Goal: Communication & Community: Share content

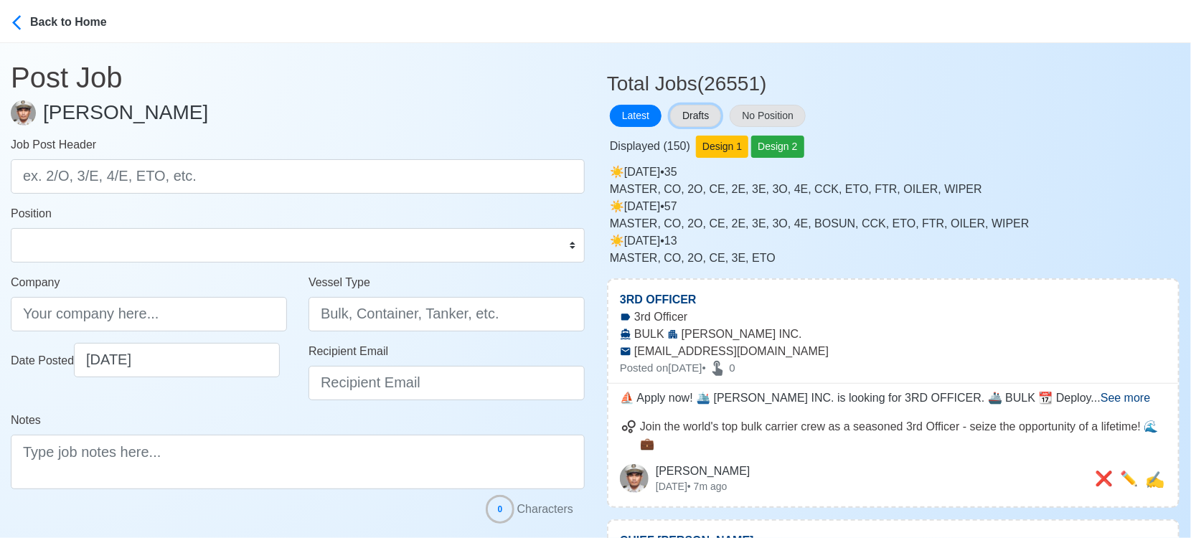
click at [683, 114] on button "Drafts" at bounding box center [695, 116] width 51 height 22
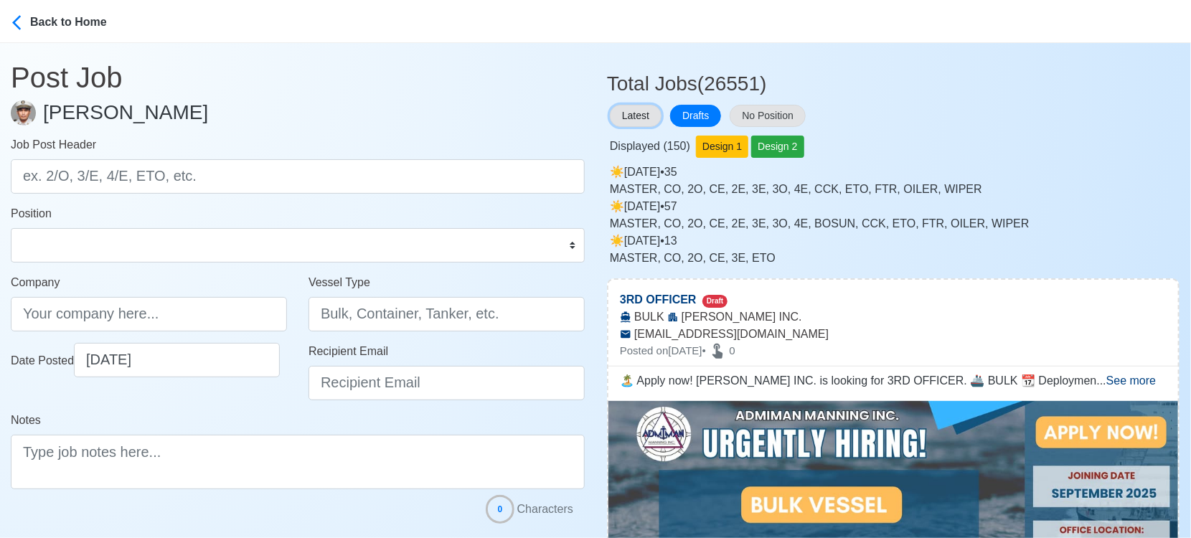
click at [626, 112] on button "Latest" at bounding box center [636, 116] width 52 height 22
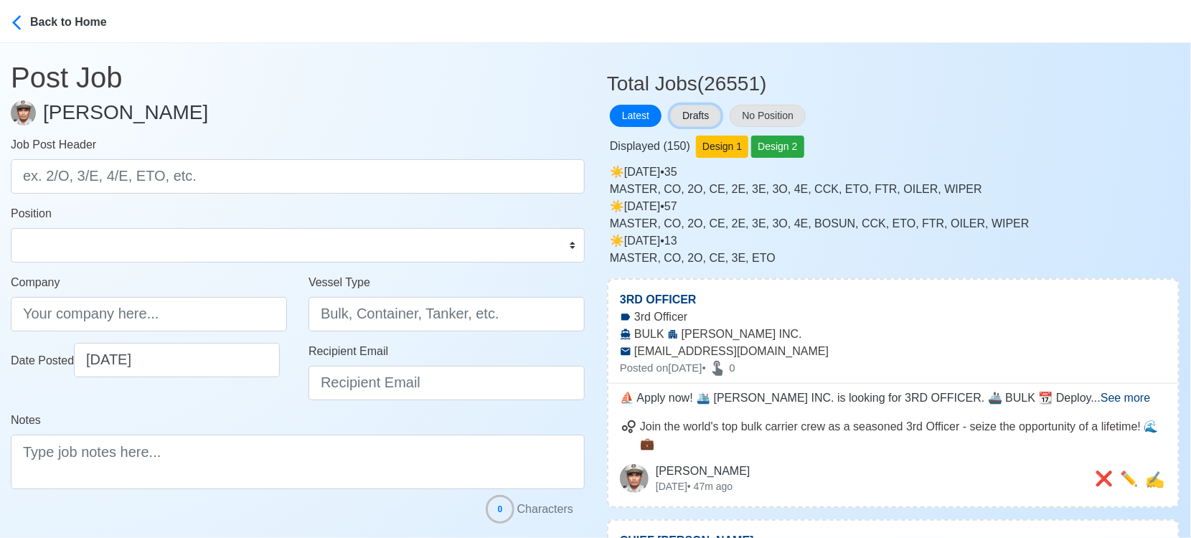
click at [693, 111] on button "Drafts" at bounding box center [695, 116] width 51 height 22
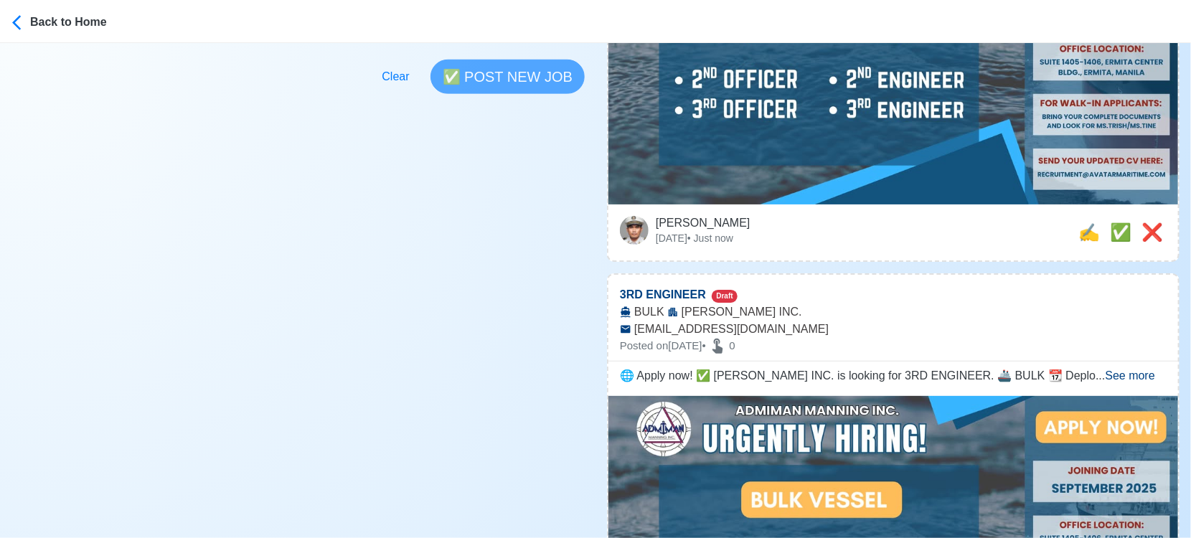
scroll to position [558, 0]
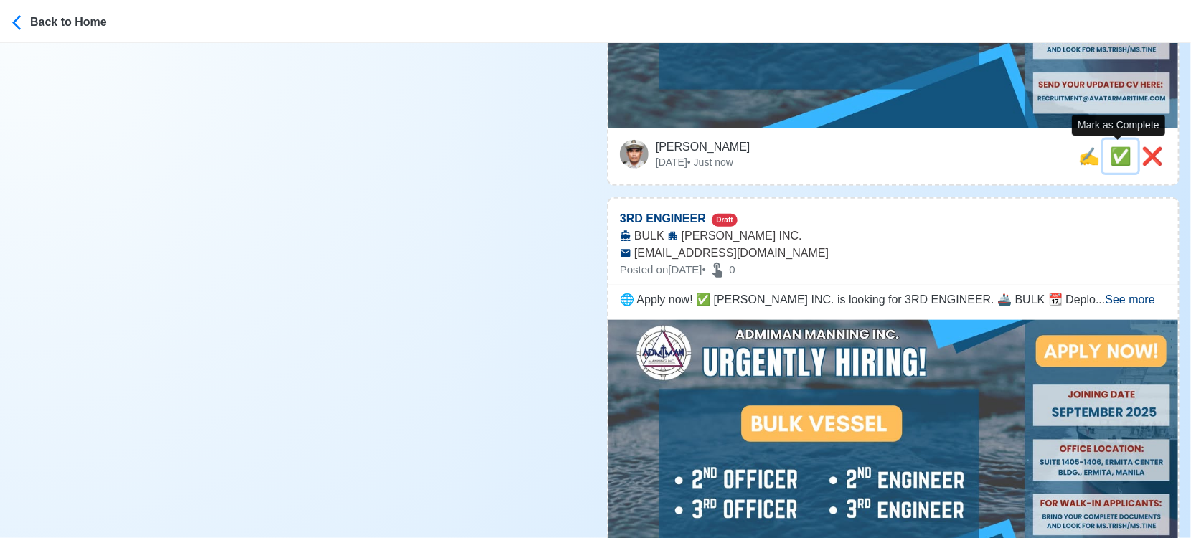
click at [1113, 155] on span "✅" at bounding box center [1121, 155] width 22 height 19
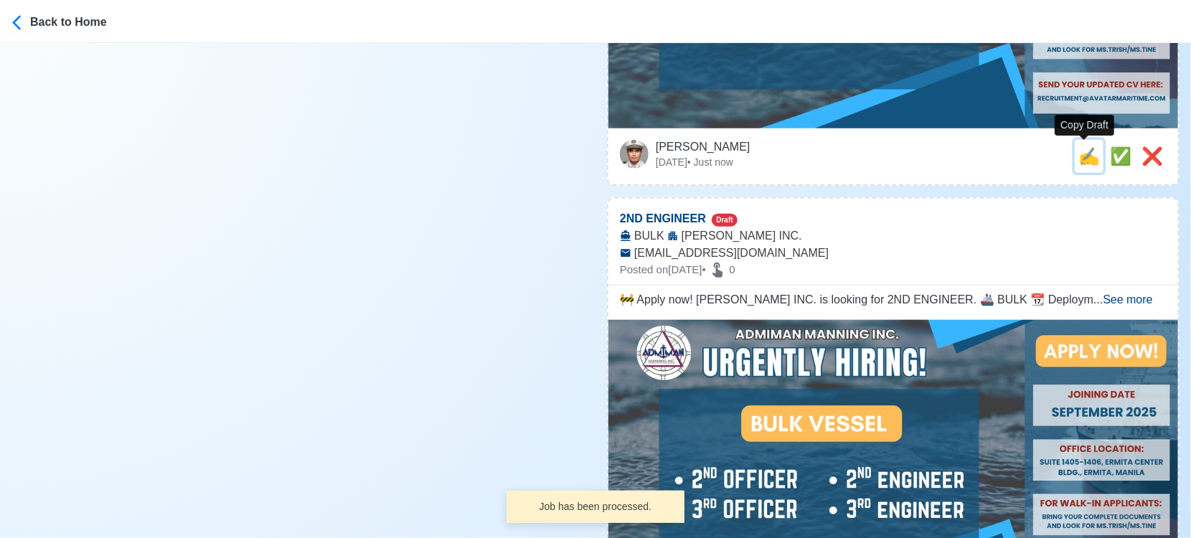
click at [1087, 158] on span "✍️" at bounding box center [1090, 155] width 22 height 19
type input "3RD ENGINEER"
type input "ADMIMAN MANNING INC."
type input "BULK"
type input "RECRUITMENT@AVATARMARITIME.COM"
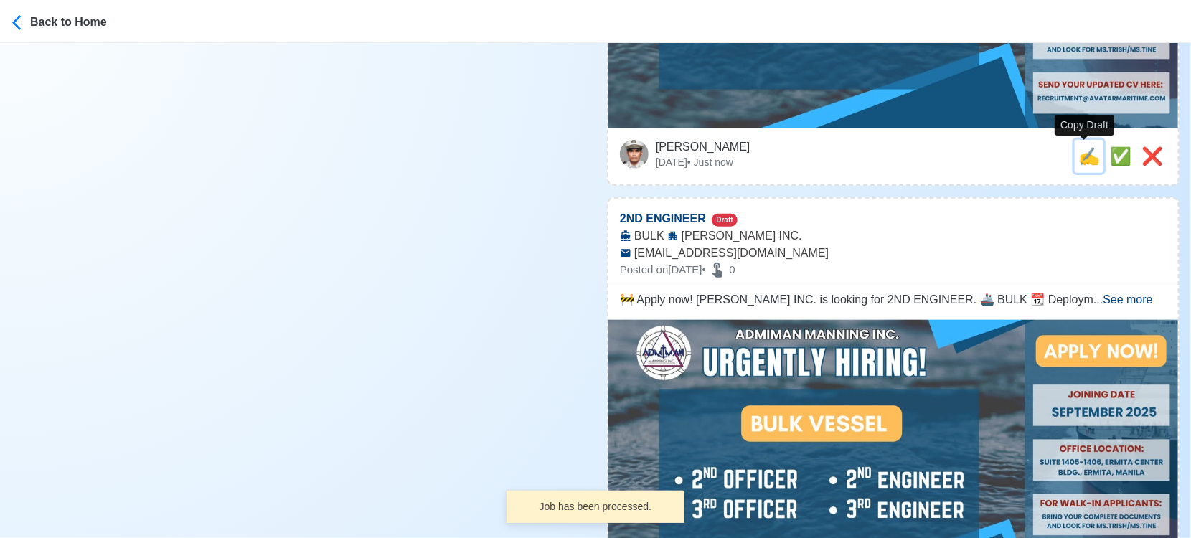
scroll to position [0, 0]
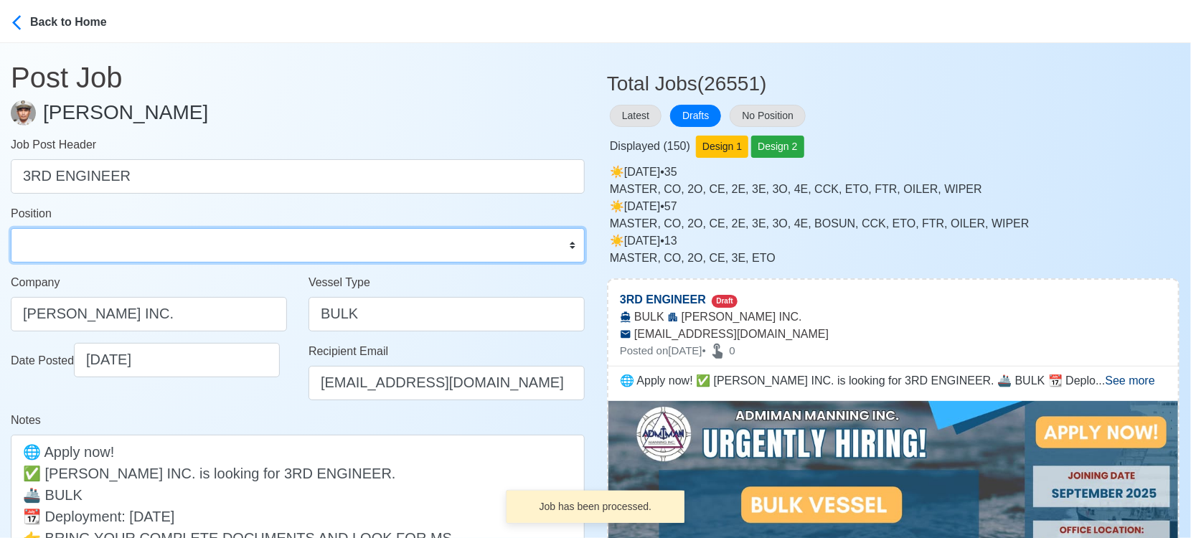
click at [181, 245] on select "Master Chief Officer 2nd Officer 3rd Officer Junior Officer Chief Engineer 2nd …" at bounding box center [298, 245] width 574 height 34
select select "3rd Engineer"
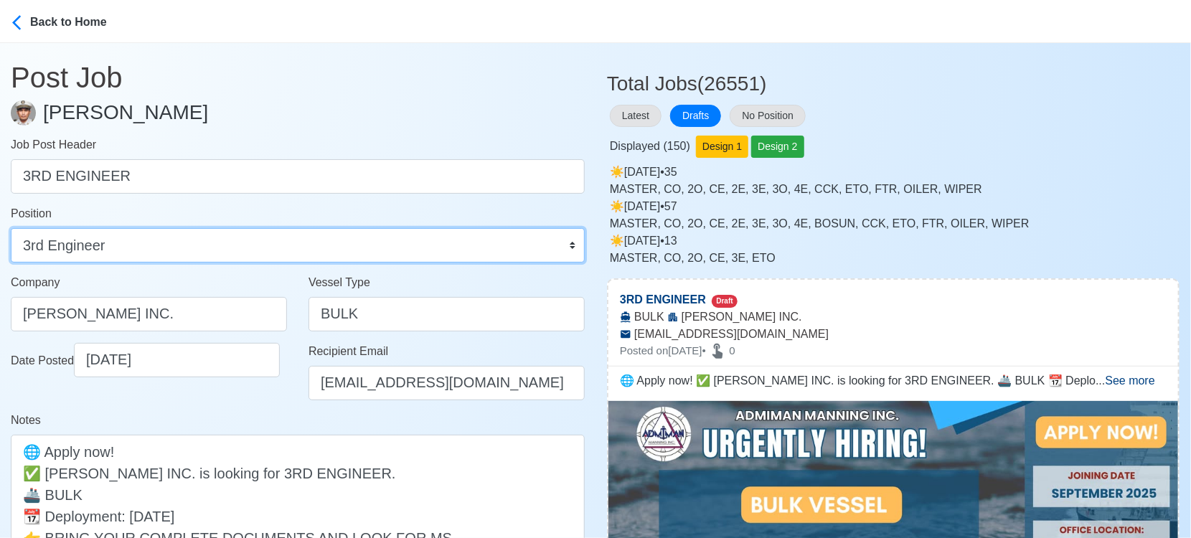
click at [11, 228] on select "Master Chief Officer 2nd Officer 3rd Officer Junior Officer Chief Engineer 2nd …" at bounding box center [298, 245] width 574 height 34
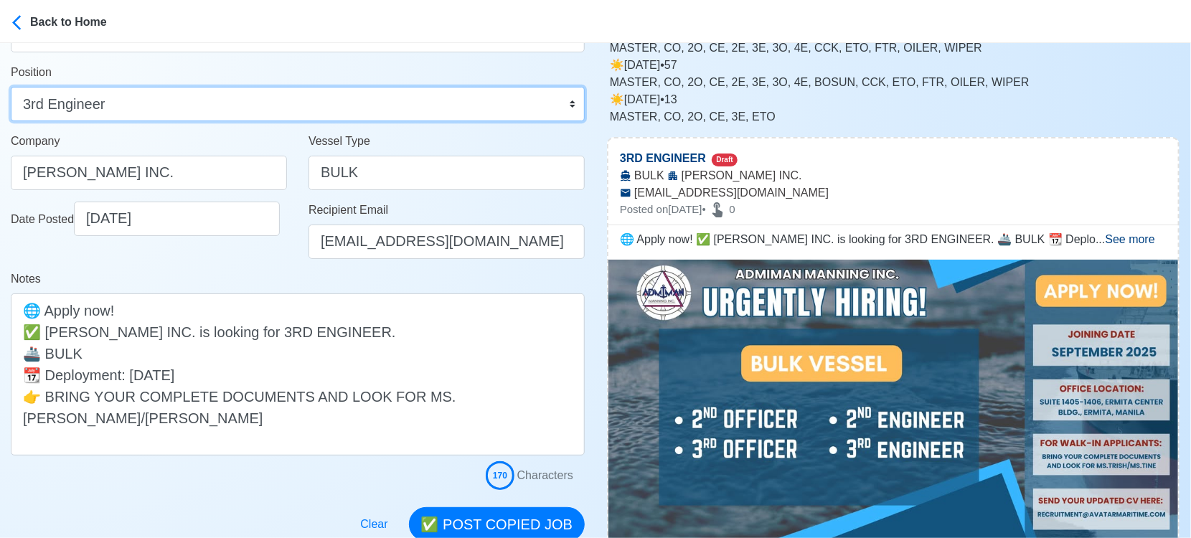
scroll to position [239, 0]
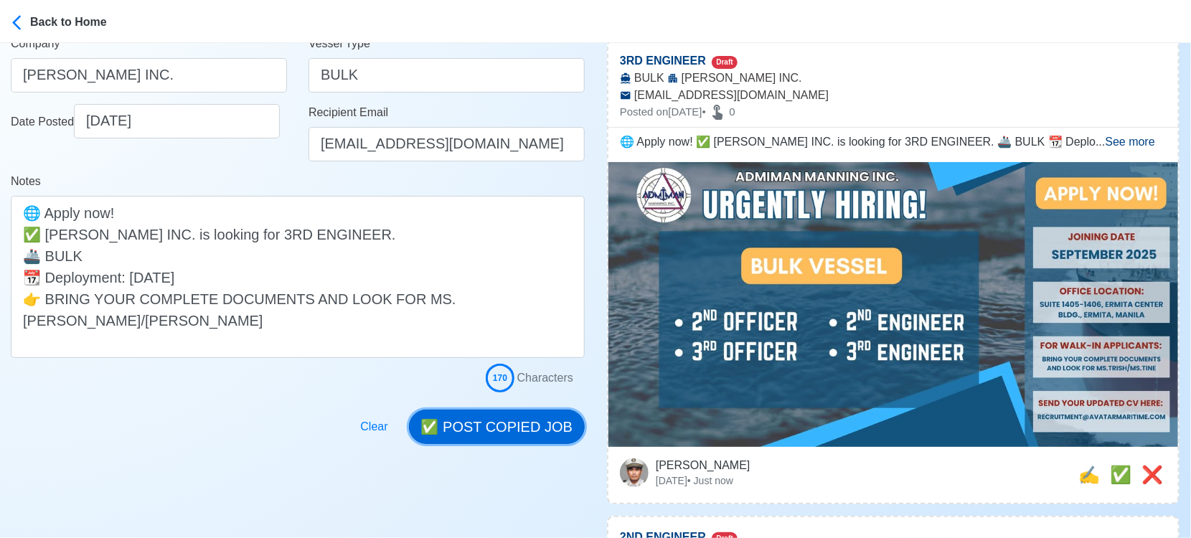
click at [517, 423] on button "✅ POST COPIED JOB" at bounding box center [497, 427] width 176 height 34
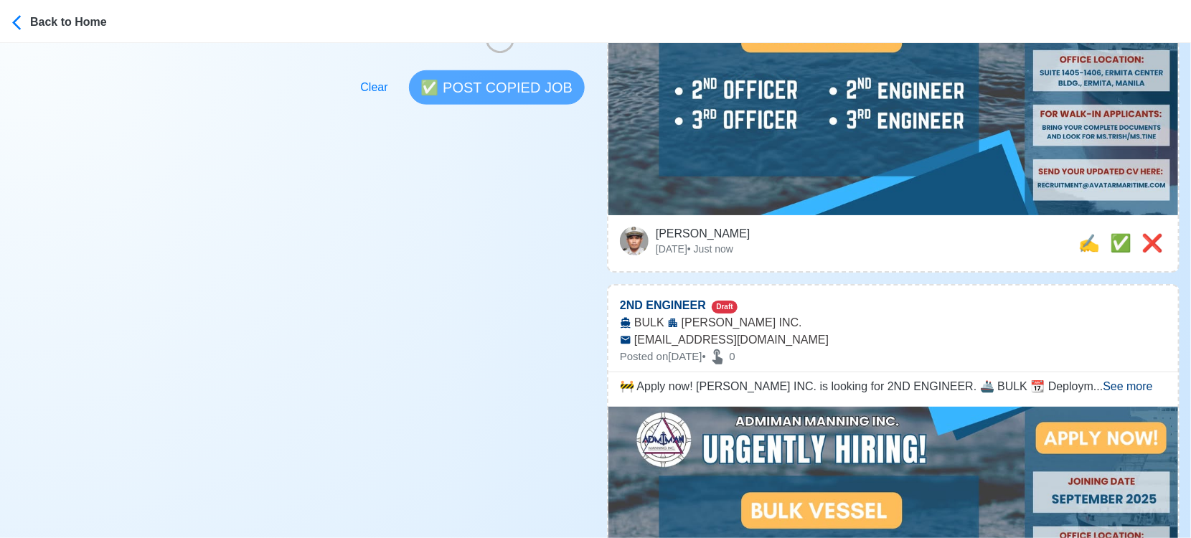
scroll to position [558, 0]
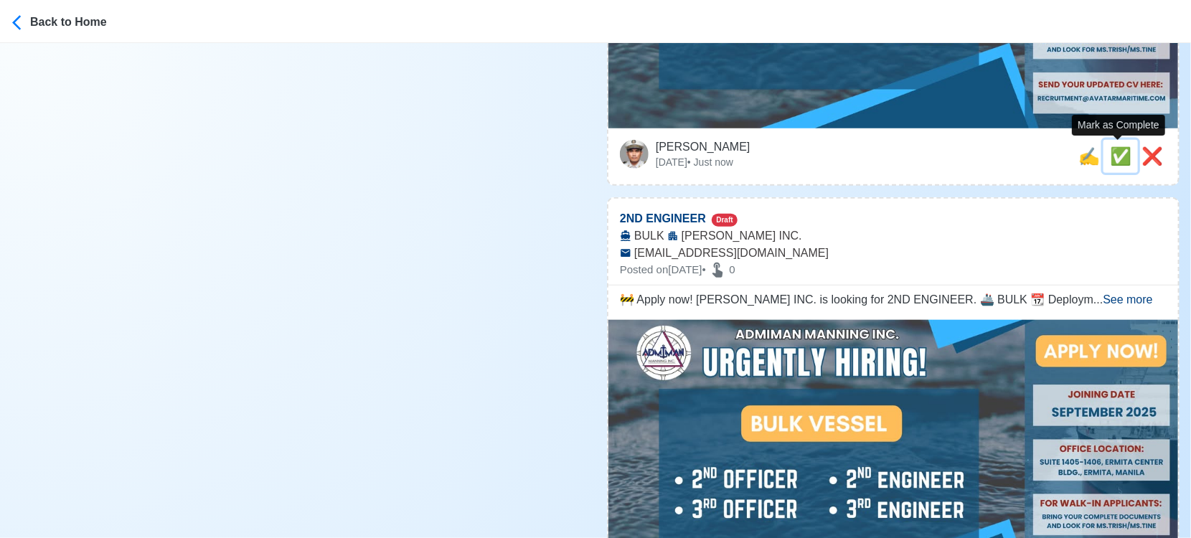
click at [1119, 156] on span "✅" at bounding box center [1121, 155] width 22 height 19
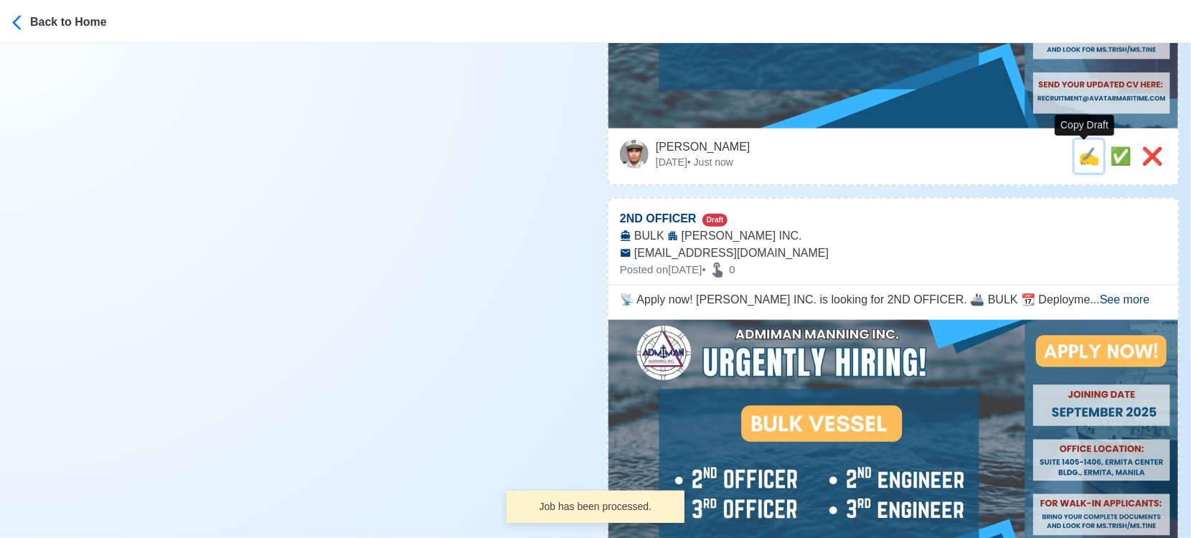
click at [1084, 160] on span "✍️" at bounding box center [1090, 155] width 22 height 19
type input "2ND ENGINEER"
select select
type input "ADMIMAN MANNING INC."
type input "BULK"
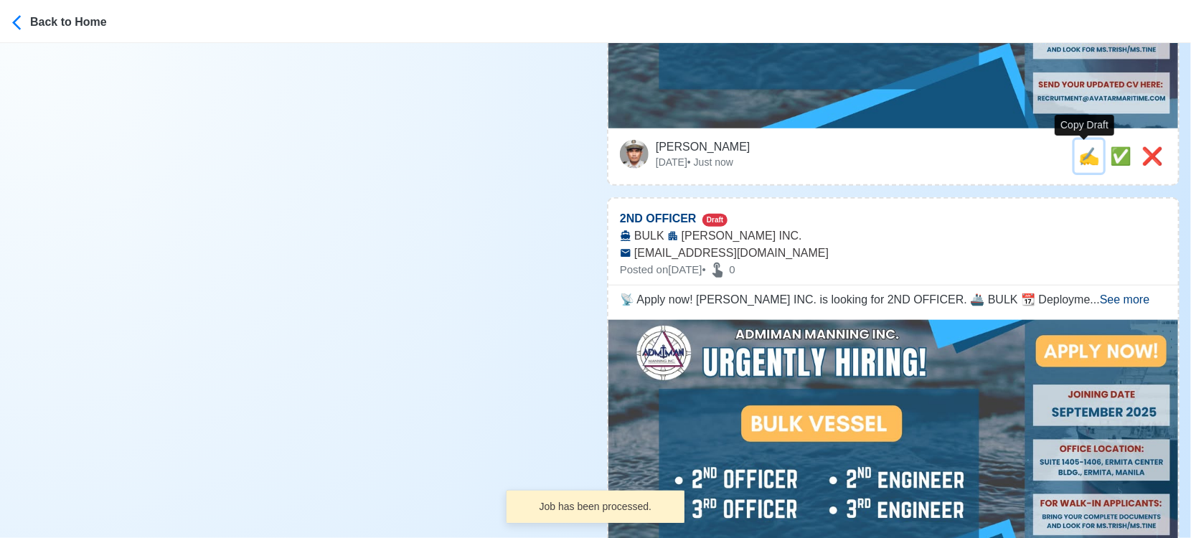
type input "RECRUITMENT@AVATARMARITIME.COM"
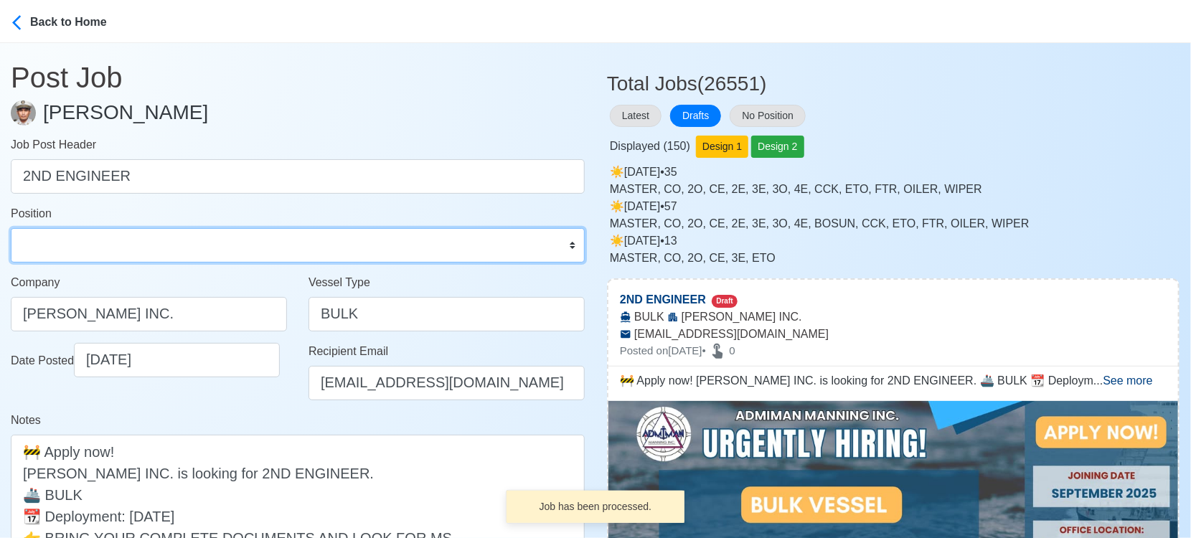
click at [158, 248] on select "Master Chief Officer 2nd Officer 3rd Officer Junior Officer Chief Engineer 2nd …" at bounding box center [298, 245] width 574 height 34
select select "2nd Engineer"
click at [11, 228] on select "Master Chief Officer 2nd Officer 3rd Officer Junior Officer Chief Engineer 2nd …" at bounding box center [298, 245] width 574 height 34
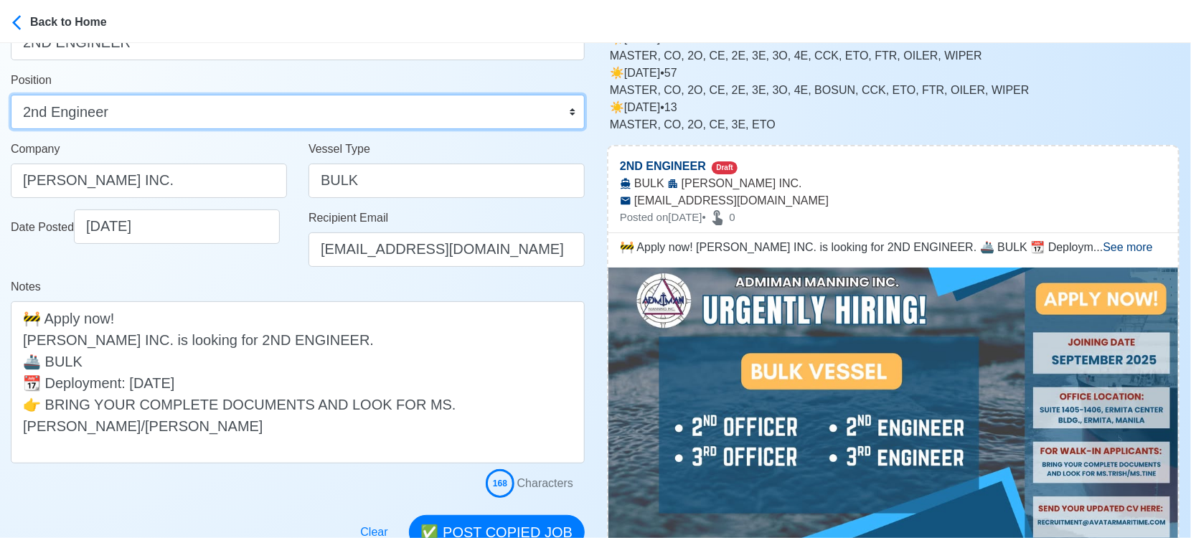
scroll to position [319, 0]
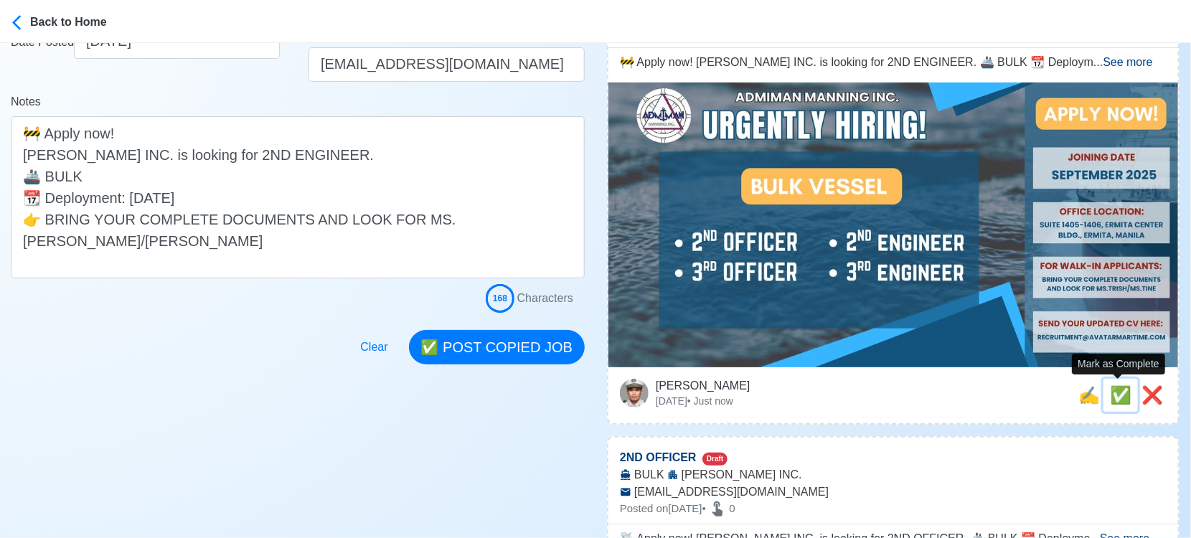
click at [1119, 396] on span "✅" at bounding box center [1121, 394] width 22 height 19
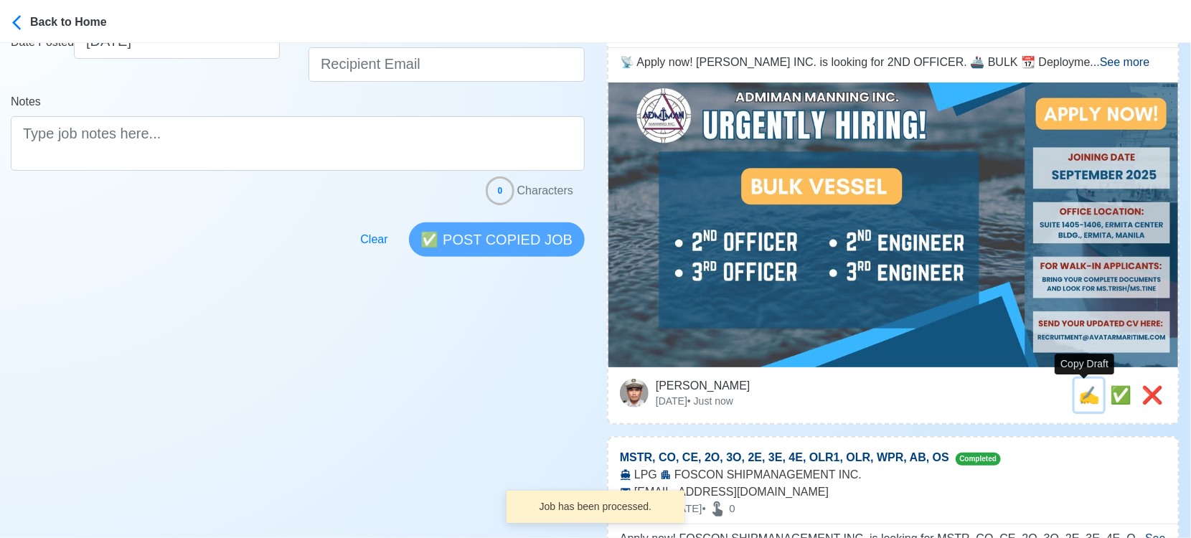
click at [1080, 393] on span "✍️" at bounding box center [1090, 394] width 22 height 19
type input "2ND OFFICER"
select select
type input "ADMIMAN MANNING INC."
type input "BULK"
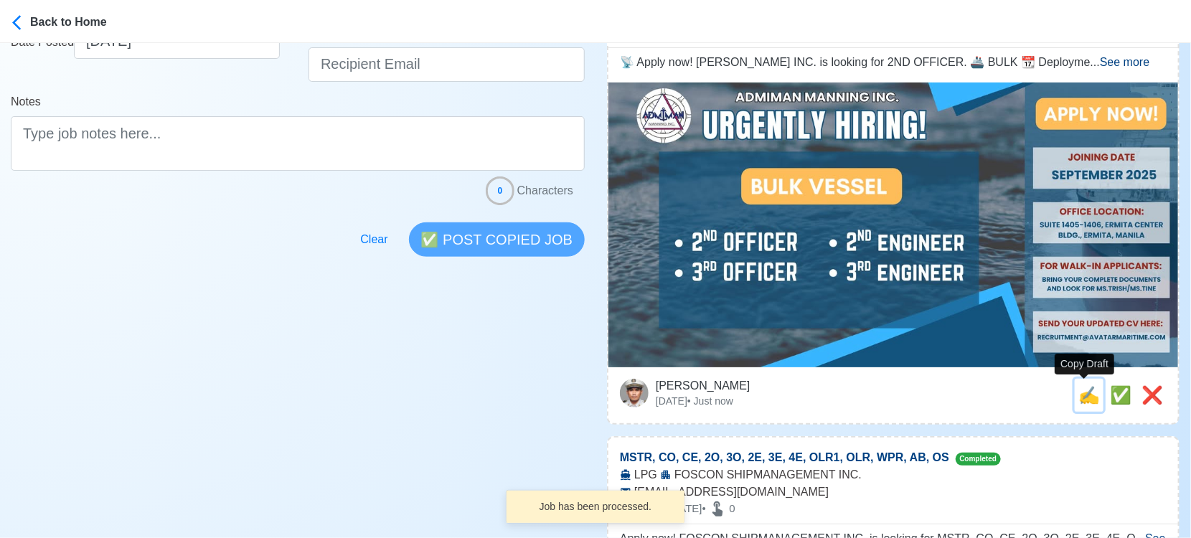
type input "RECRUITMENT@AVATARMARITIME.COM"
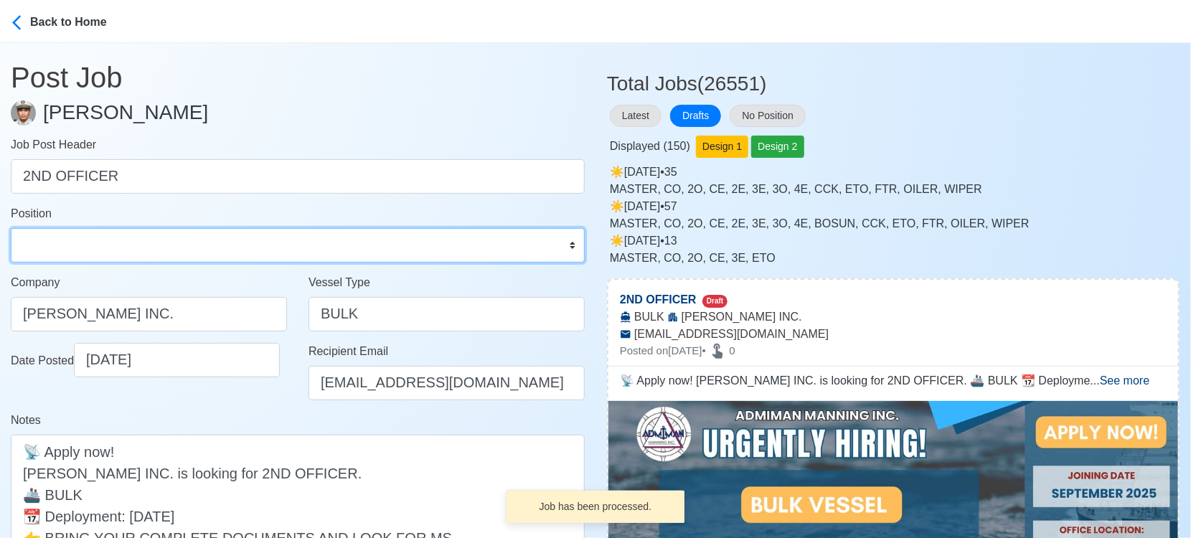
click at [108, 240] on select "Master Chief Officer 2nd Officer 3rd Officer Junior Officer Chief Engineer 2nd …" at bounding box center [298, 245] width 574 height 34
select select "2nd Officer"
click at [11, 228] on select "Master Chief Officer 2nd Officer 3rd Officer Junior Officer Chief Engineer 2nd …" at bounding box center [298, 245] width 574 height 34
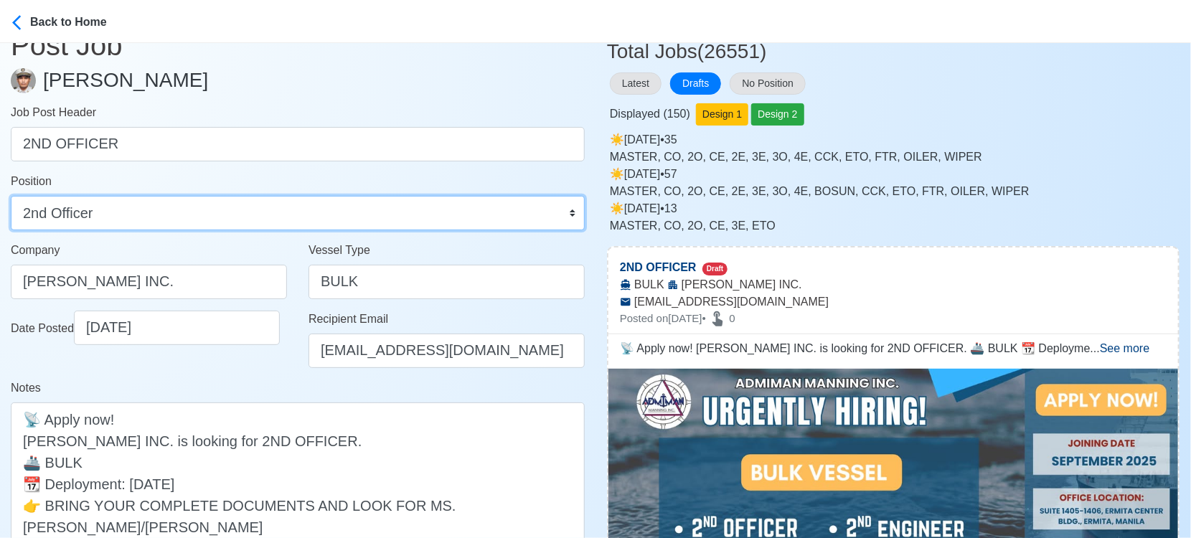
scroll to position [398, 0]
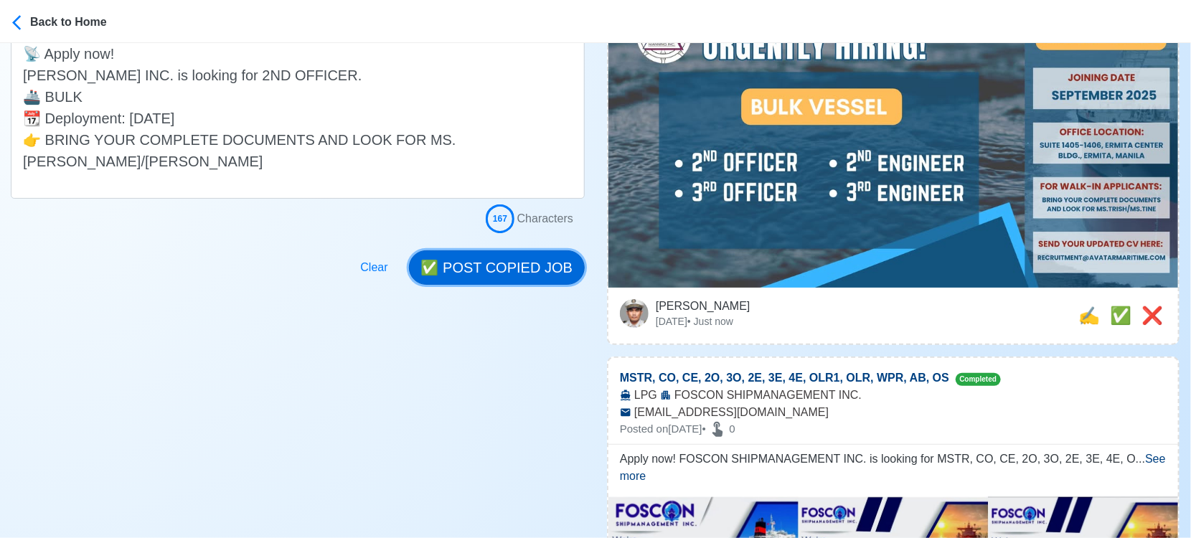
click at [499, 271] on button "✅ POST COPIED JOB" at bounding box center [497, 267] width 176 height 34
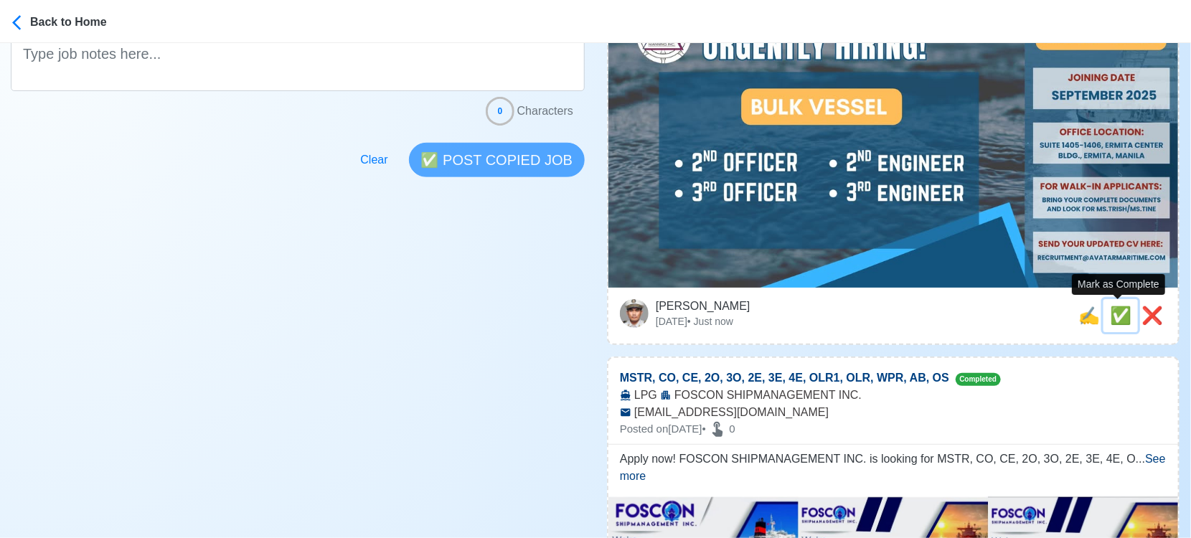
click at [1116, 311] on span "✅" at bounding box center [1121, 315] width 22 height 19
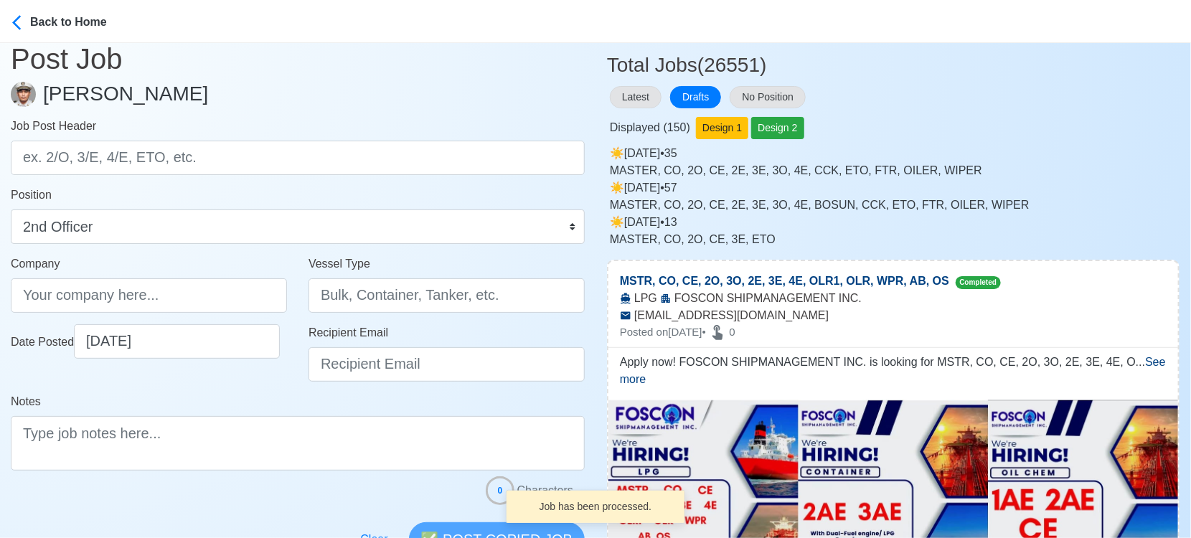
scroll to position [0, 0]
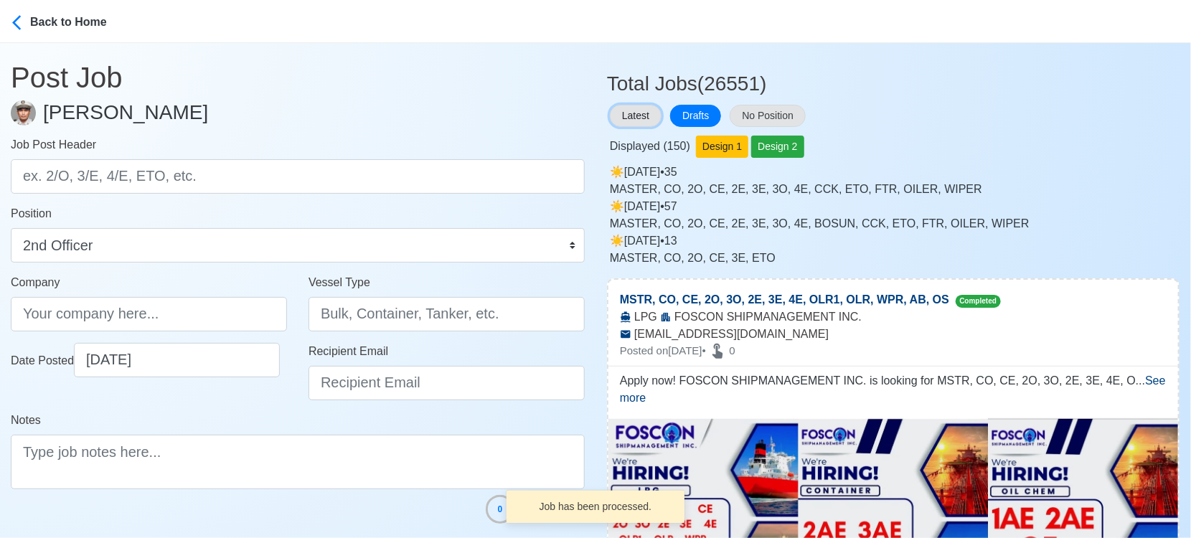
click at [644, 109] on button "Latest" at bounding box center [636, 116] width 52 height 22
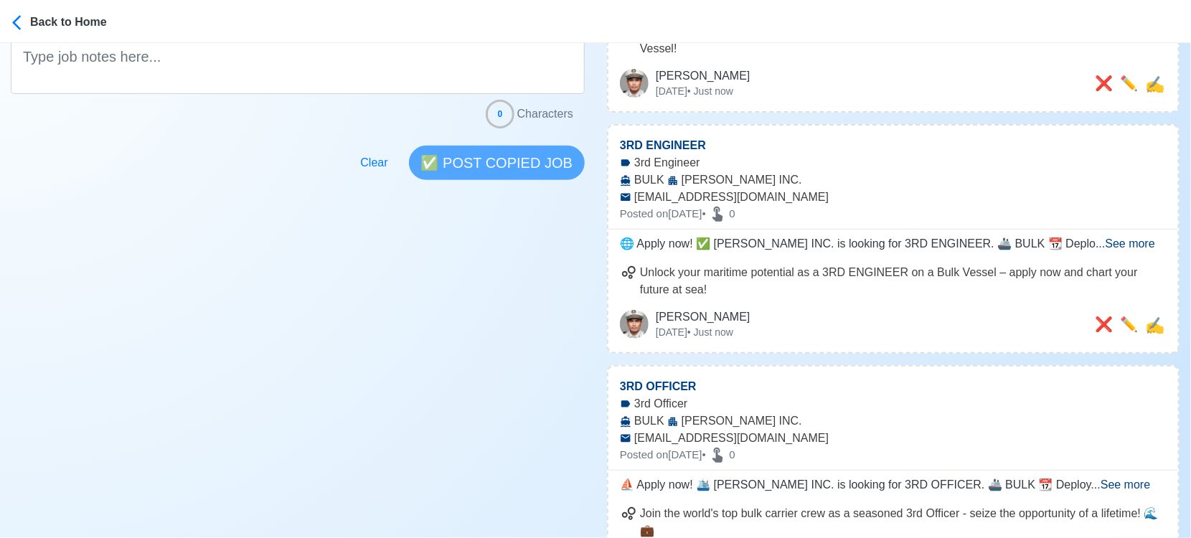
scroll to position [398, 0]
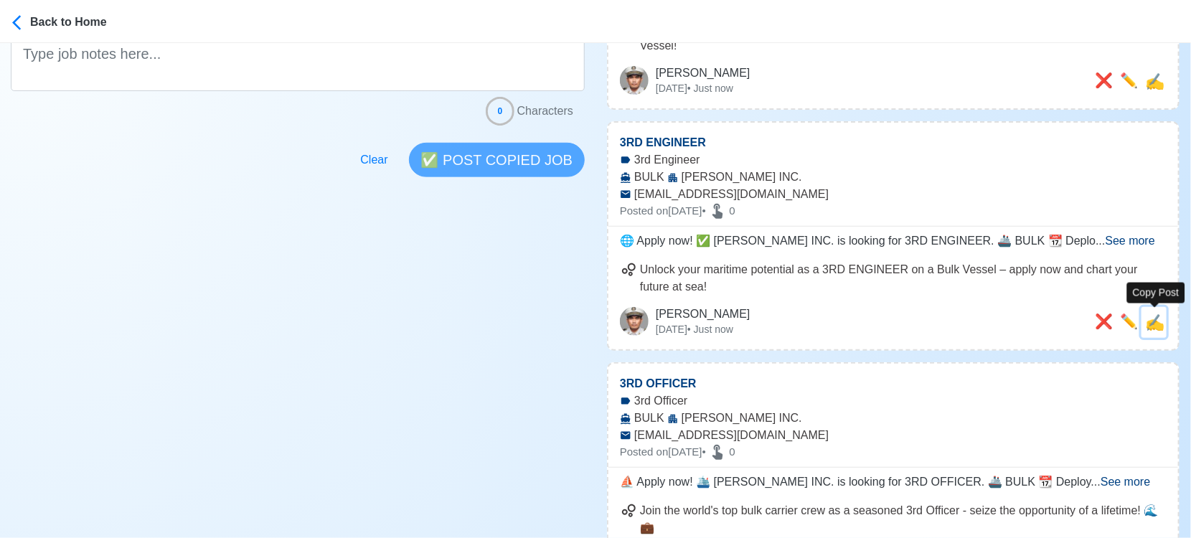
click at [1162, 325] on span "✍️" at bounding box center [1154, 323] width 19 height 18
type input "3RD ENGINEER"
select select "3rd Engineer"
type input "ADMIMAN MANNING INC."
type input "BULK"
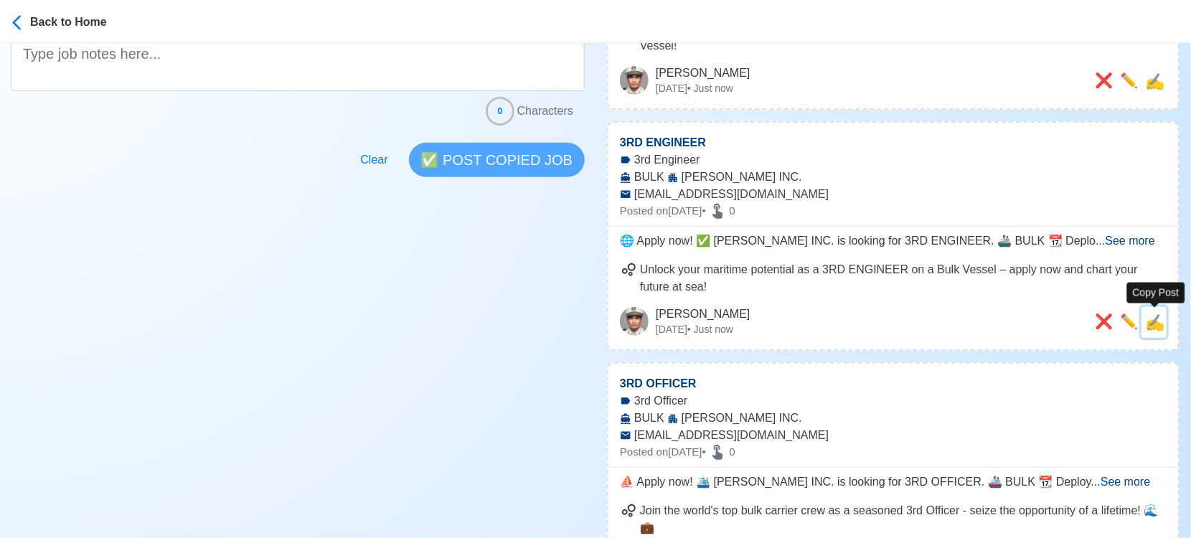
type input "RECRUITMENT@AVATARMARITIME.COM"
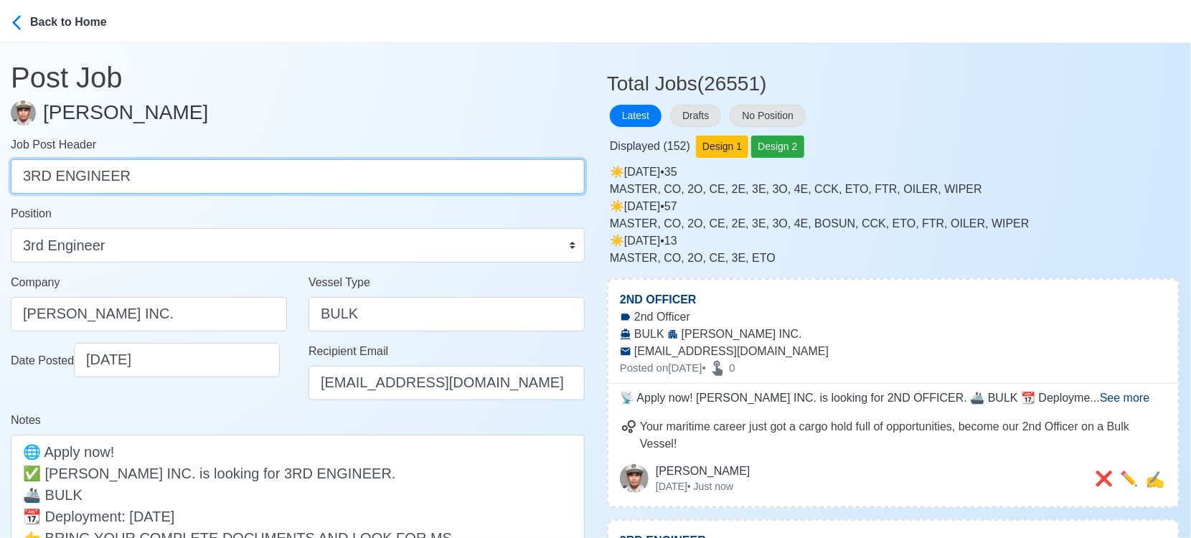
click at [29, 175] on input "3RD ENGINEER" at bounding box center [298, 176] width 574 height 34
type input "2ND ENGINEER"
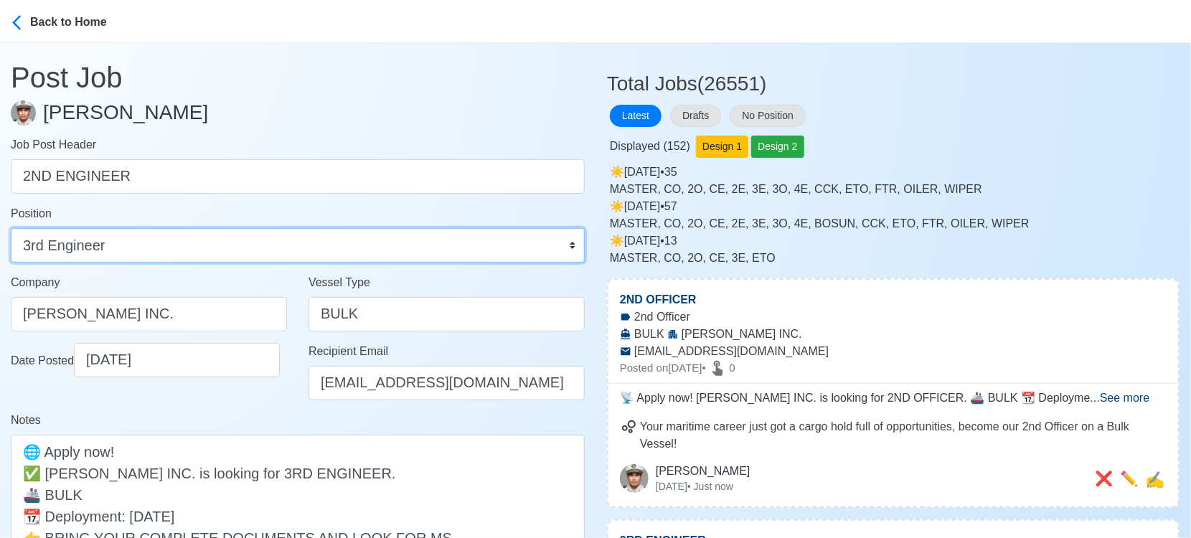
click at [189, 245] on select "Master Chief Officer 2nd Officer 3rd Officer Junior Officer Chief Engineer 2nd …" at bounding box center [298, 245] width 574 height 34
select select "2nd Engineer"
click at [11, 228] on select "Master Chief Officer 2nd Officer 3rd Officer Junior Officer Chief Engineer 2nd …" at bounding box center [298, 245] width 574 height 34
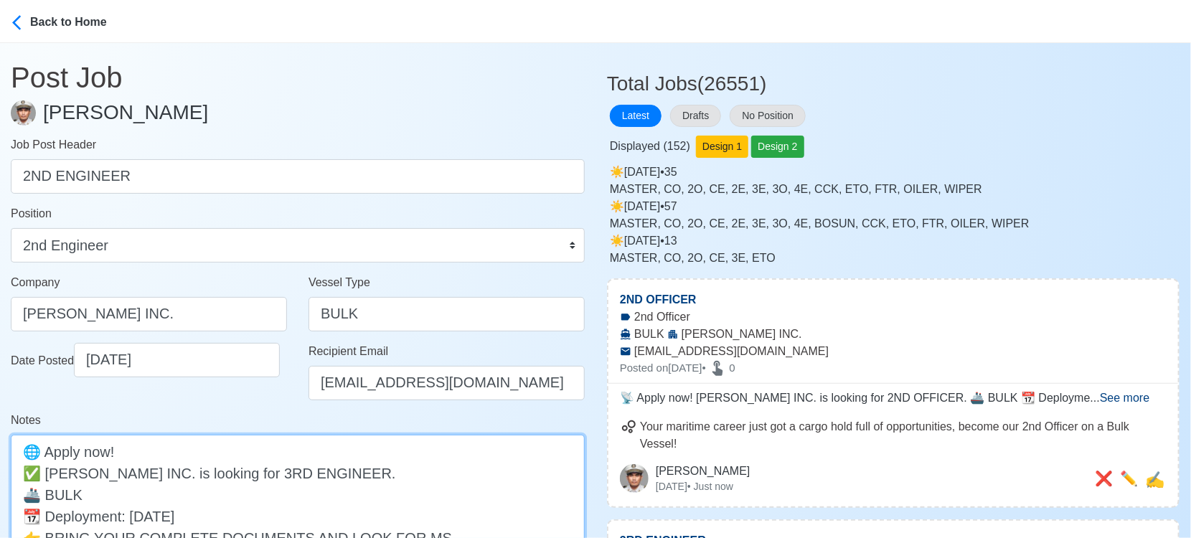
click at [321, 474] on textarea "🌐 Apply now! ✅ ADMIMAN MANNING INC. is looking for 3RD ENGINEER. 🚢 BULK 📆 Deplo…" at bounding box center [298, 516] width 574 height 162
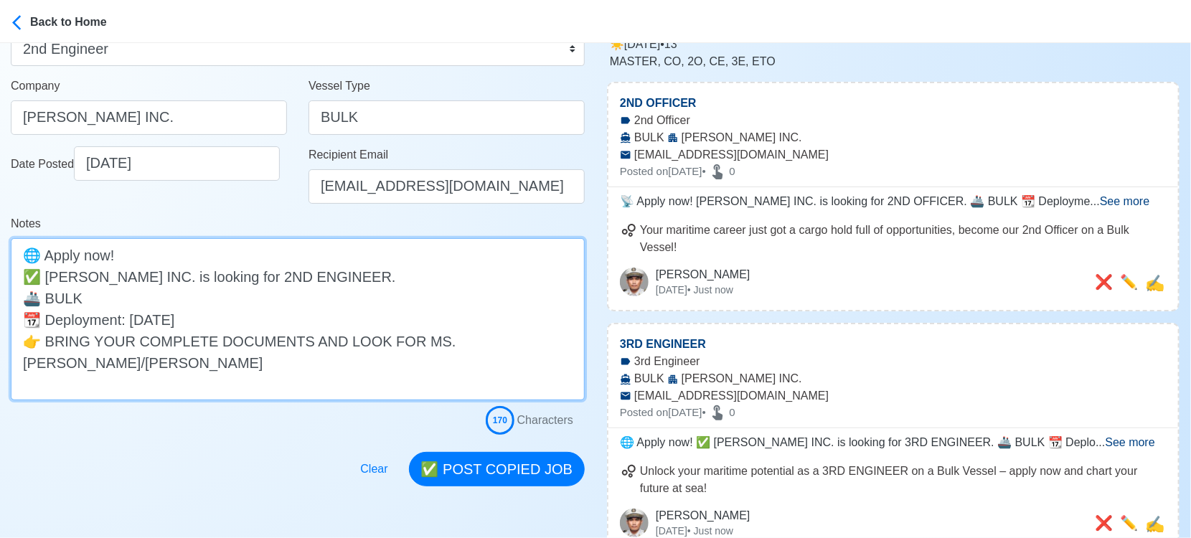
scroll to position [239, 0]
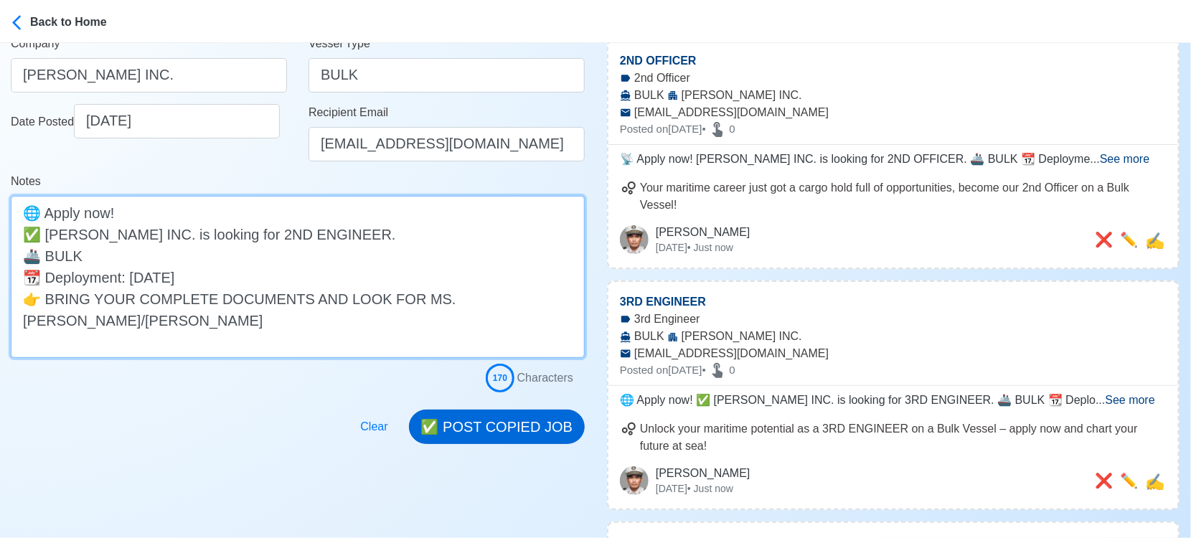
type textarea "🌐 Apply now! ✅ ADMIMAN MANNING INC. is looking for 2ND ENGINEER. 🚢 BULK 📆 Deplo…"
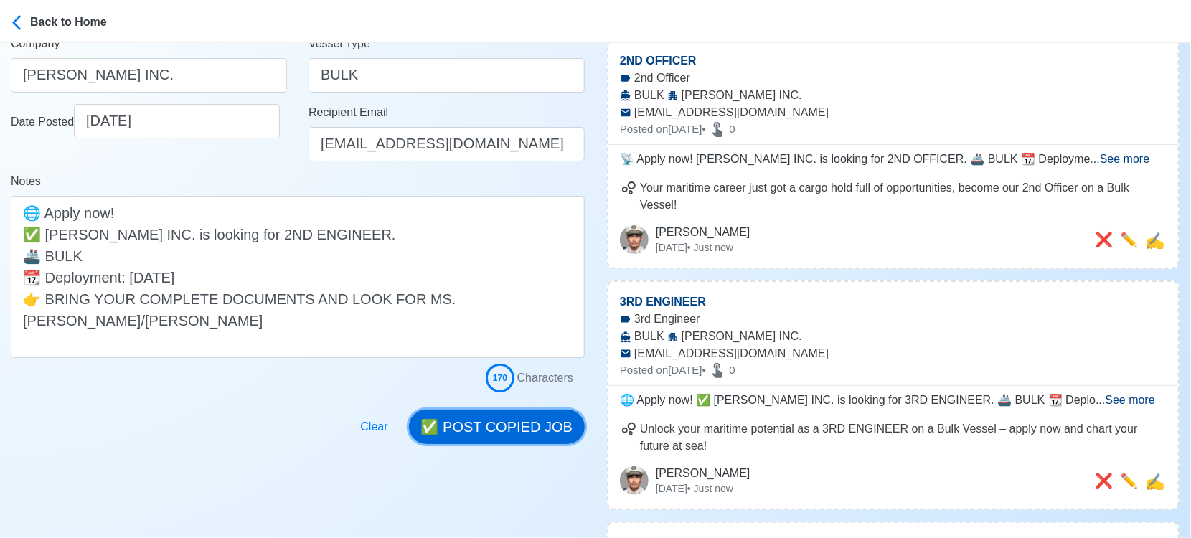
click at [508, 436] on button "✅ POST COPIED JOB" at bounding box center [497, 427] width 176 height 34
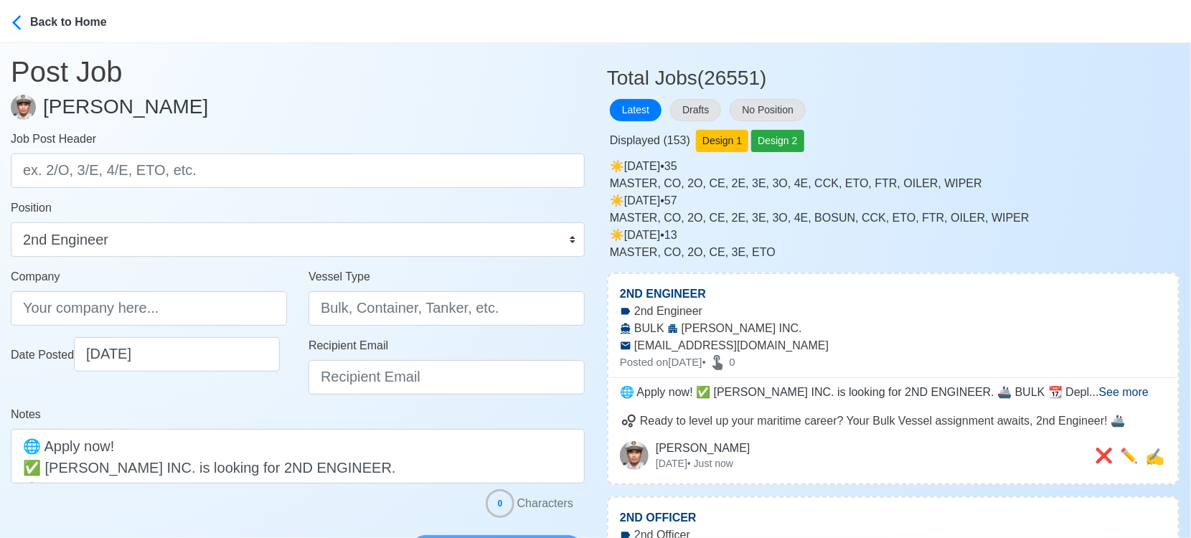
scroll to position [0, 0]
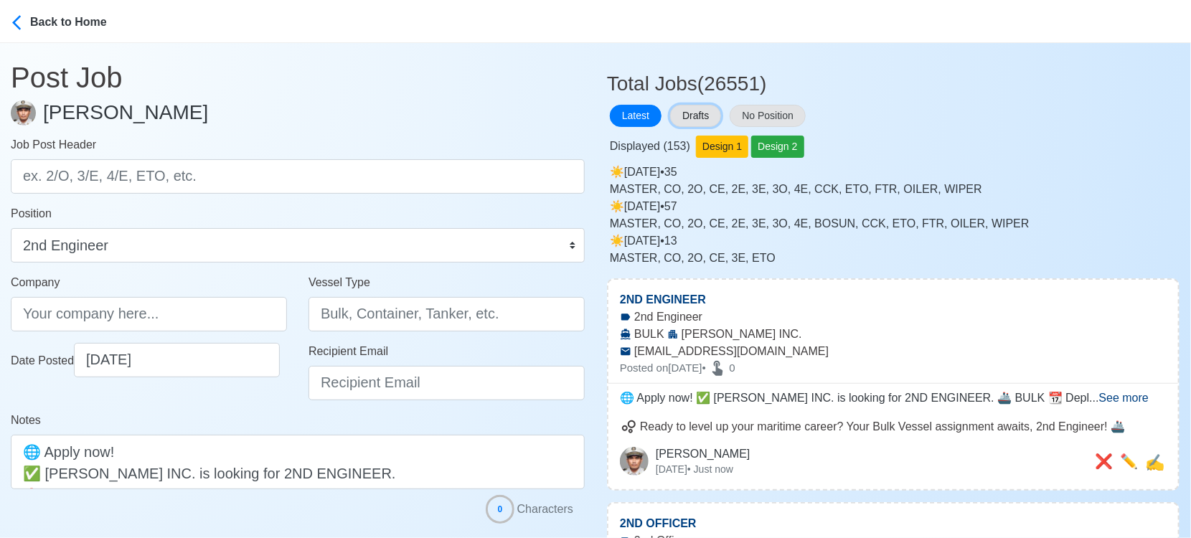
click at [695, 118] on button "Drafts" at bounding box center [695, 116] width 51 height 22
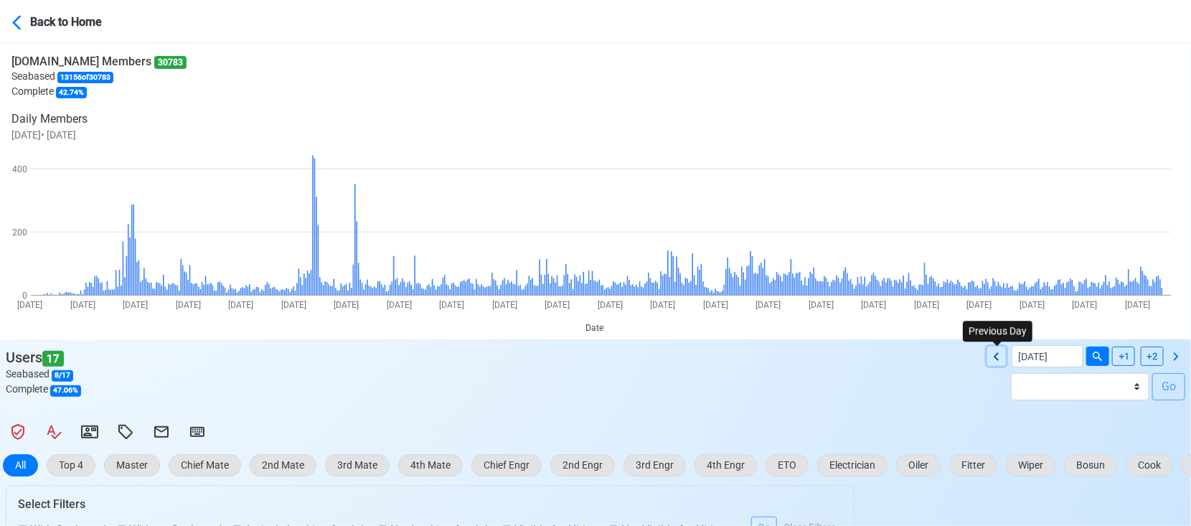
click at [1000, 352] on icon at bounding box center [996, 356] width 17 height 17
type input "[DATE]"
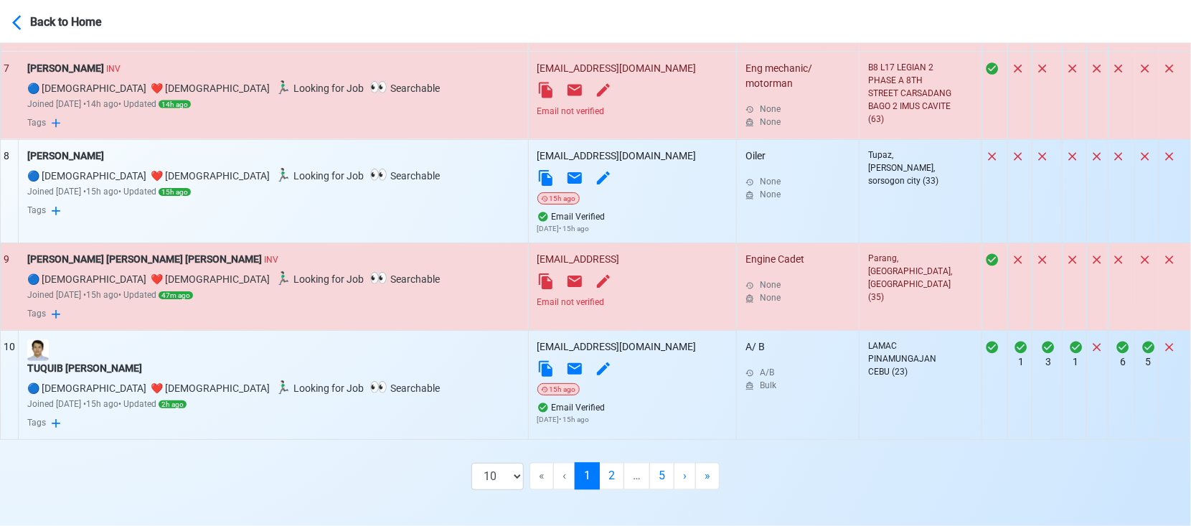
scroll to position [1163, 0]
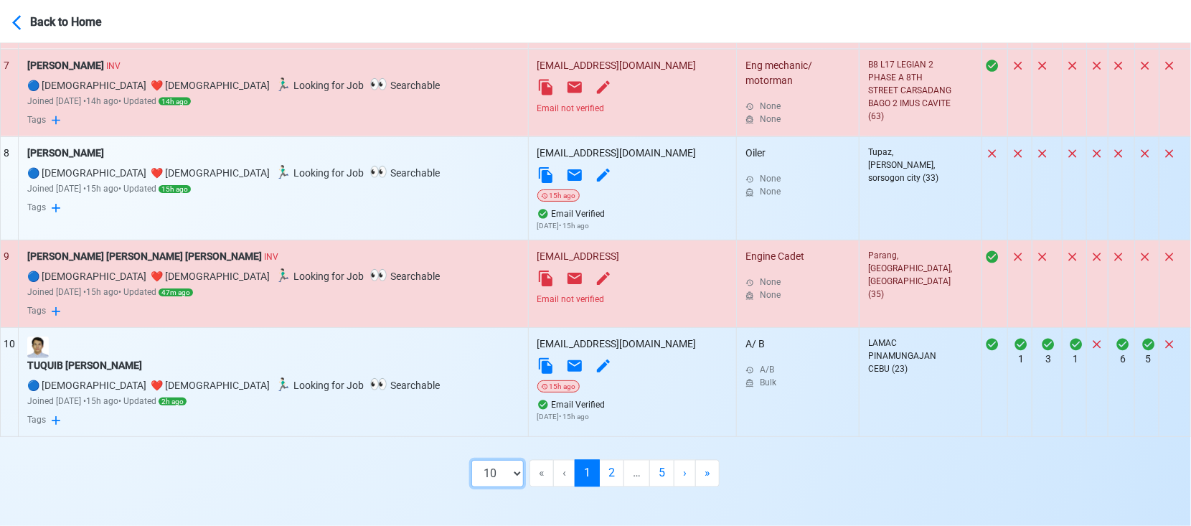
click at [515, 467] on select "10 50 100 200" at bounding box center [497, 473] width 52 height 27
select select "100"
click at [509, 487] on select "10 50 100 200" at bounding box center [497, 473] width 52 height 27
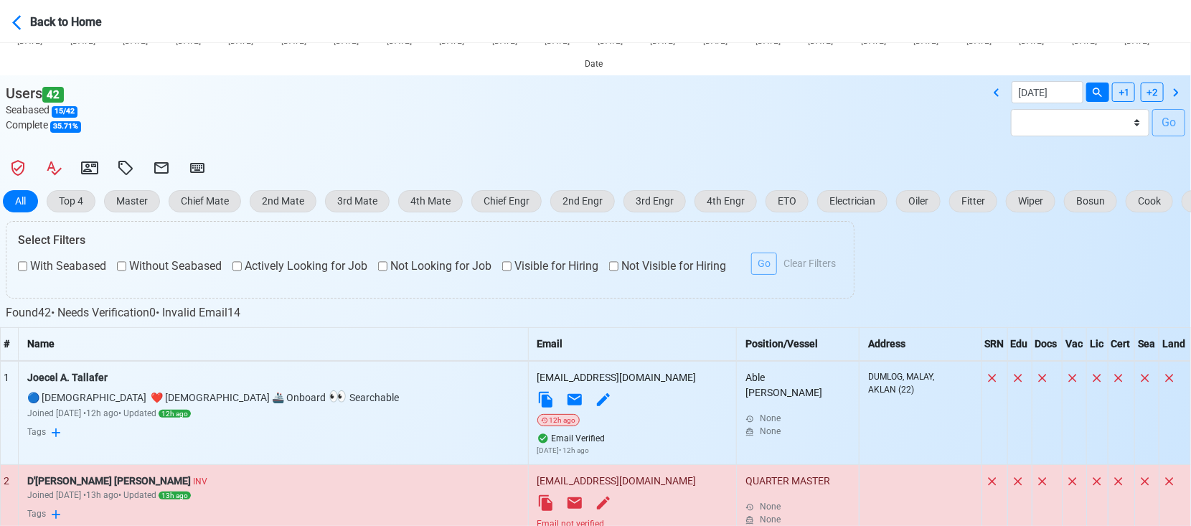
scroll to position [398, 0]
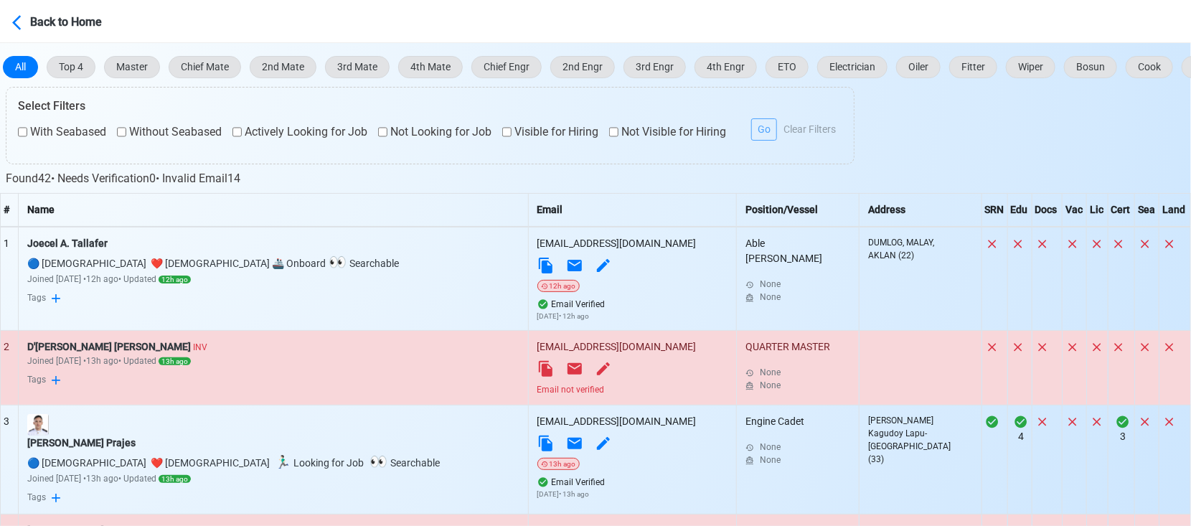
click at [528, 382] on td "[EMAIL_ADDRESS][DOMAIN_NAME] Email not verified" at bounding box center [632, 367] width 209 height 75
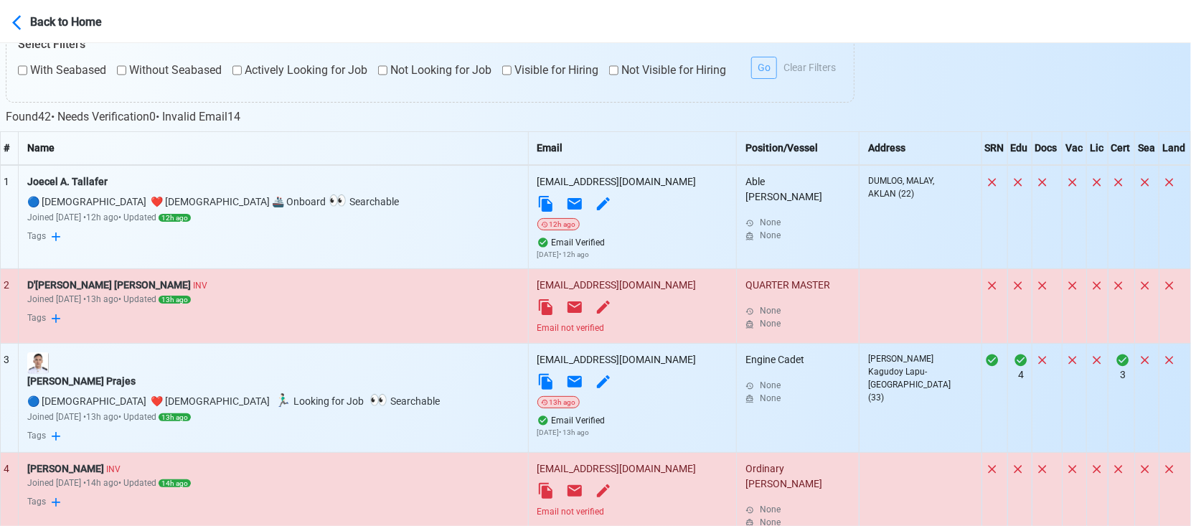
scroll to position [558, 0]
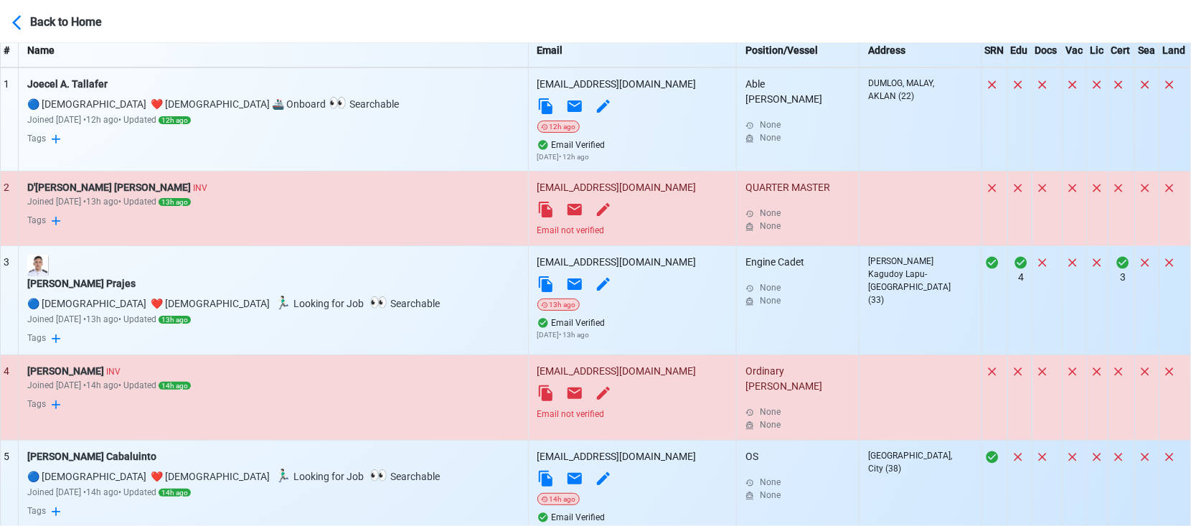
click at [537, 229] on div "Email not verified" at bounding box center [632, 230] width 191 height 13
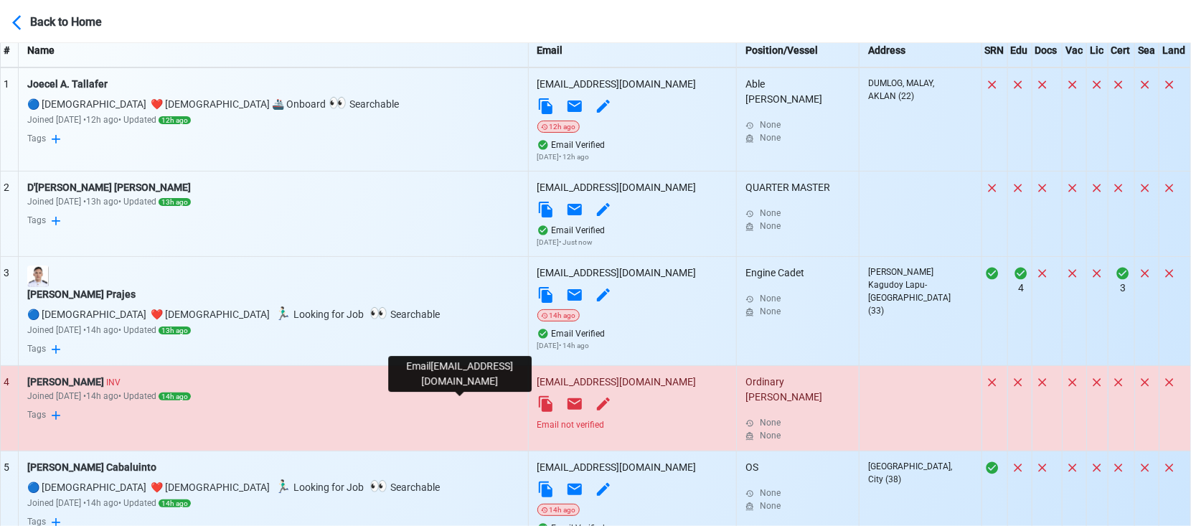
click at [566, 413] on icon at bounding box center [574, 403] width 17 height 17
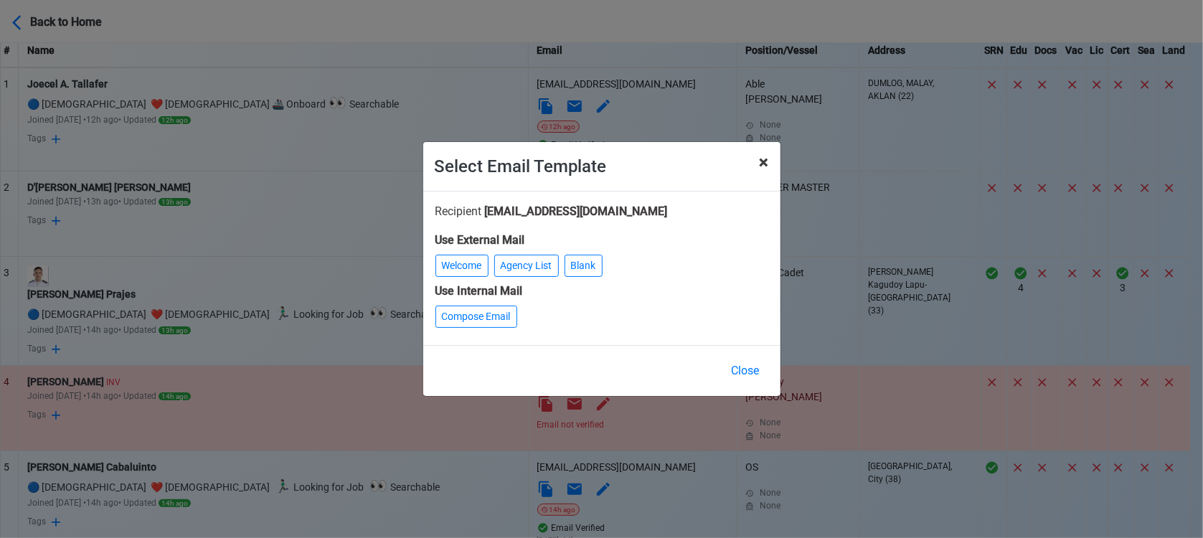
click at [760, 158] on span "×" at bounding box center [764, 162] width 9 height 20
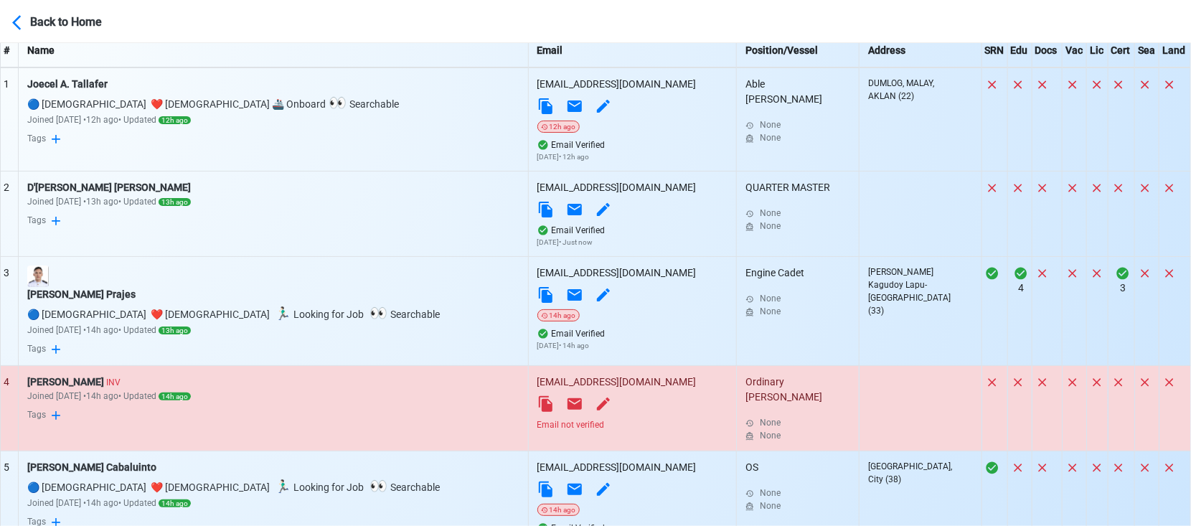
click at [537, 429] on div "Email not verified" at bounding box center [632, 424] width 191 height 13
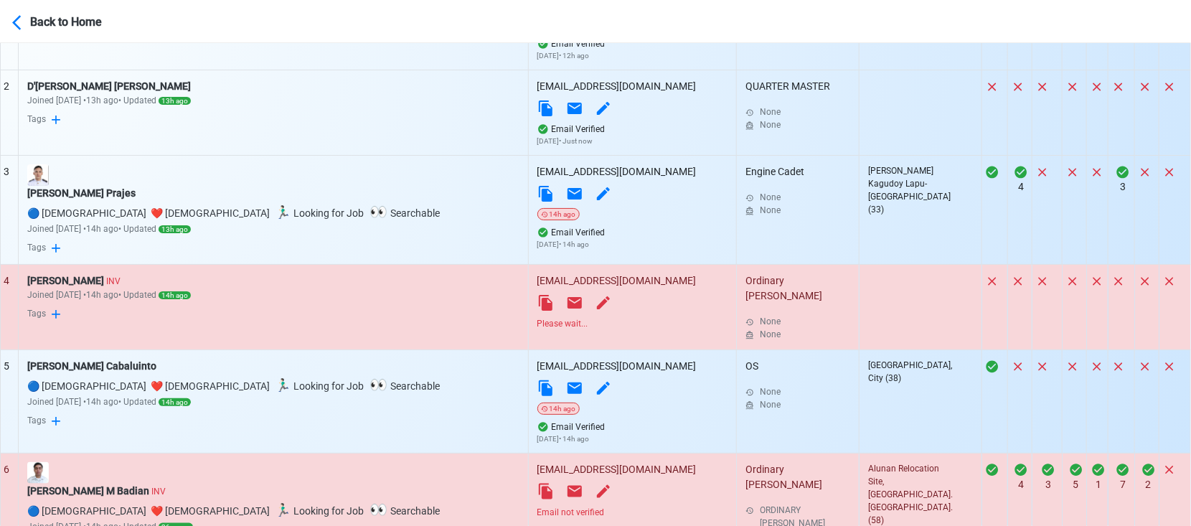
scroll to position [877, 0]
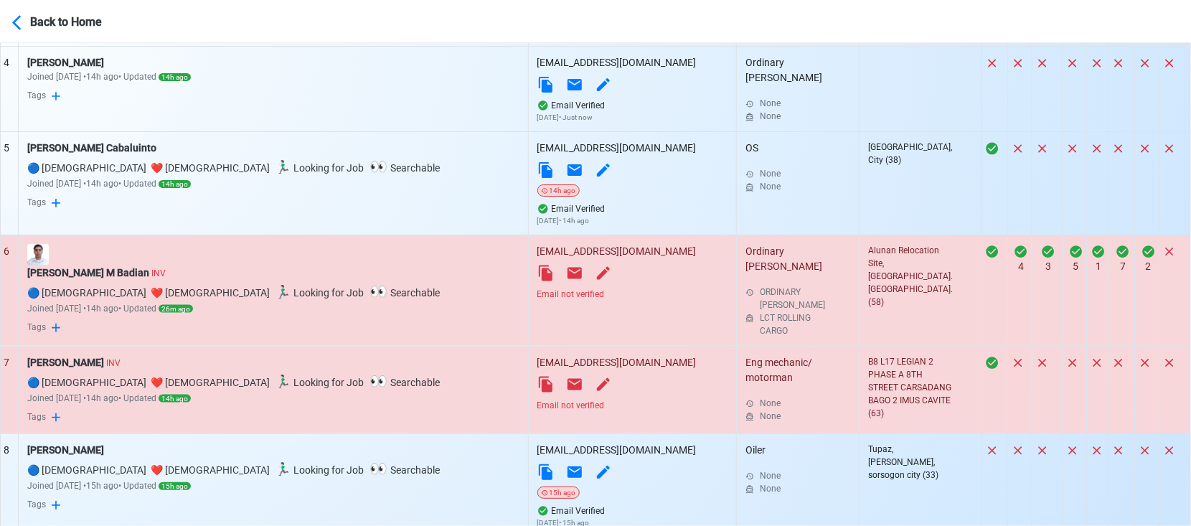
click at [537, 295] on div "Email not verified" at bounding box center [632, 294] width 191 height 13
click at [539, 382] on icon at bounding box center [546, 385] width 14 height 16
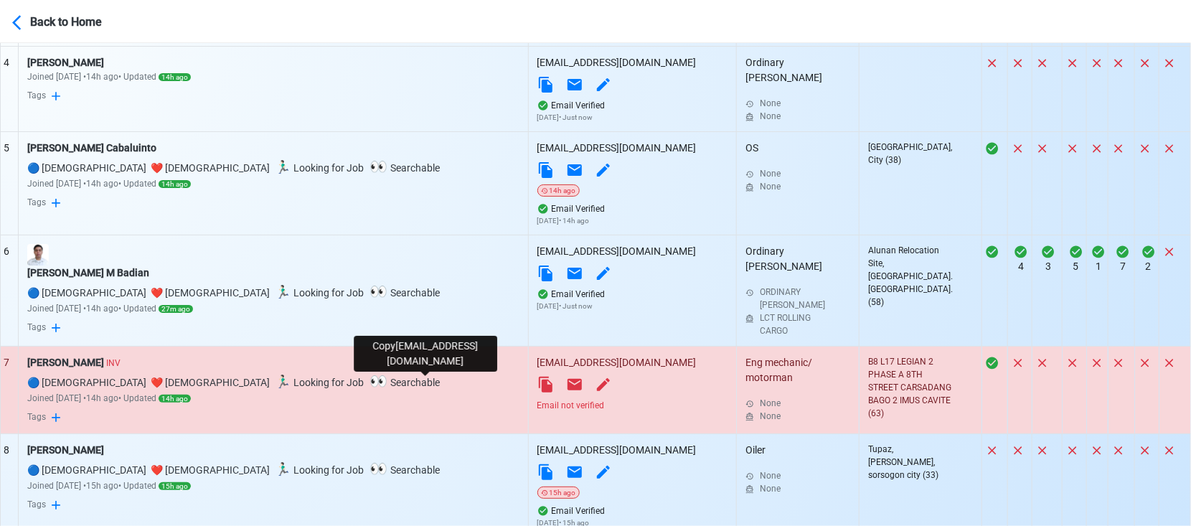
click at [539, 385] on icon at bounding box center [546, 385] width 14 height 16
click at [138, 365] on div "[PERSON_NAME] INV" at bounding box center [273, 362] width 492 height 15
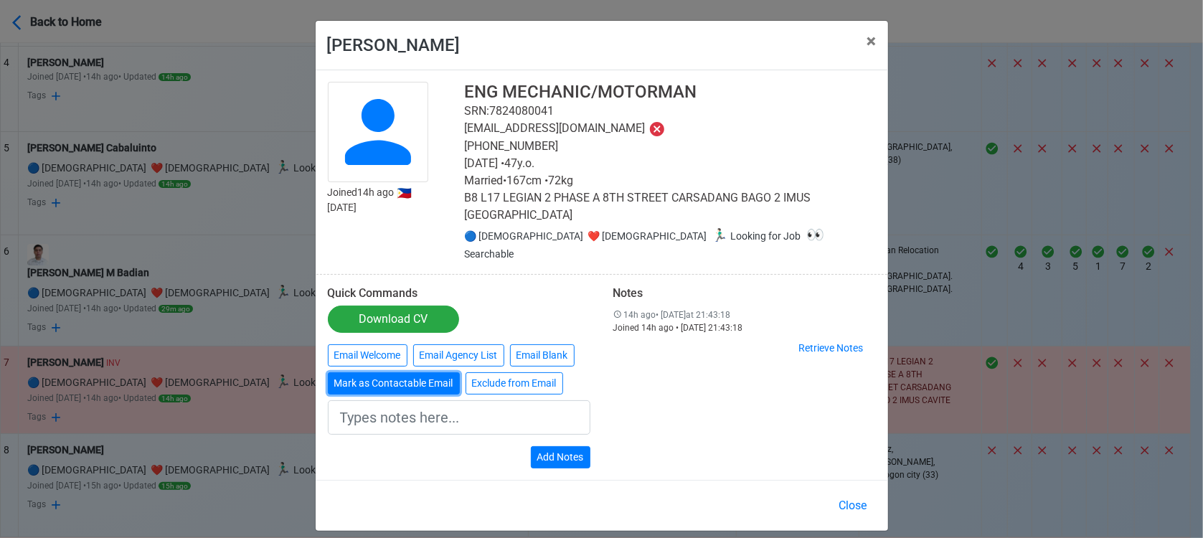
click at [398, 372] on button "Mark as Contactable Email" at bounding box center [394, 383] width 132 height 22
type input "Marked as Contactable email"
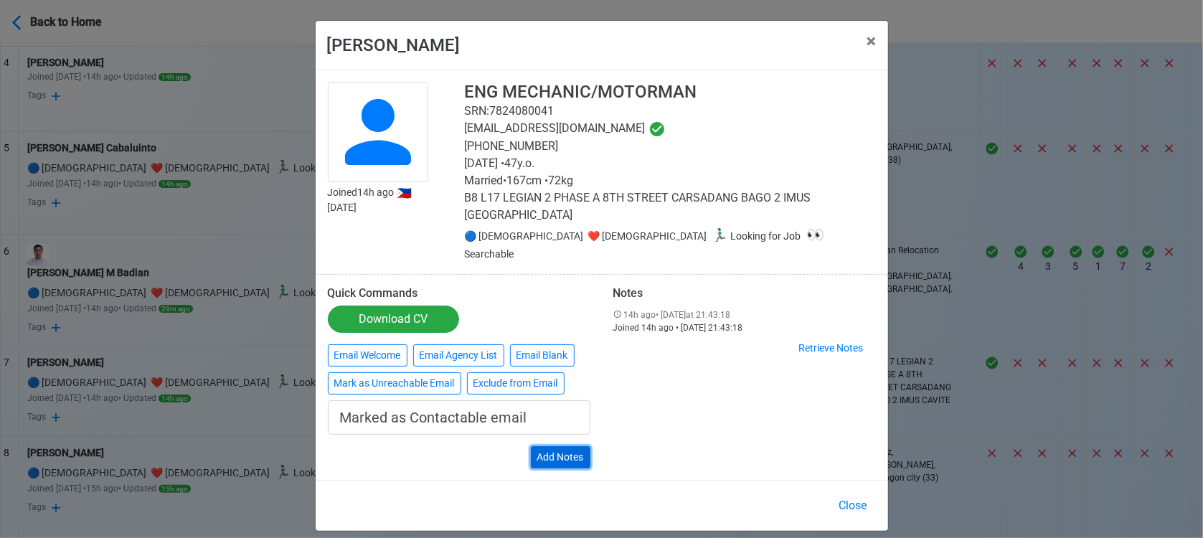
click at [573, 446] on button "Add Notes" at bounding box center [561, 457] width 60 height 22
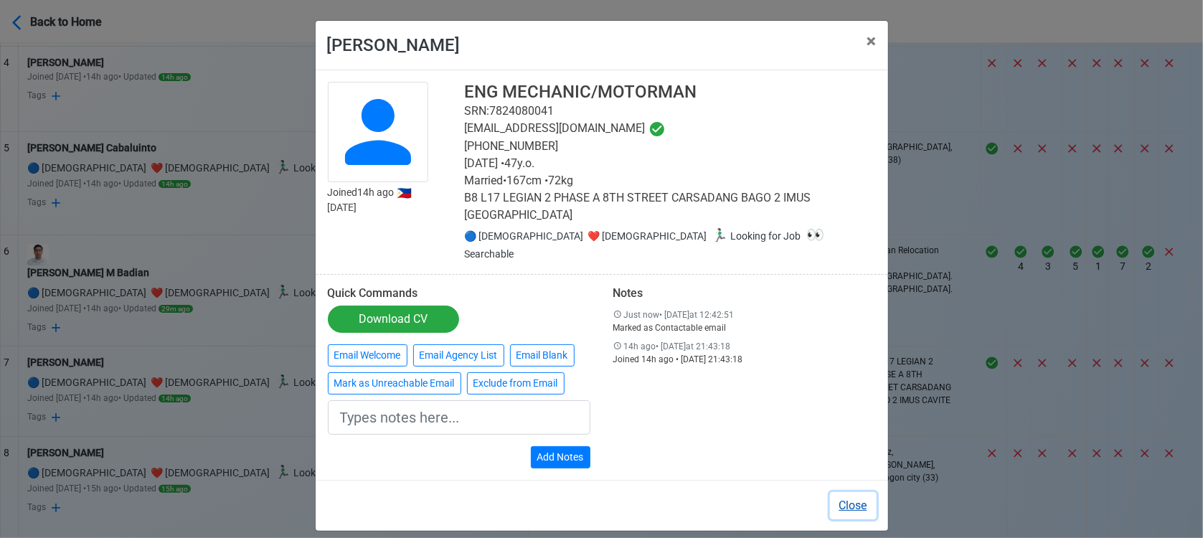
click at [856, 492] on button "Close" at bounding box center [853, 505] width 47 height 27
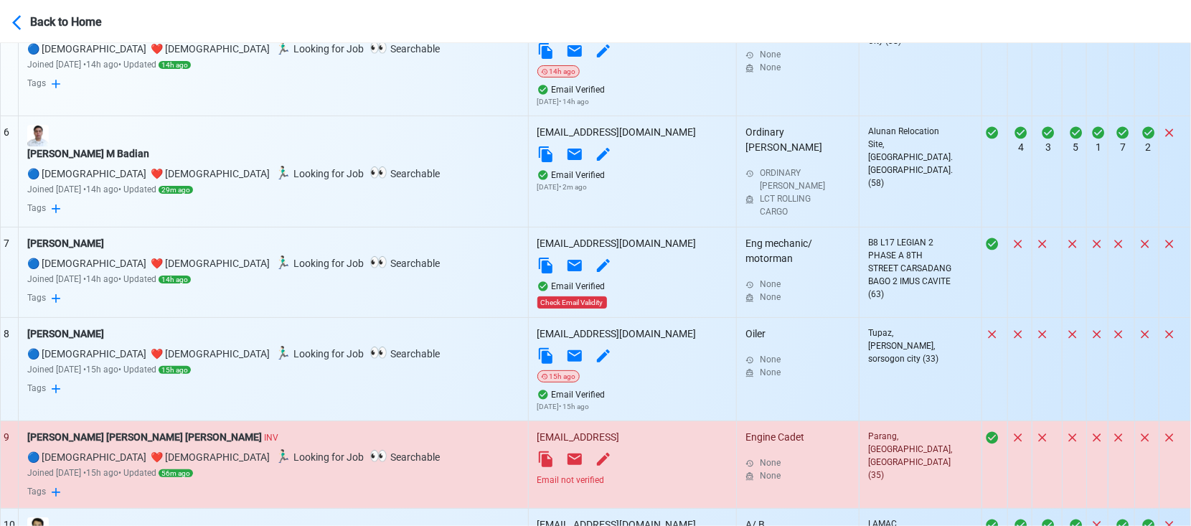
scroll to position [1116, 0]
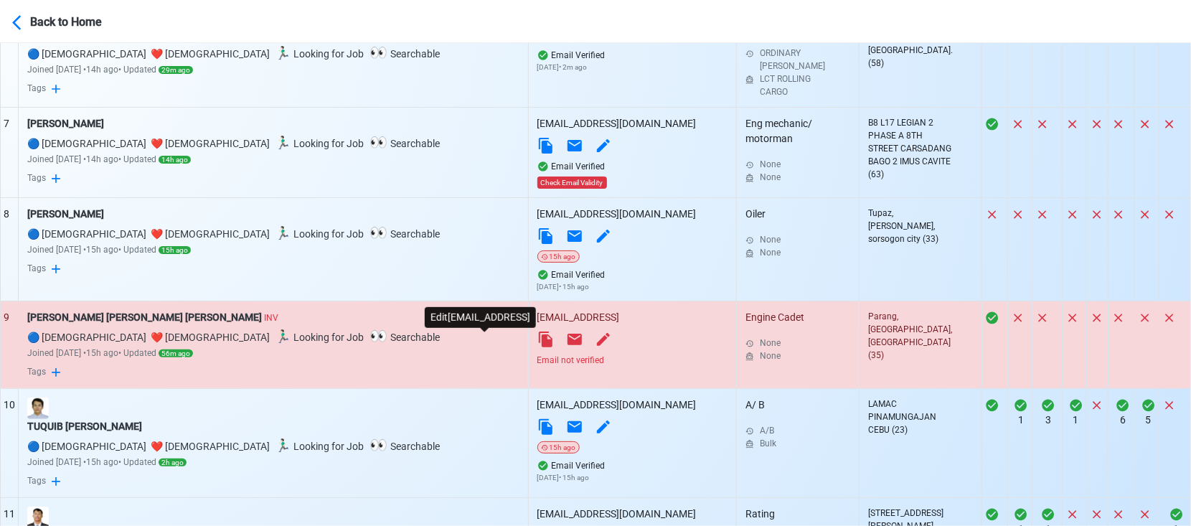
click at [597, 340] on icon at bounding box center [603, 339] width 13 height 13
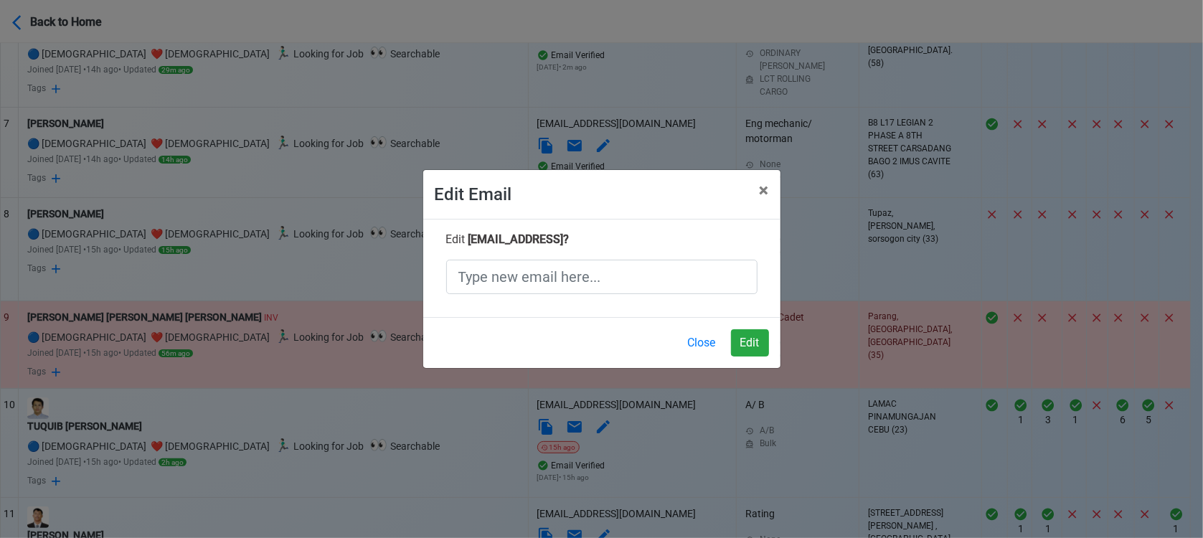
drag, startPoint x: 575, startPoint y: 237, endPoint x: 466, endPoint y: 247, distance: 108.8
click at [466, 247] on div "Edit [EMAIL_ADDRESS] ?" at bounding box center [602, 239] width 333 height 17
copy span "[EMAIL_ADDRESS]"
click at [472, 280] on input "text" at bounding box center [601, 277] width 311 height 34
paste input "[EMAIL_ADDRESS]"
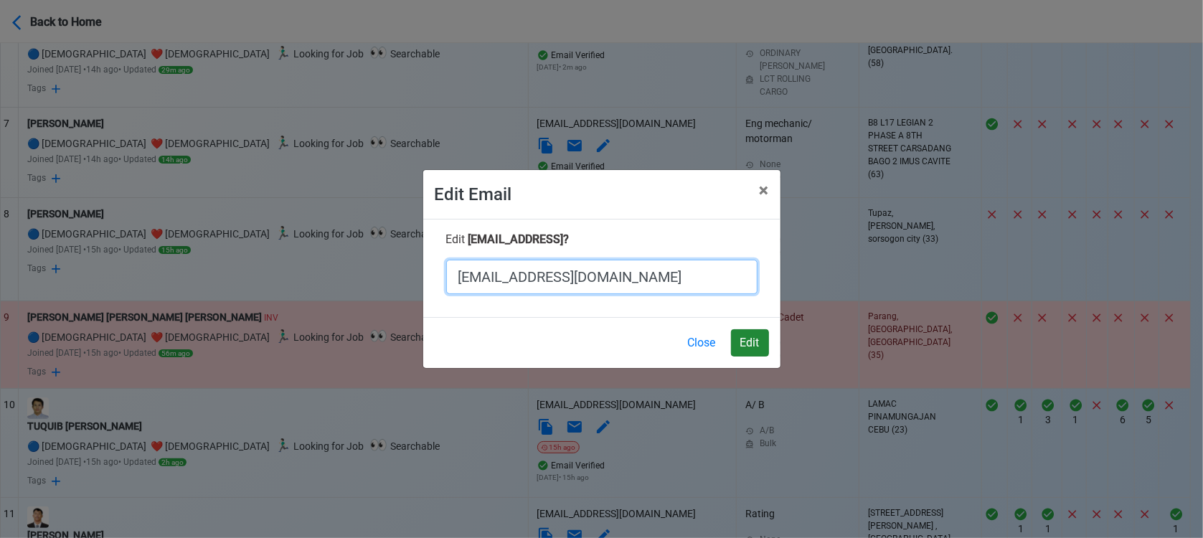
type input "[EMAIL_ADDRESS][DOMAIN_NAME]"
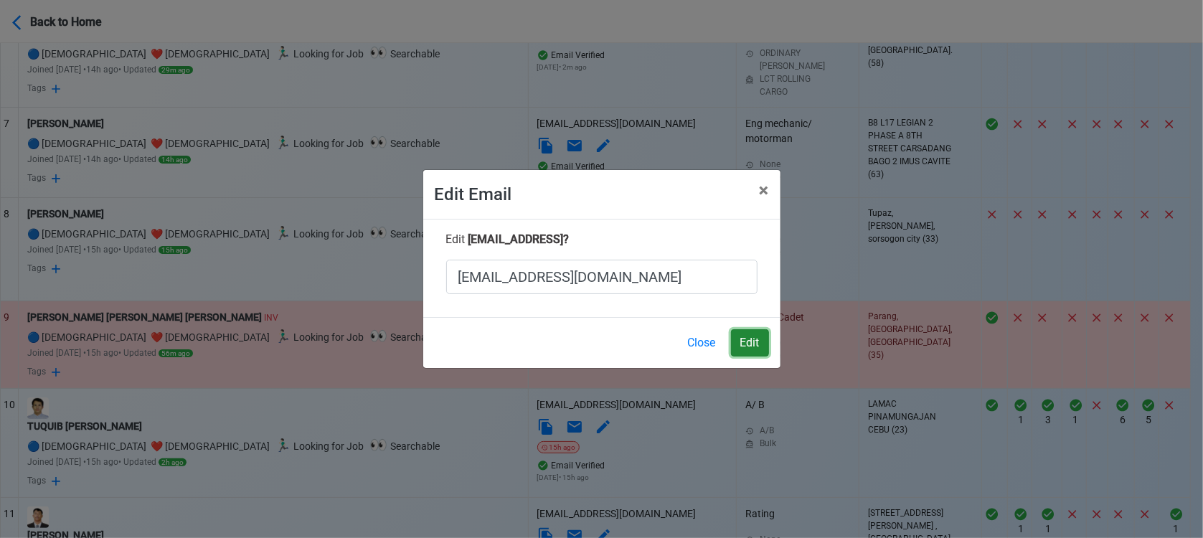
click at [746, 335] on button "Edit" at bounding box center [750, 342] width 38 height 27
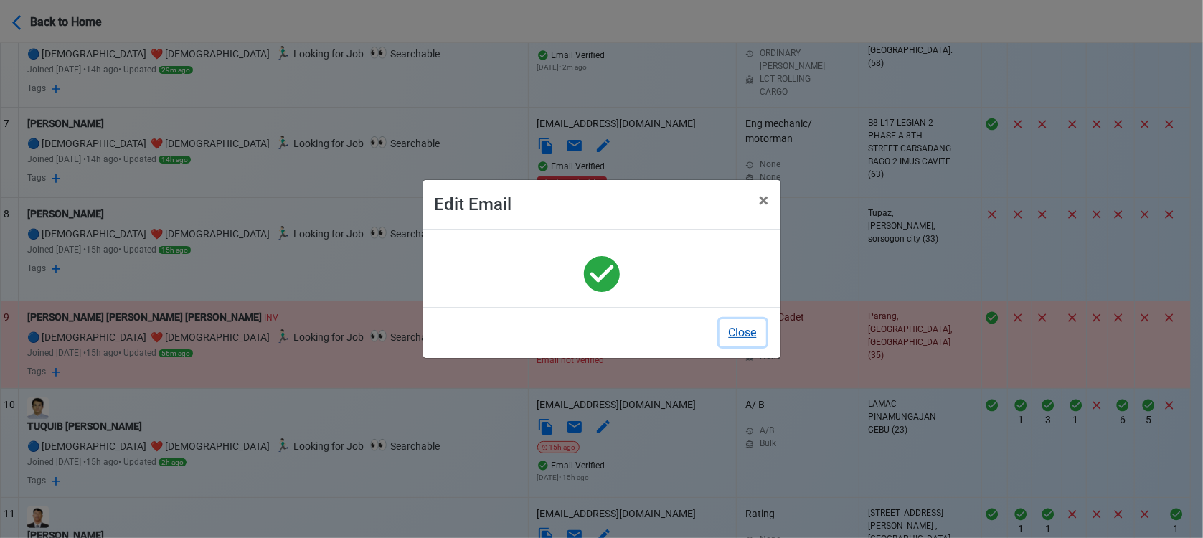
click at [733, 324] on button "Close" at bounding box center [743, 332] width 47 height 27
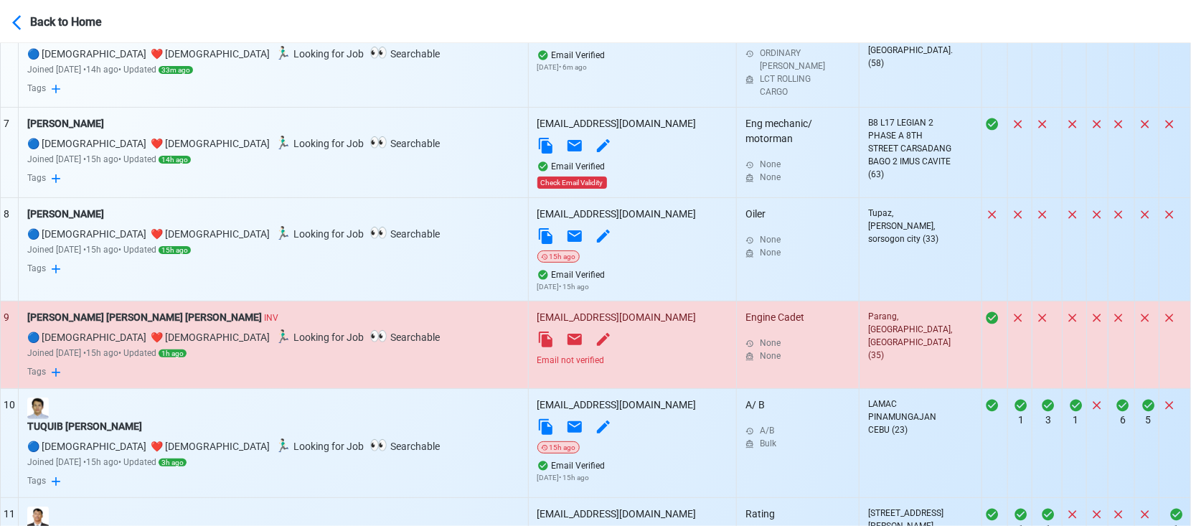
click at [537, 360] on div "Email not verified" at bounding box center [632, 360] width 191 height 13
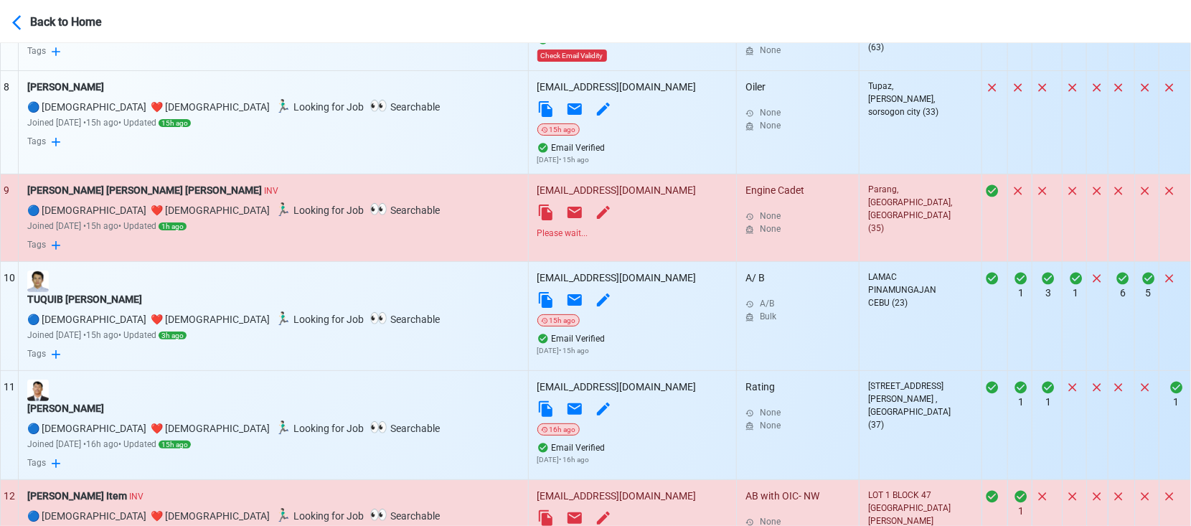
scroll to position [1355, 0]
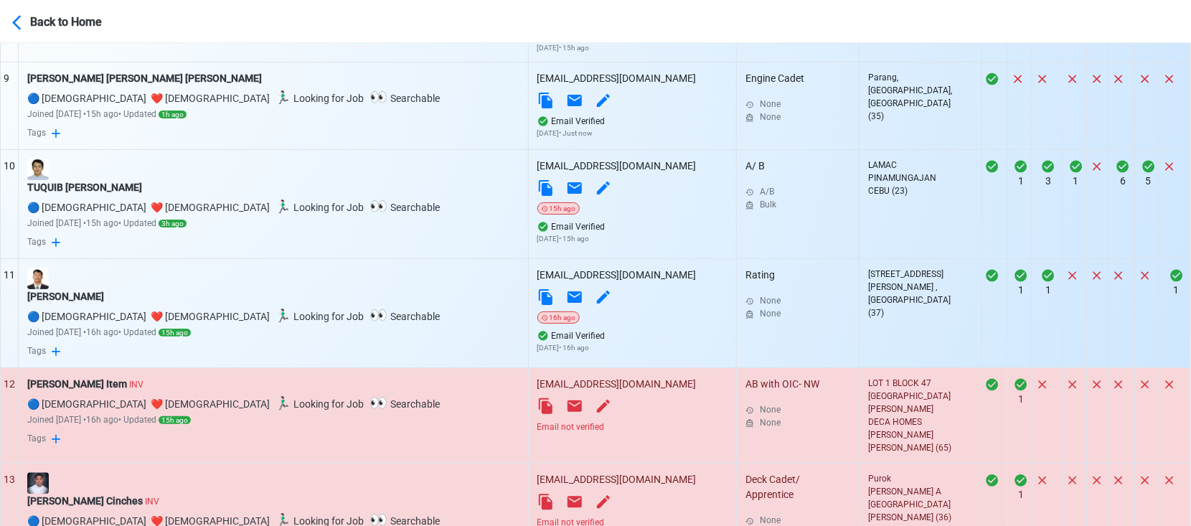
click at [537, 431] on div "Email not verified" at bounding box center [632, 427] width 191 height 13
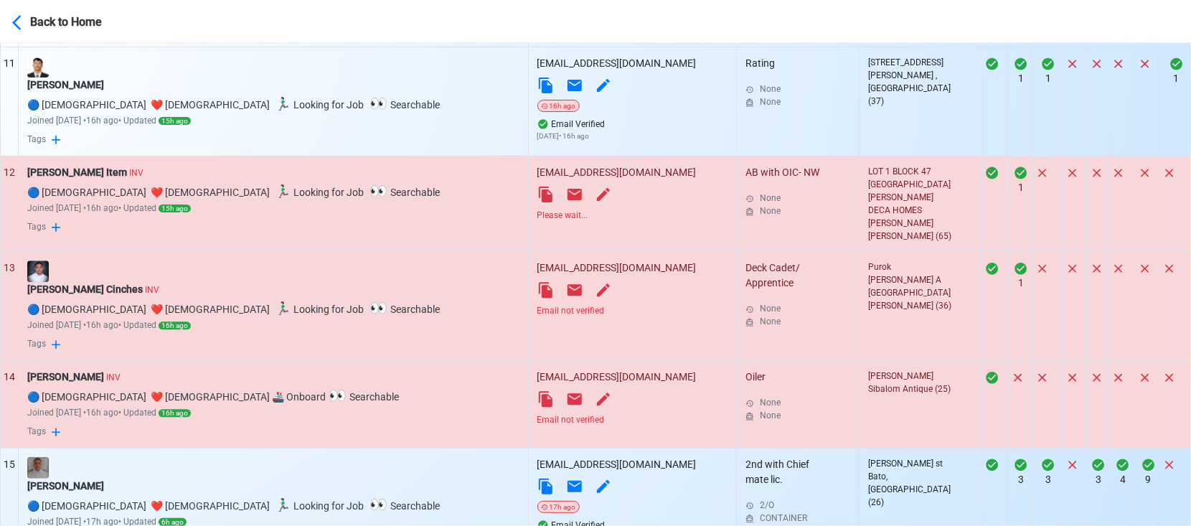
scroll to position [1595, 0]
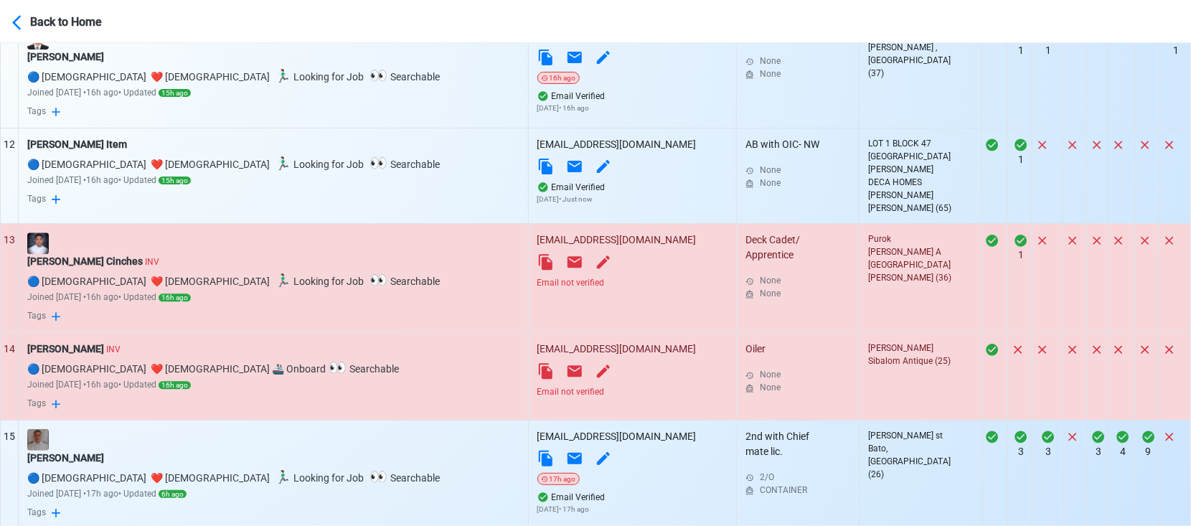
click at [537, 283] on div "Email not verified" at bounding box center [632, 282] width 191 height 13
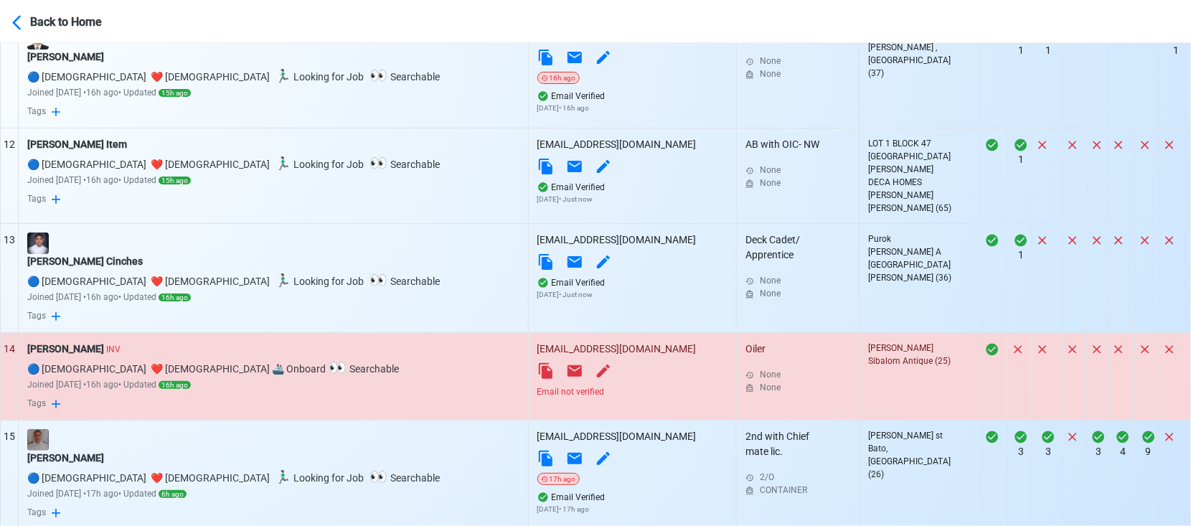
click at [537, 392] on div "Email not verified" at bounding box center [632, 391] width 191 height 13
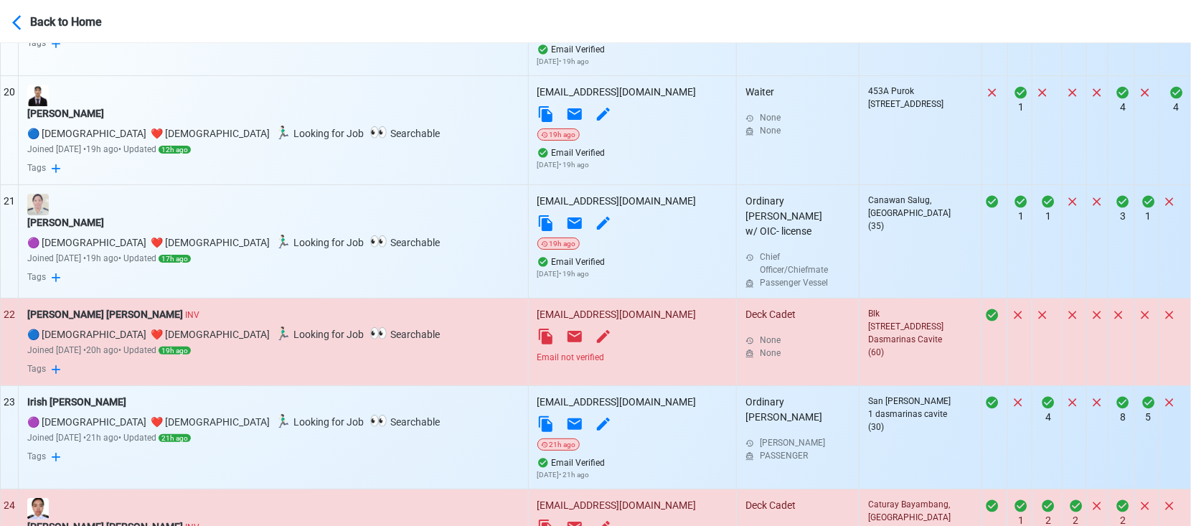
scroll to position [2471, 0]
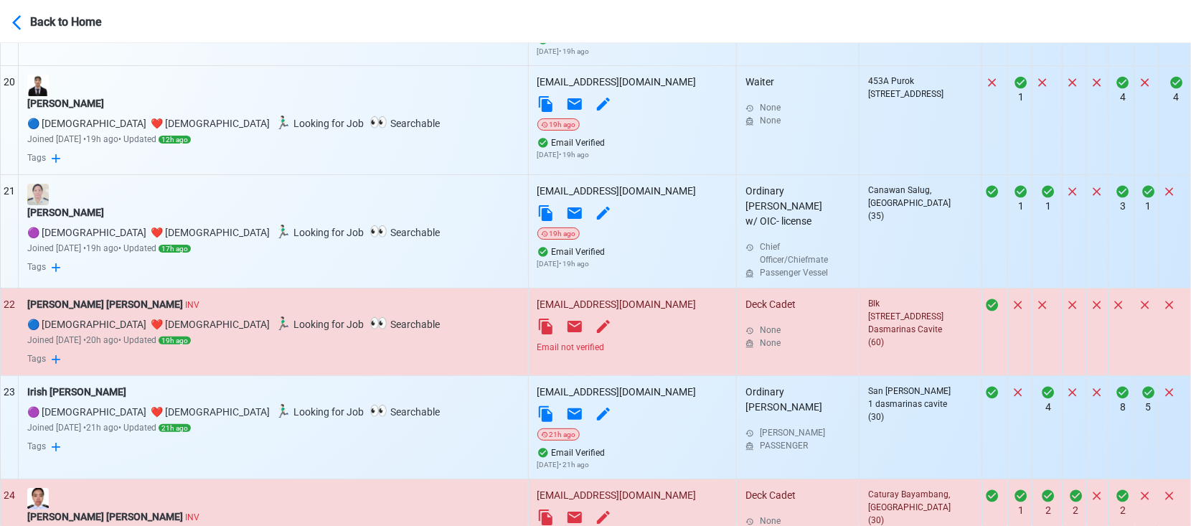
click at [537, 348] on div "Email not verified" at bounding box center [632, 347] width 191 height 13
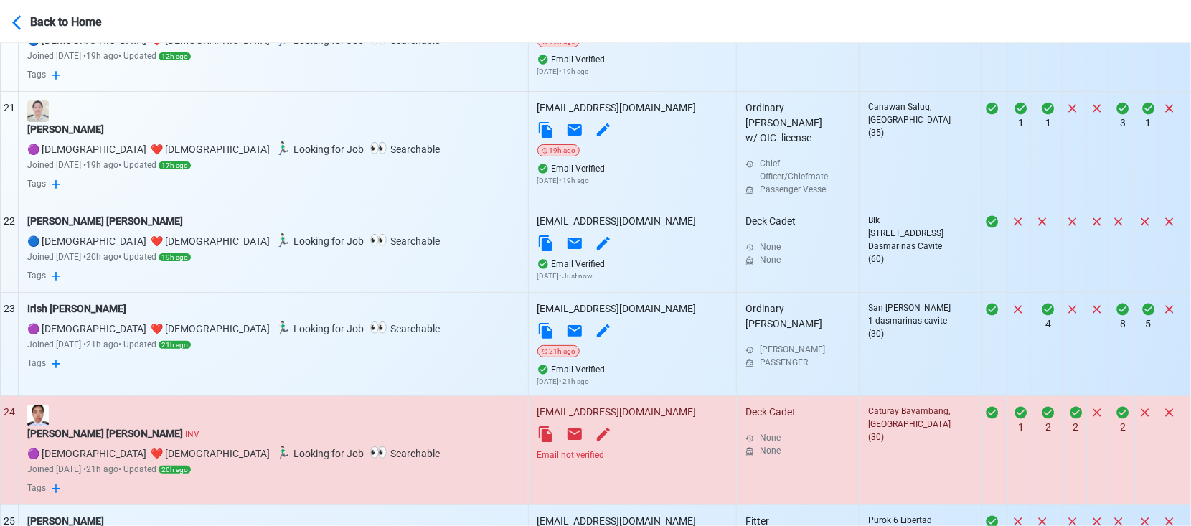
scroll to position [2710, 0]
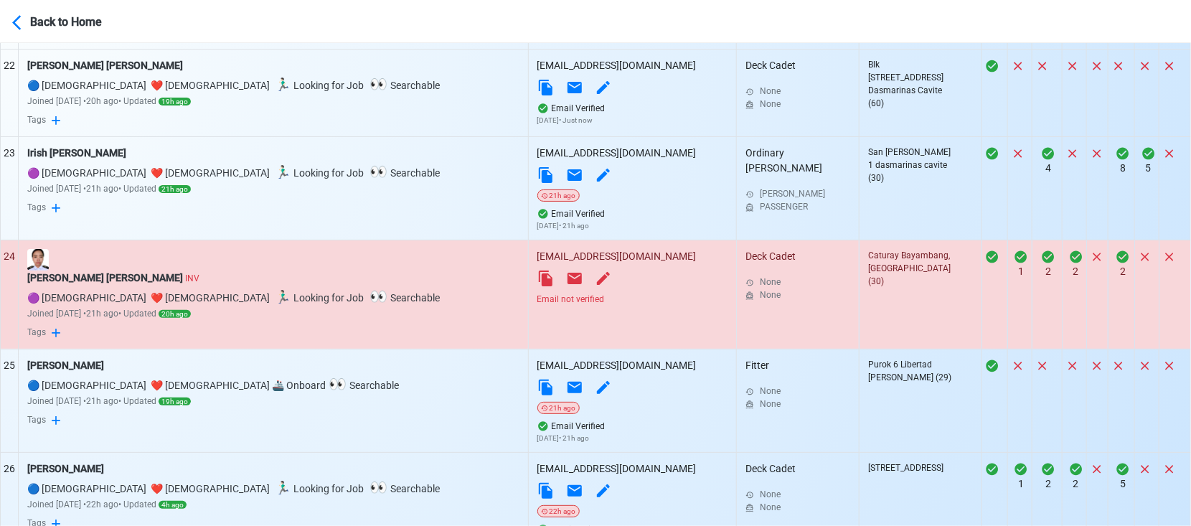
click at [537, 304] on div "Email not verified" at bounding box center [632, 299] width 191 height 13
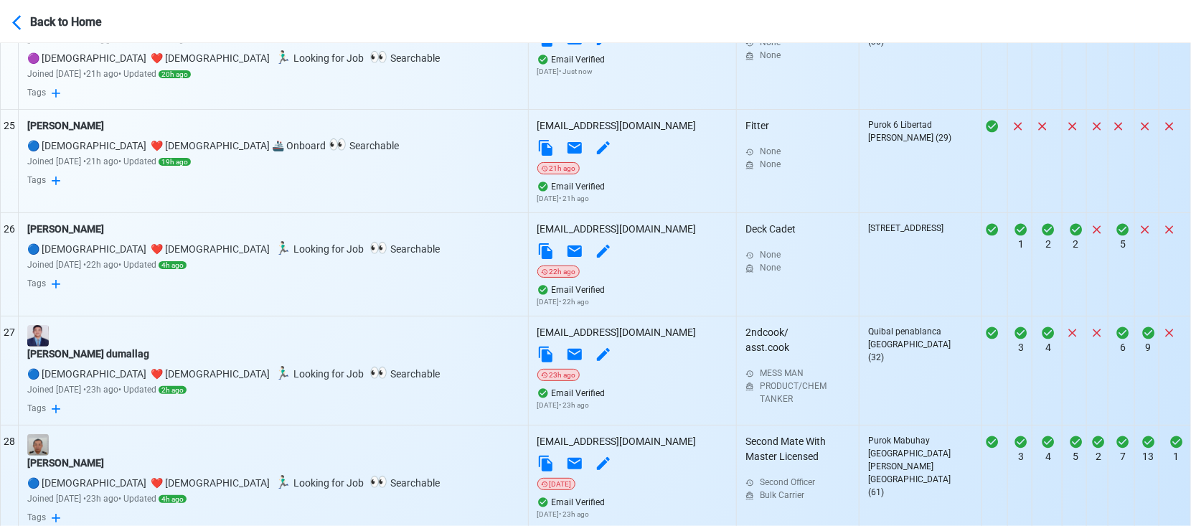
scroll to position [3189, 0]
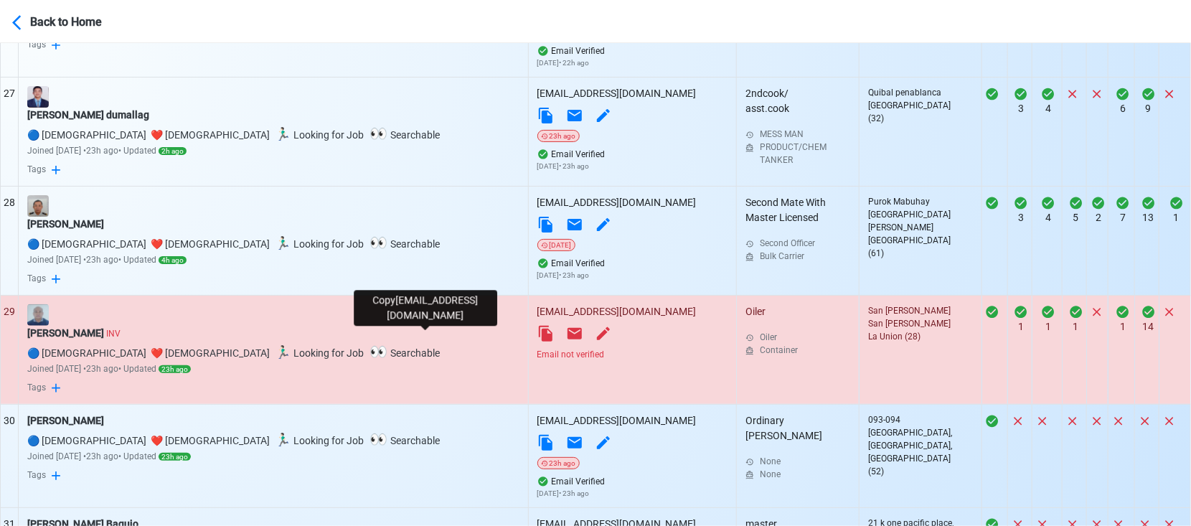
click at [539, 337] on icon at bounding box center [546, 334] width 14 height 16
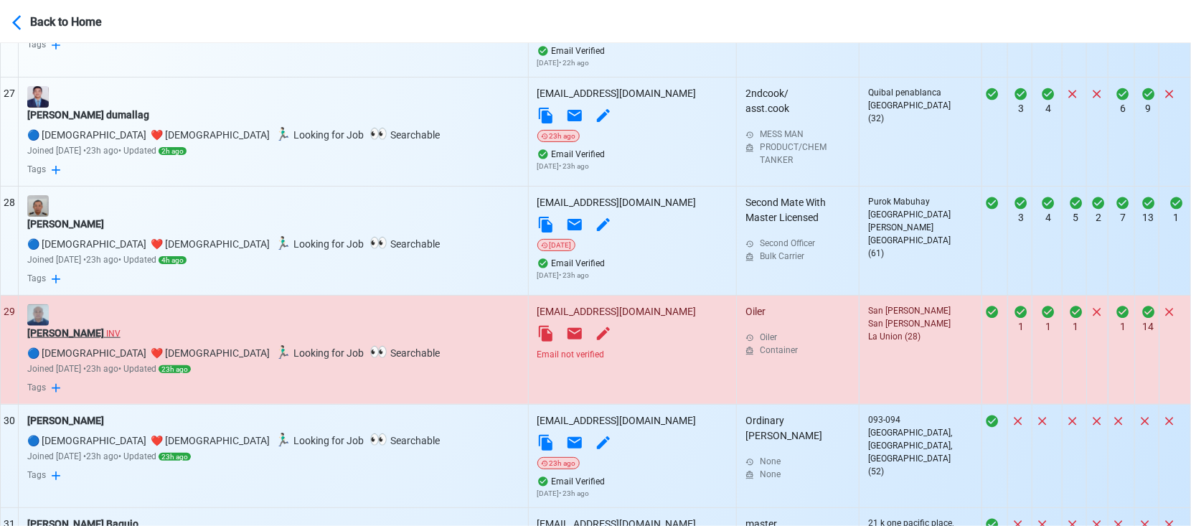
click at [62, 339] on div "[PERSON_NAME] INV" at bounding box center [273, 333] width 492 height 15
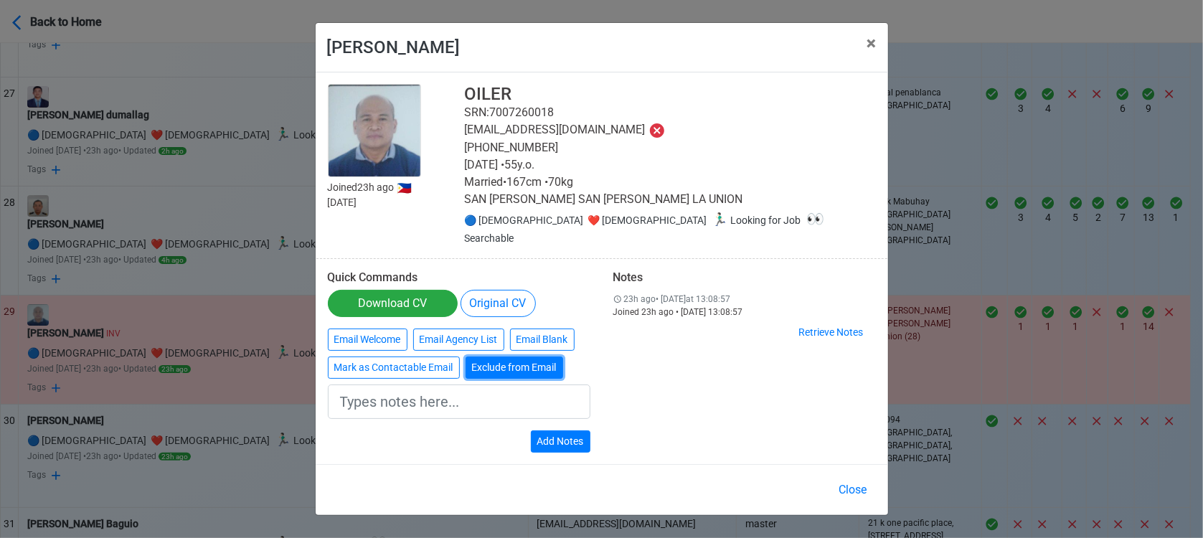
click at [512, 362] on button "Exclude from Email" at bounding box center [515, 368] width 98 height 22
type input "Exclude from Email"
click at [579, 436] on button "Add Notes" at bounding box center [561, 442] width 60 height 22
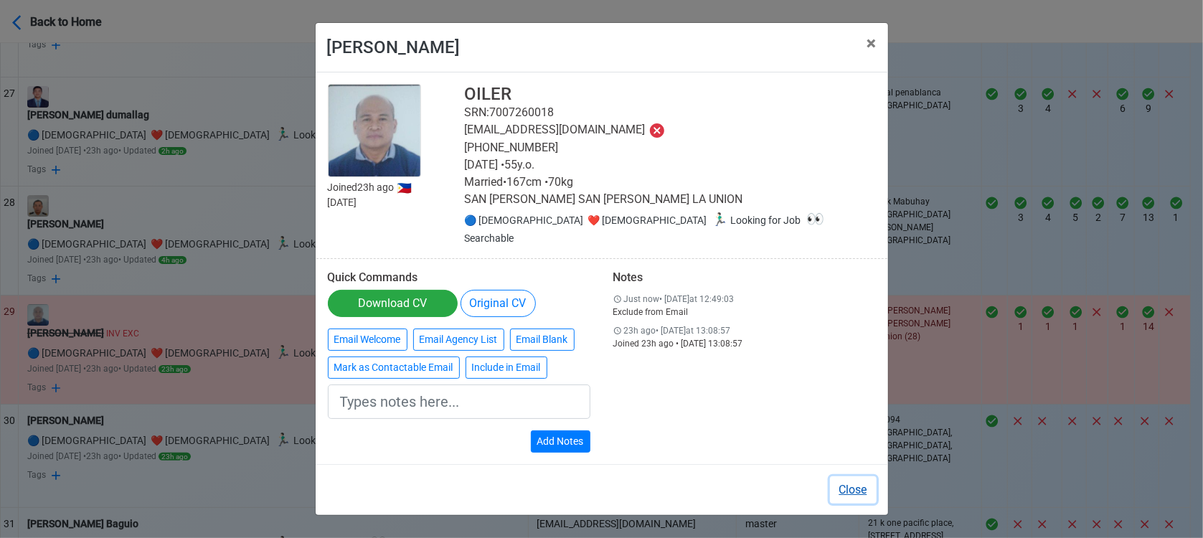
click at [855, 480] on button "Close" at bounding box center [853, 490] width 47 height 27
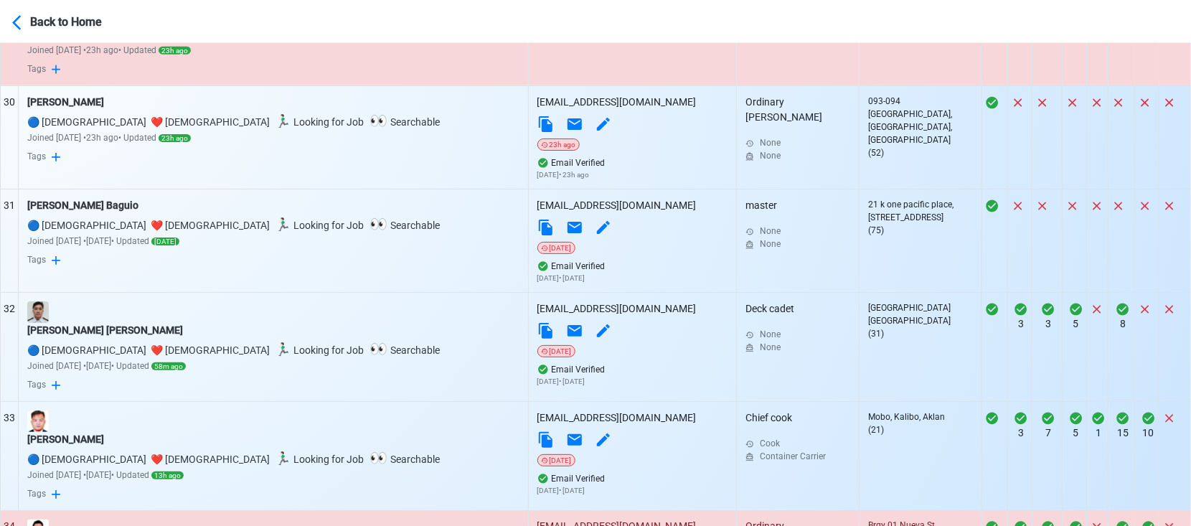
scroll to position [3668, 0]
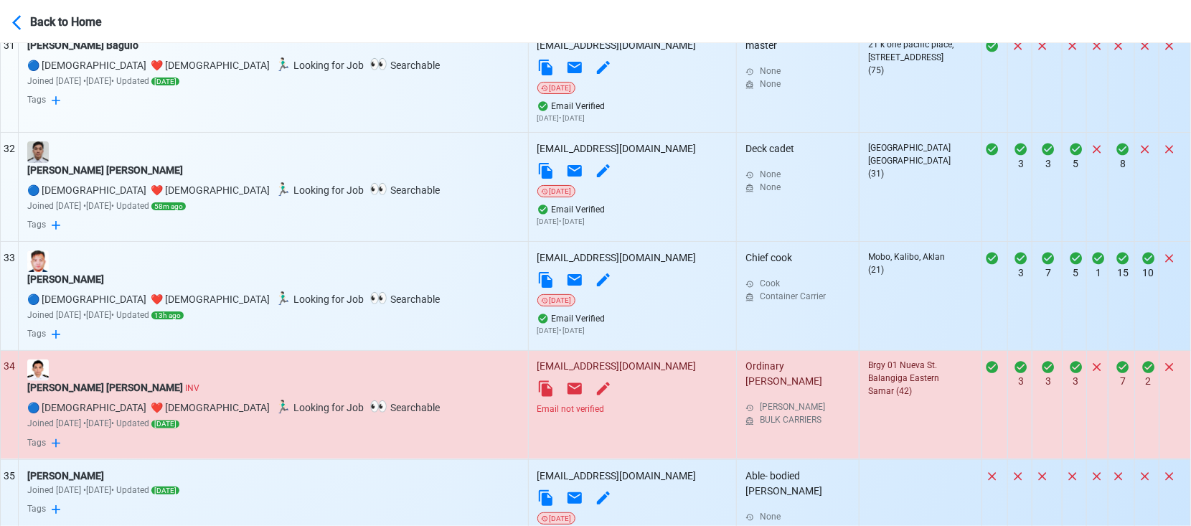
click at [537, 416] on div "Email not verified" at bounding box center [632, 409] width 191 height 13
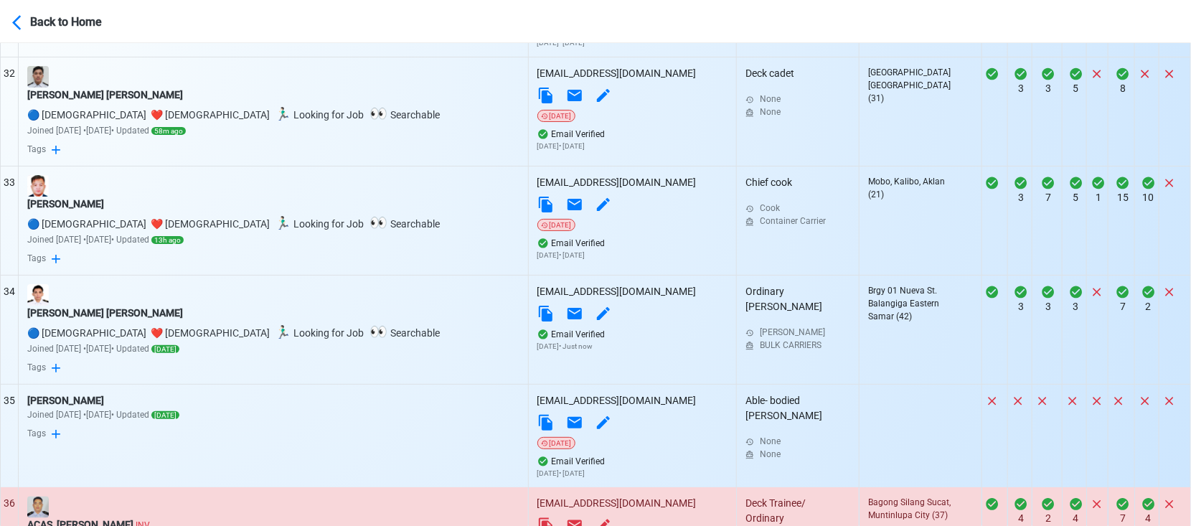
scroll to position [3986, 0]
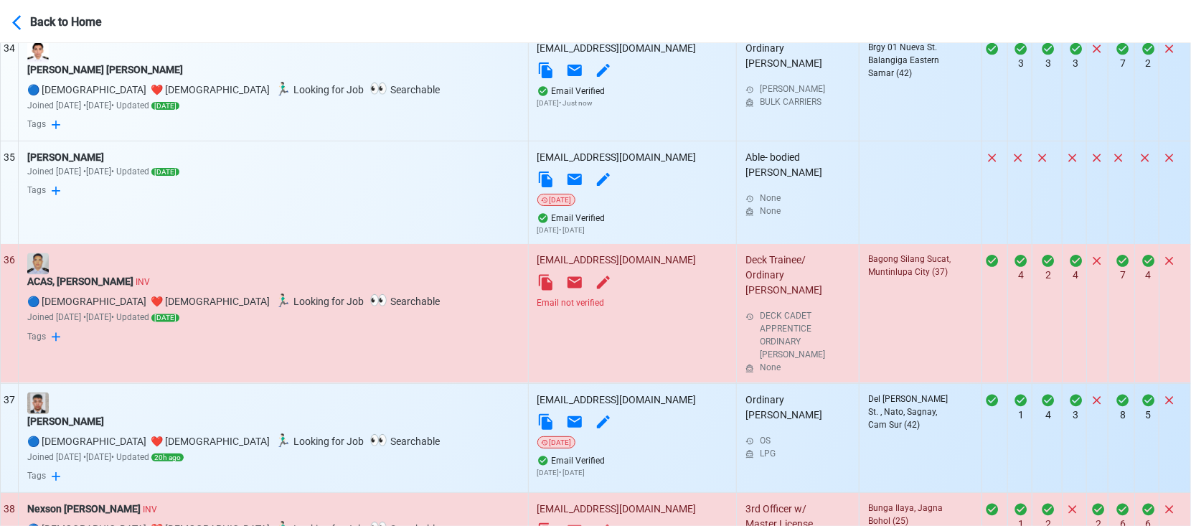
click at [537, 309] on div "Email not verified" at bounding box center [632, 303] width 191 height 13
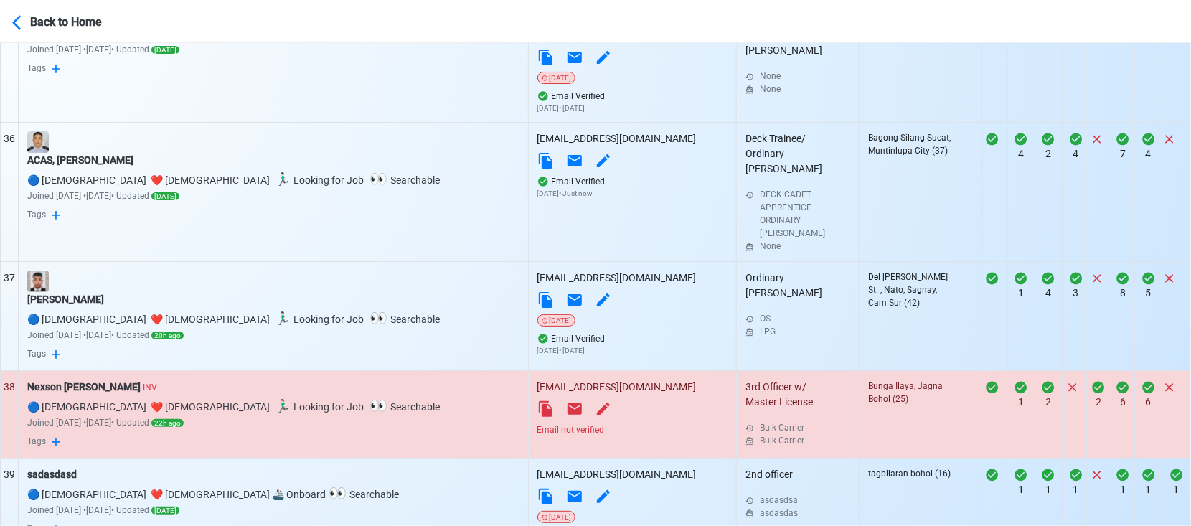
scroll to position [4146, 0]
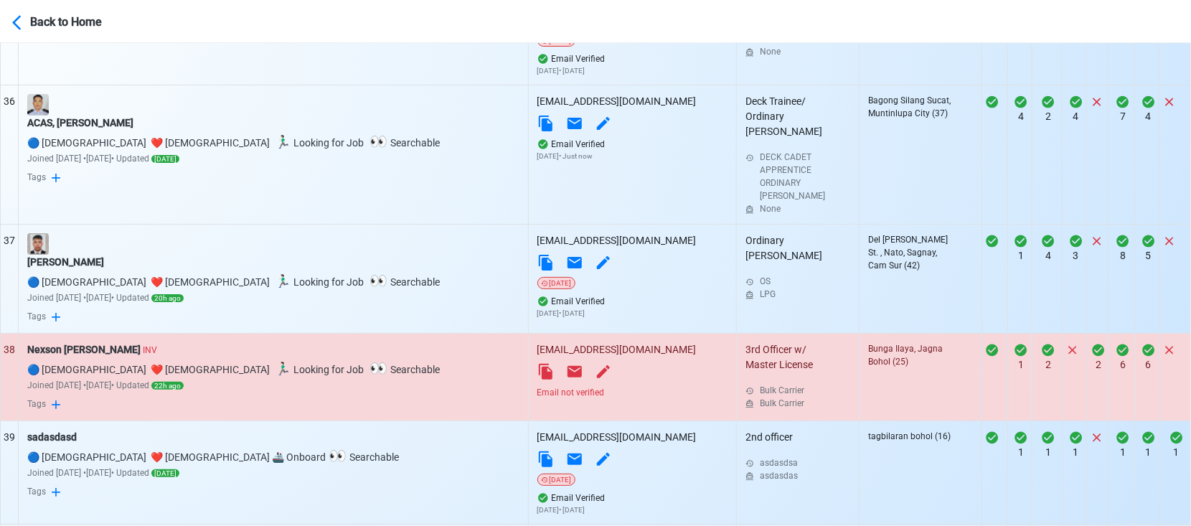
click at [537, 393] on div "Email not verified" at bounding box center [632, 392] width 191 height 13
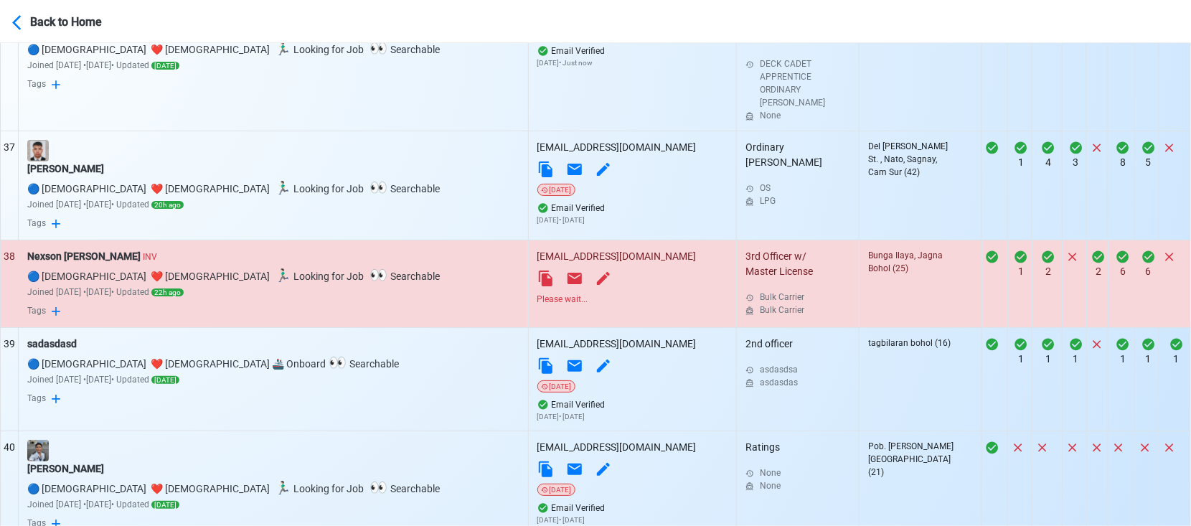
scroll to position [4385, 0]
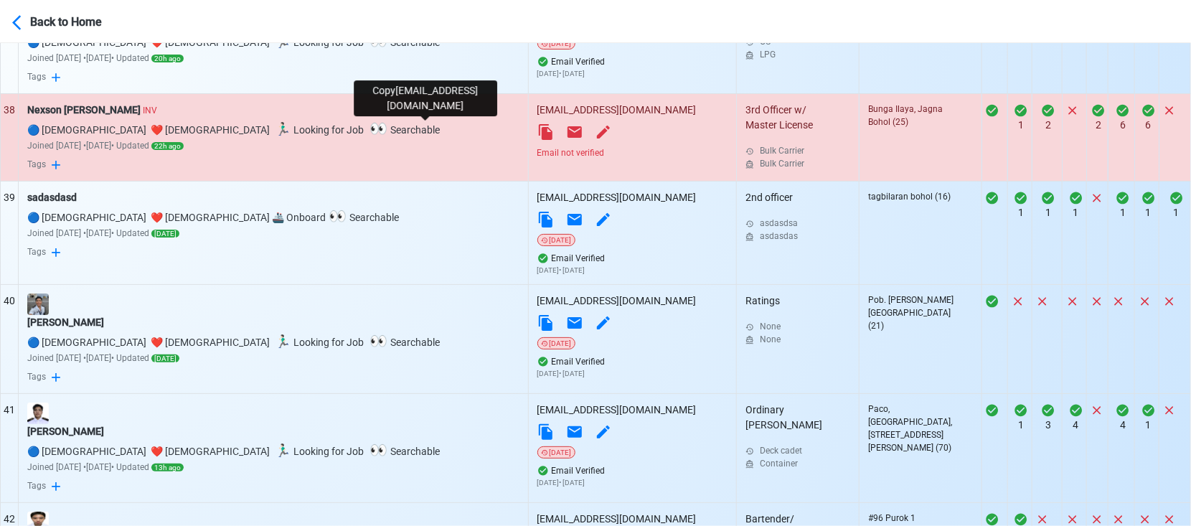
click at [539, 126] on icon at bounding box center [546, 132] width 14 height 16
click at [84, 108] on div "Nexson [PERSON_NAME] INV" at bounding box center [273, 110] width 492 height 15
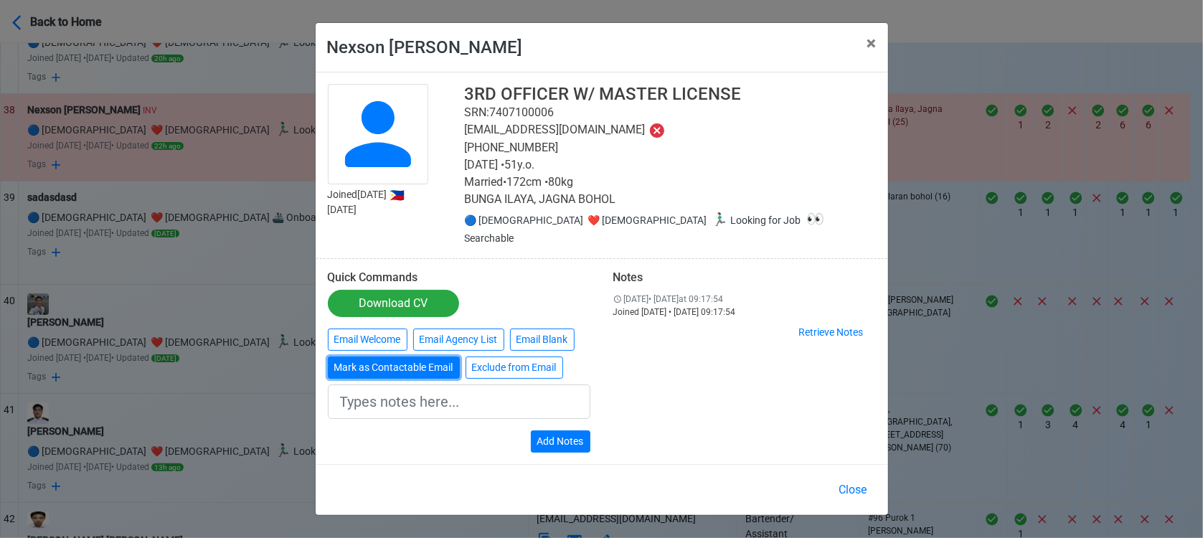
click at [431, 360] on button "Mark as Contactable Email" at bounding box center [394, 368] width 132 height 22
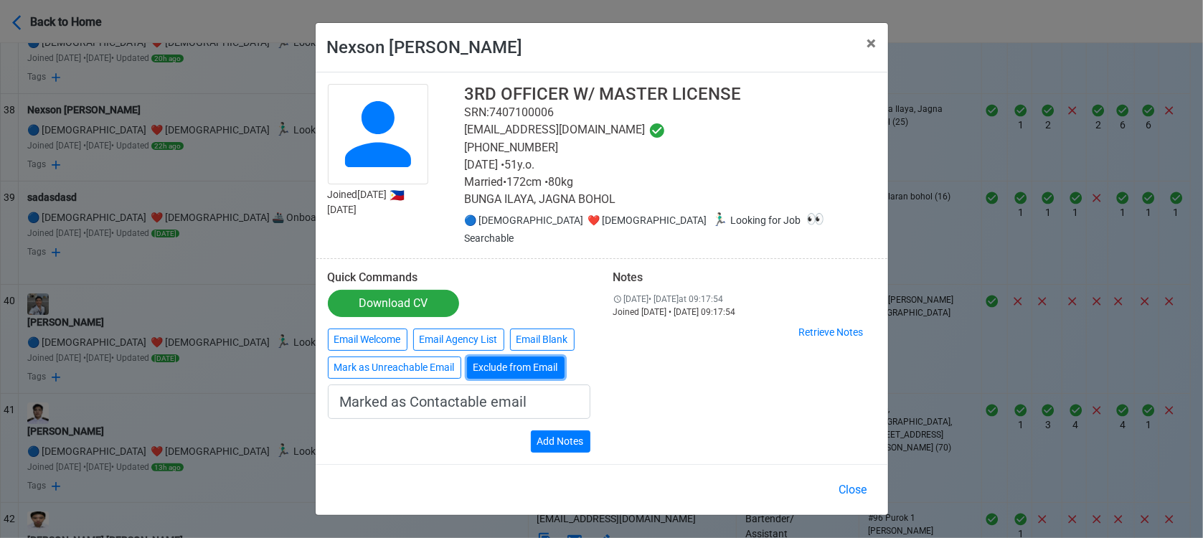
click at [513, 362] on button "Exclude from Email" at bounding box center [516, 368] width 98 height 22
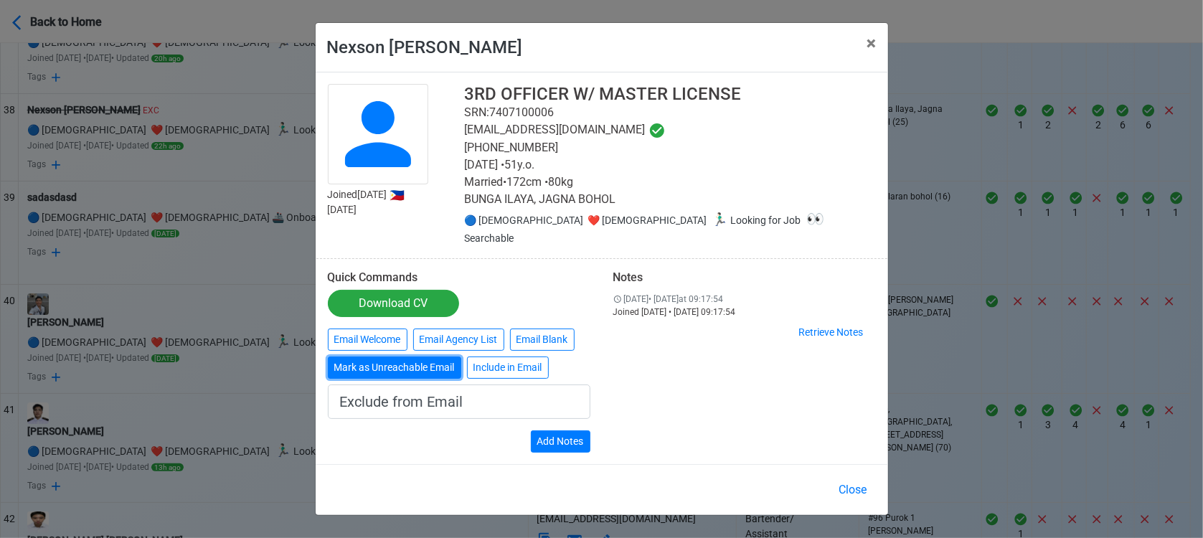
click at [434, 362] on button "Mark as Unreachable Email" at bounding box center [394, 368] width 133 height 22
type input "Marked as Unreachable email"
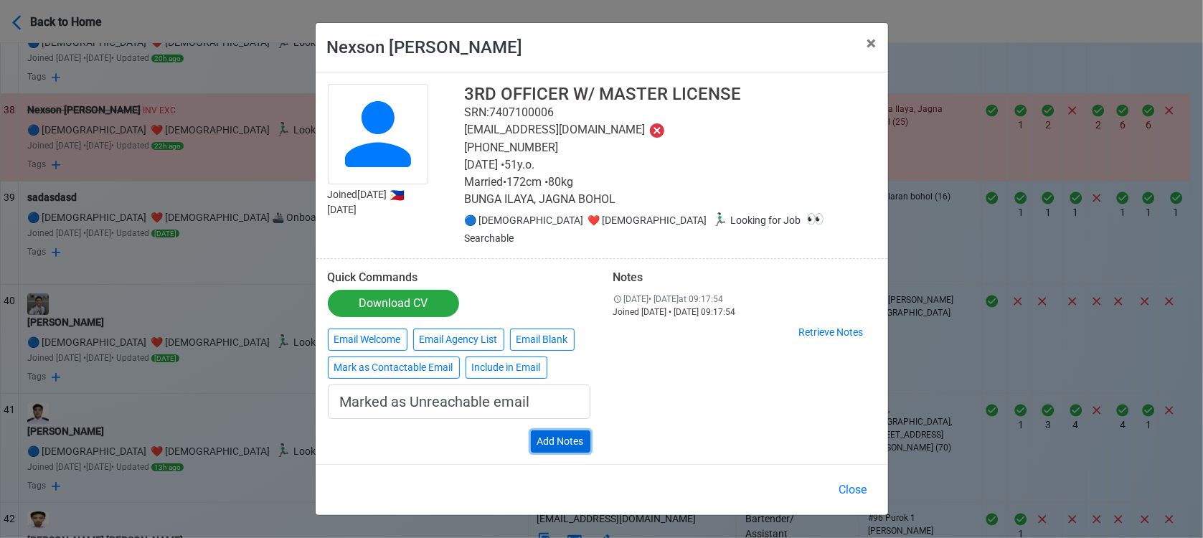
click at [576, 432] on button "Add Notes" at bounding box center [561, 442] width 60 height 22
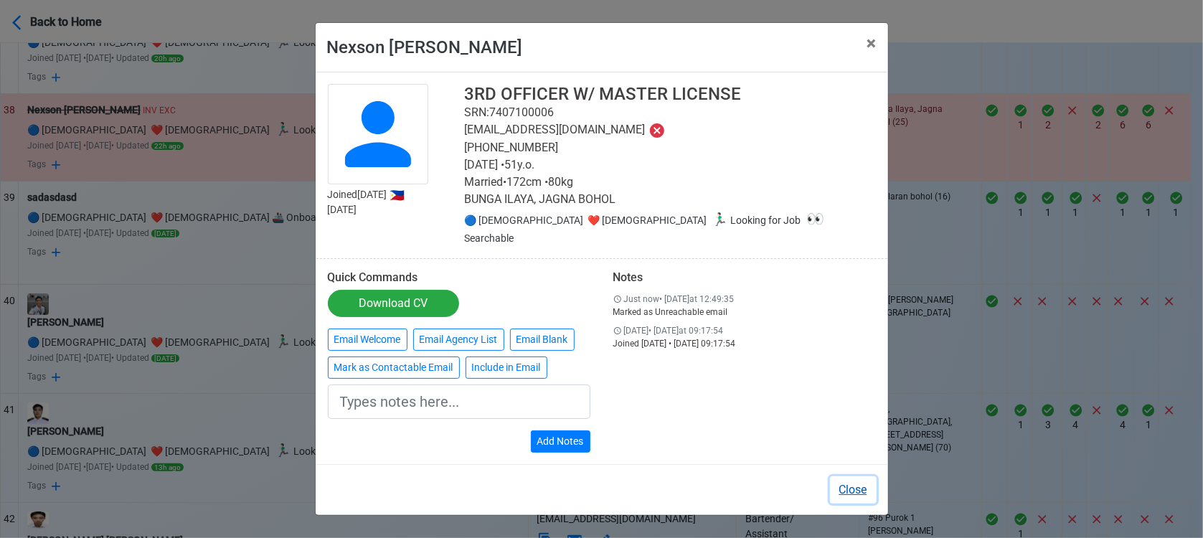
click at [855, 479] on button "Close" at bounding box center [853, 490] width 47 height 27
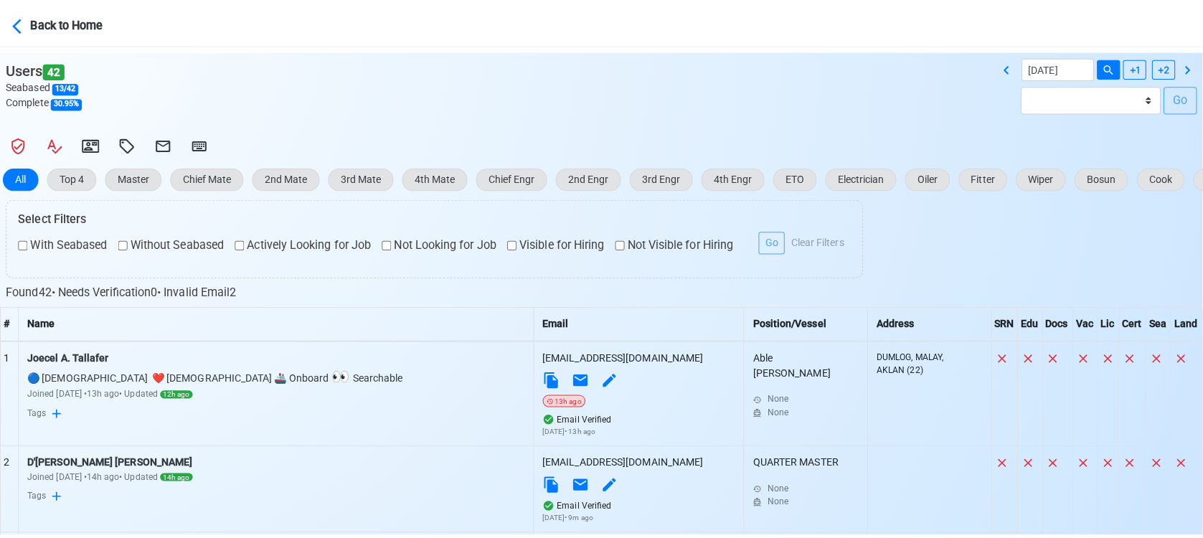
scroll to position [268, 0]
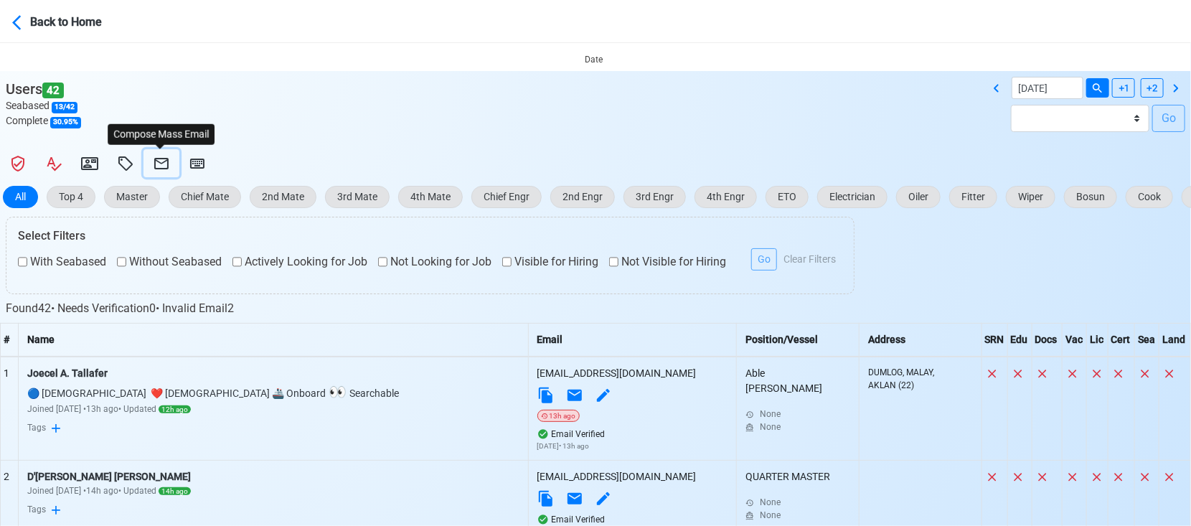
click at [160, 160] on icon at bounding box center [161, 163] width 17 height 17
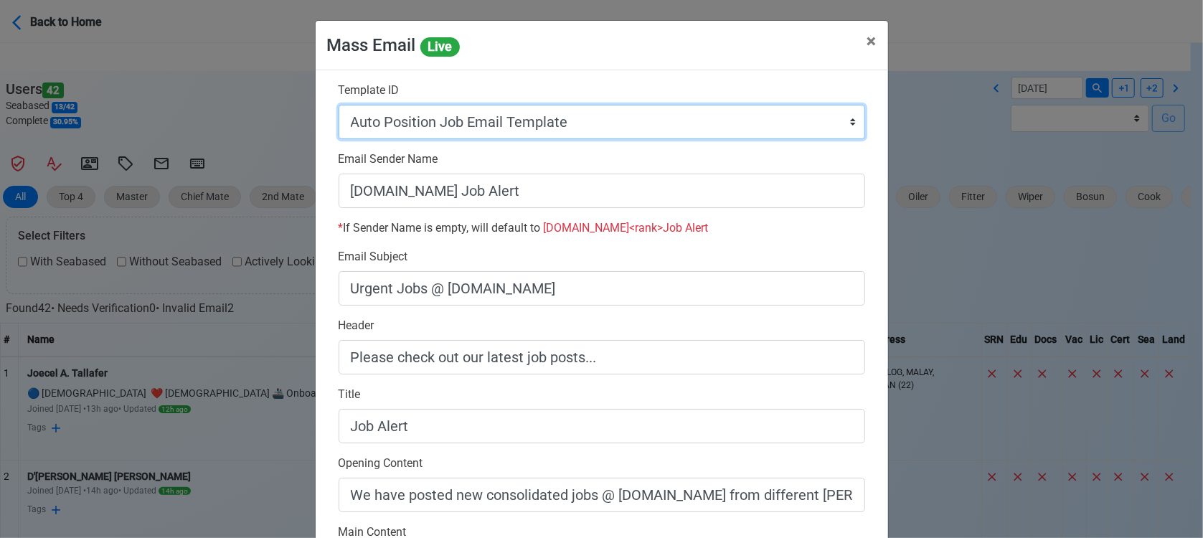
click at [584, 127] on select "Auto Position Job Email Template Incomplete CV Email Template ETO/ETR Job Email…" at bounding box center [602, 122] width 527 height 34
select select "d-0c193ece46b24c5dbce89cdb3e751472"
click at [339, 105] on select "Auto Position Job Email Template Incomplete CV Email Template ETO/ETR Job Email…" at bounding box center [602, 122] width 527 height 34
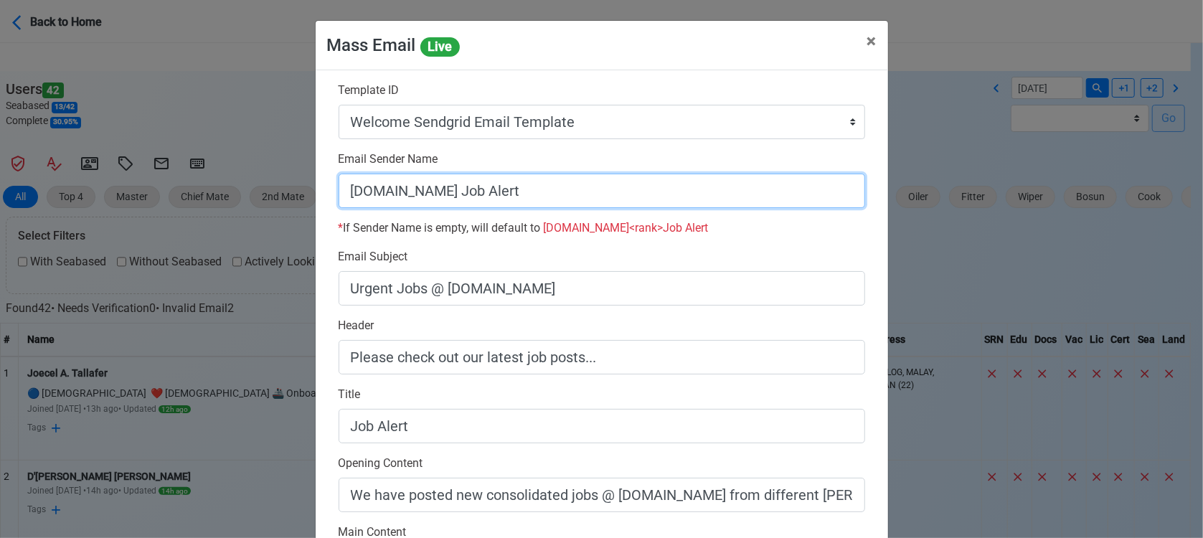
drag, startPoint x: 436, startPoint y: 196, endPoint x: 605, endPoint y: 197, distance: 168.6
click at [605, 197] on input "[DOMAIN_NAME] Job Alert" at bounding box center [602, 191] width 527 height 34
click at [345, 193] on input "[DOMAIN_NAME]" at bounding box center [602, 191] width 527 height 34
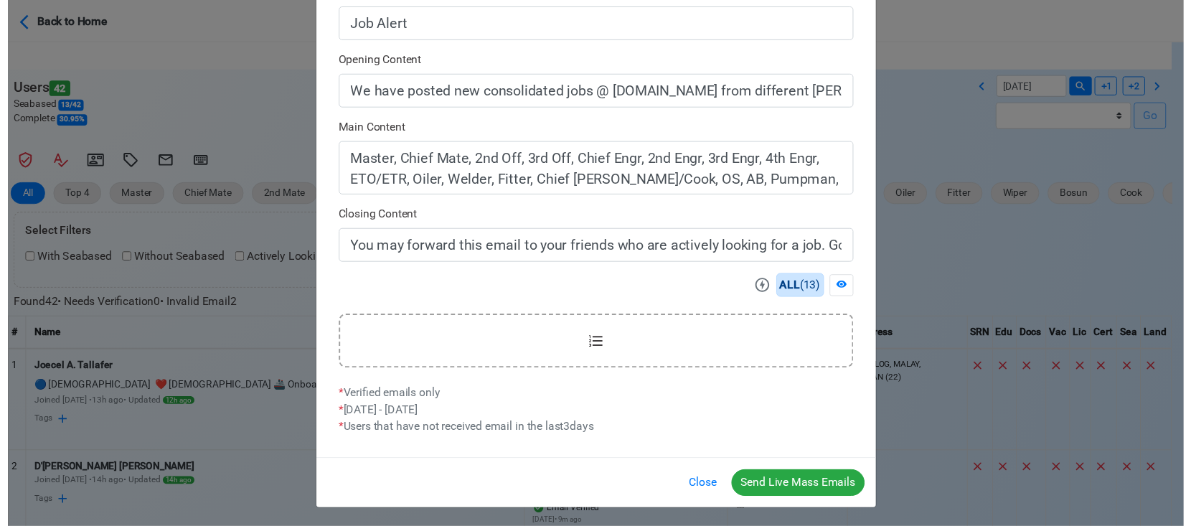
scroll to position [403, 0]
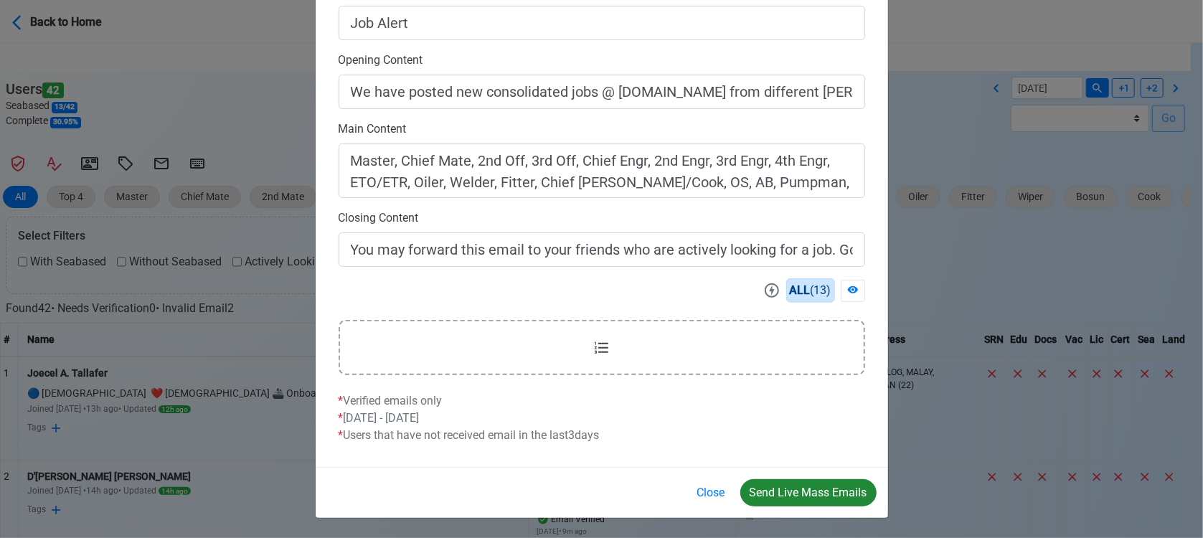
type input "Welcome to [DOMAIN_NAME]"
click at [800, 488] on button "Send Live Mass Emails" at bounding box center [809, 492] width 136 height 27
click at [708, 492] on button "Close" at bounding box center [711, 492] width 47 height 27
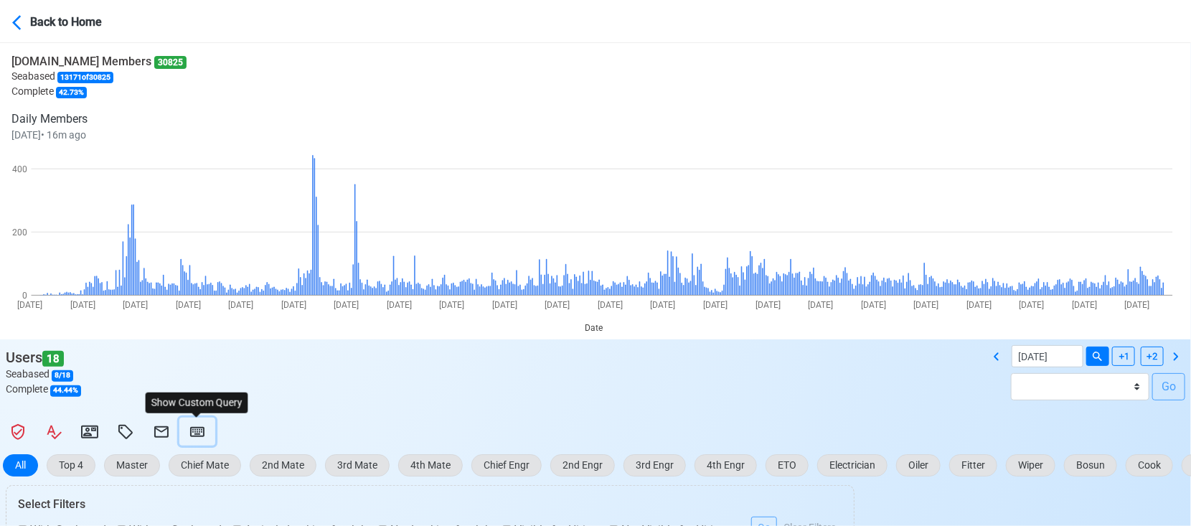
click at [195, 431] on icon at bounding box center [197, 431] width 17 height 17
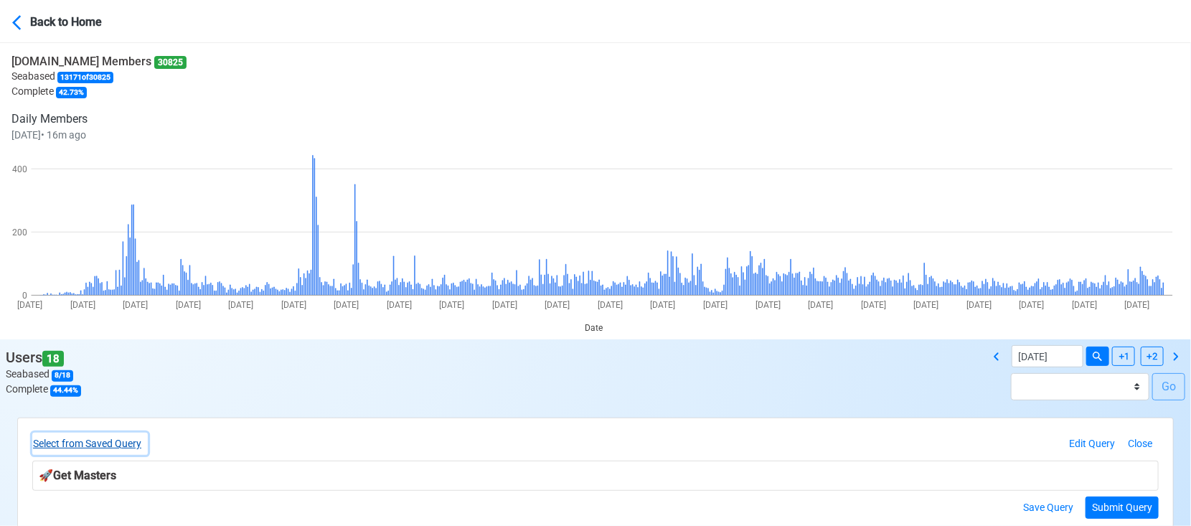
click at [141, 446] on button "Select from Saved Query" at bounding box center [90, 444] width 116 height 22
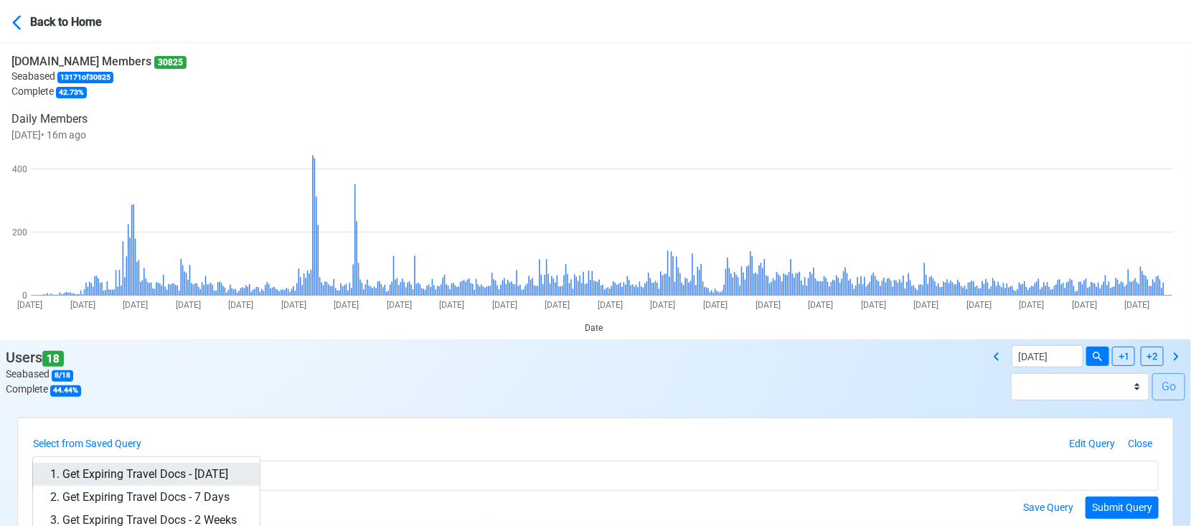
click at [156, 471] on link "1. Get Expiring Travel Docs - Today" at bounding box center [146, 474] width 227 height 23
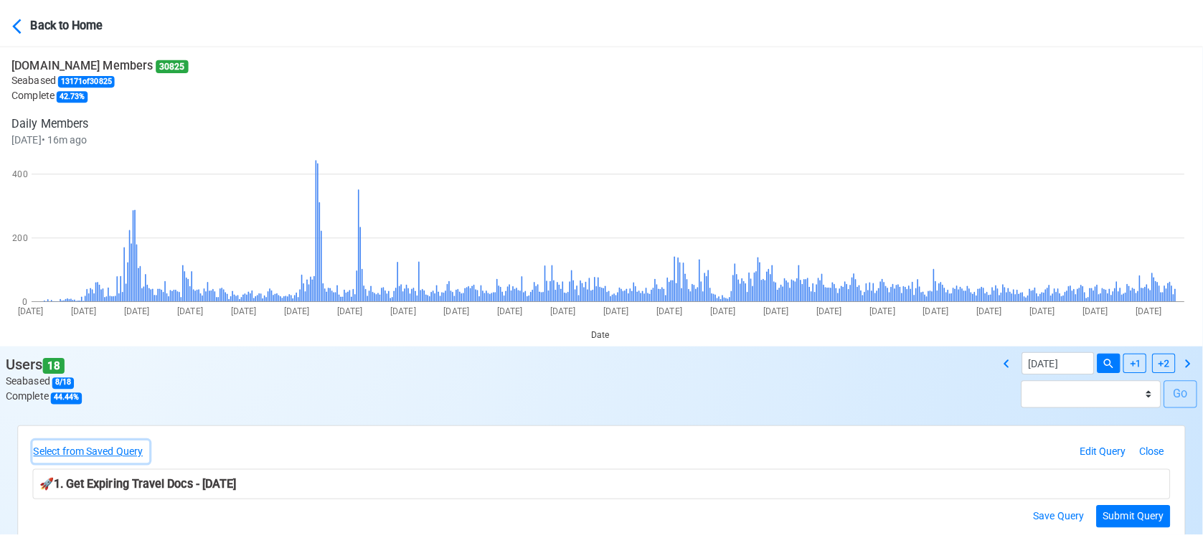
scroll to position [239, 0]
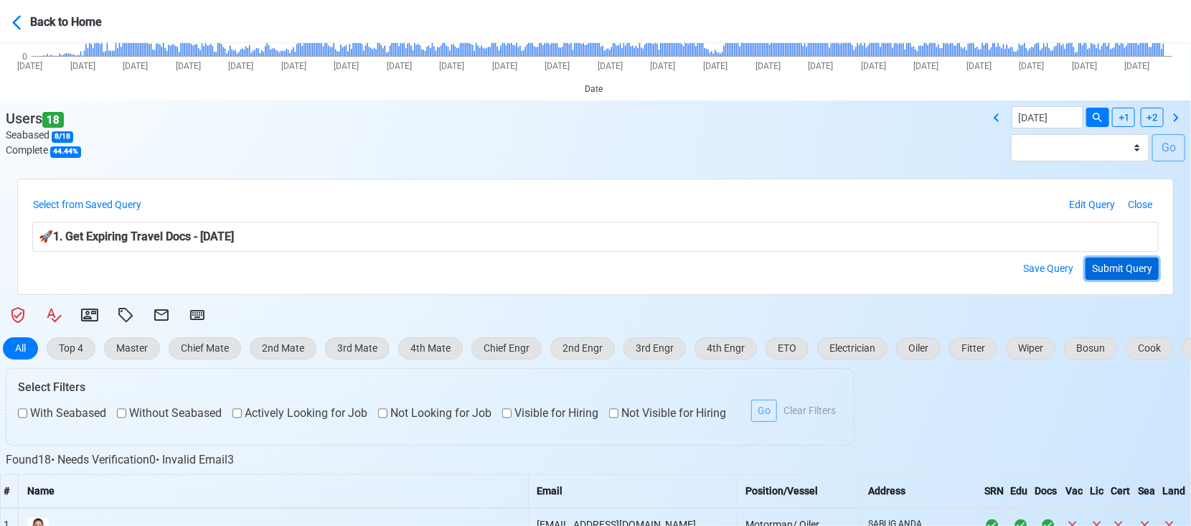
click at [1127, 263] on button "Submit Query" at bounding box center [1122, 269] width 73 height 22
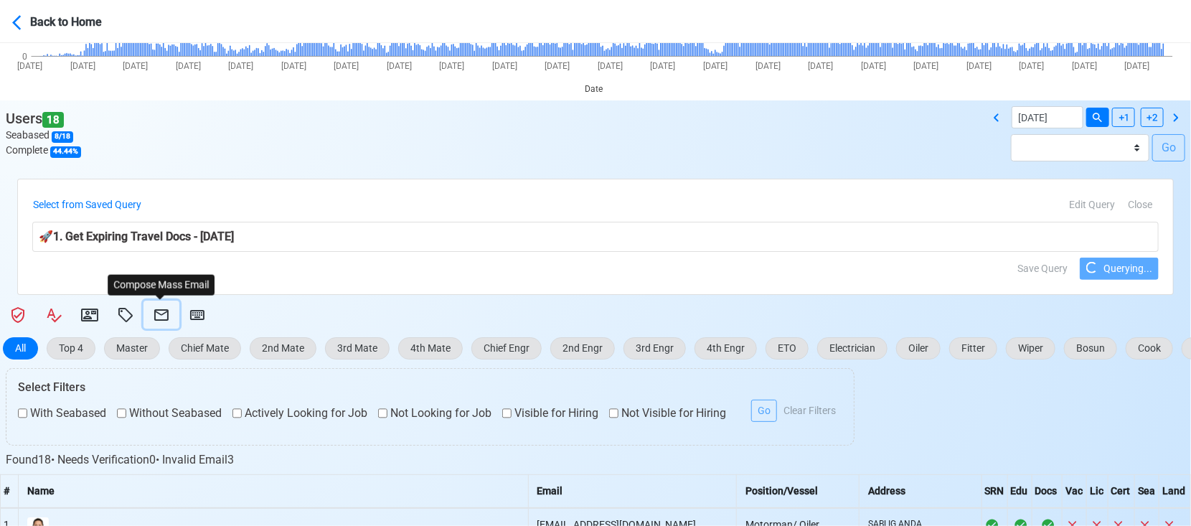
click at [159, 306] on icon at bounding box center [161, 314] width 17 height 17
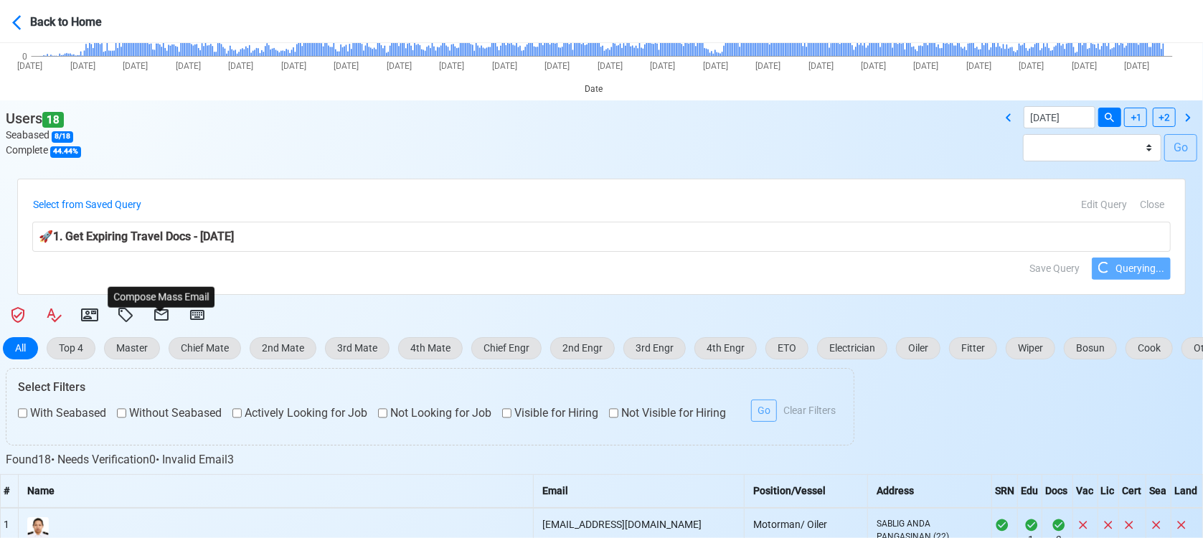
select select "d-3b19375d23d24df28478c14aceb0a42a"
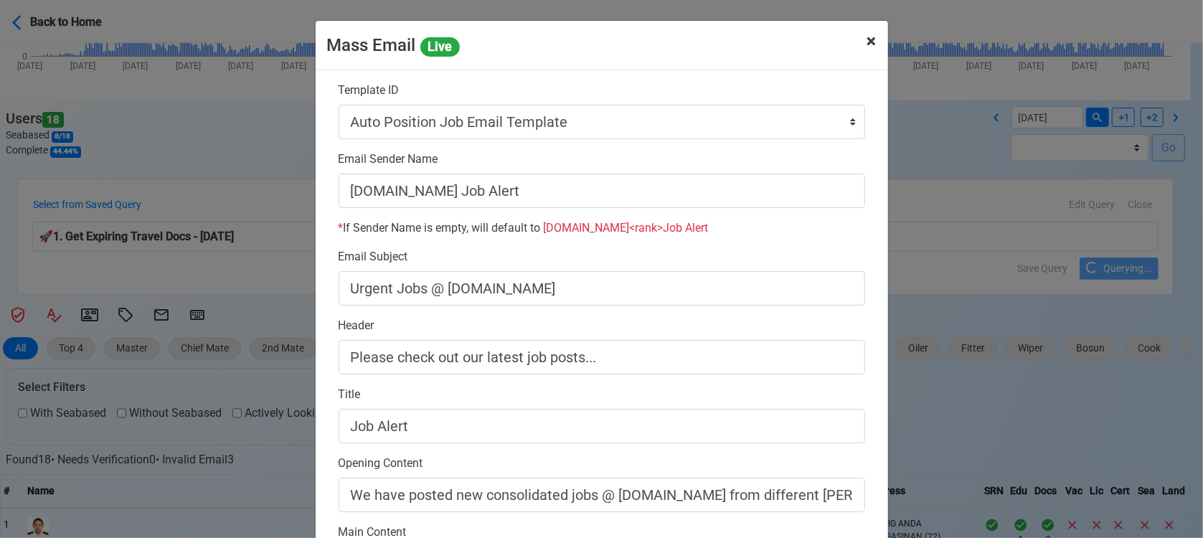
click at [868, 37] on span "×" at bounding box center [872, 41] width 9 height 20
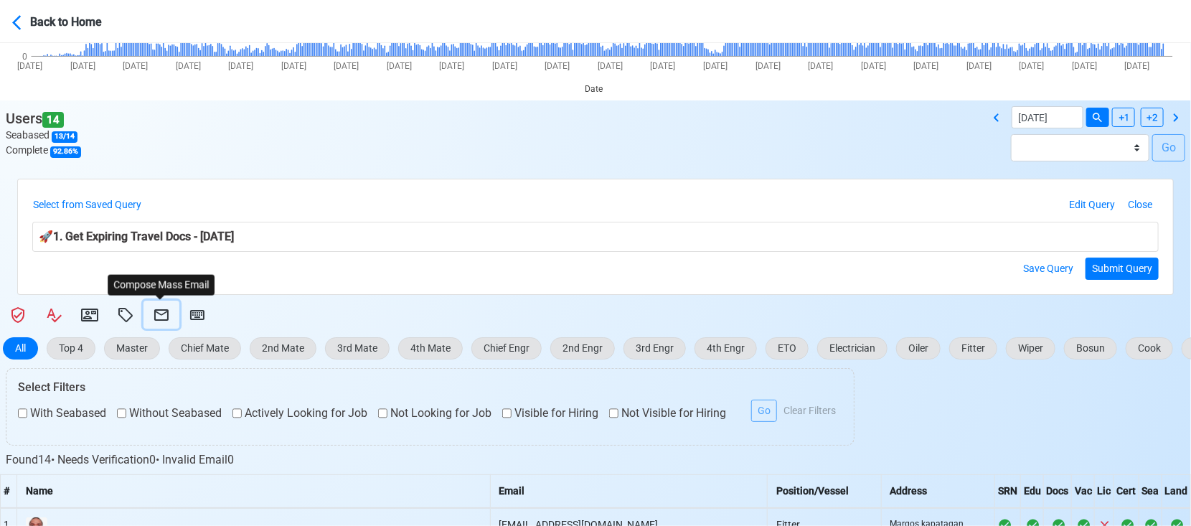
click at [156, 312] on icon at bounding box center [161, 314] width 14 height 11
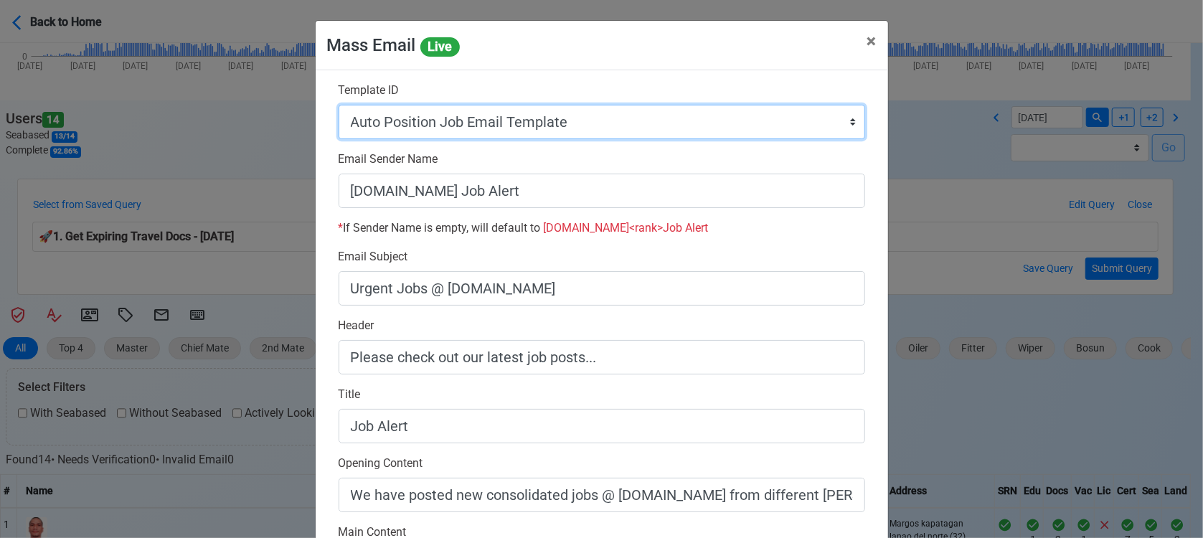
click at [608, 133] on select "Auto Position Job Email Template Incomplete CV Email Template ETO/ETR Job Email…" at bounding box center [602, 122] width 527 height 34
select select "d-3e71907ffd064a39999872a824aaf79a"
click at [339, 105] on select "Auto Position Job Email Template Incomplete CV Email Template ETO/ETR Job Email…" at bounding box center [602, 122] width 527 height 34
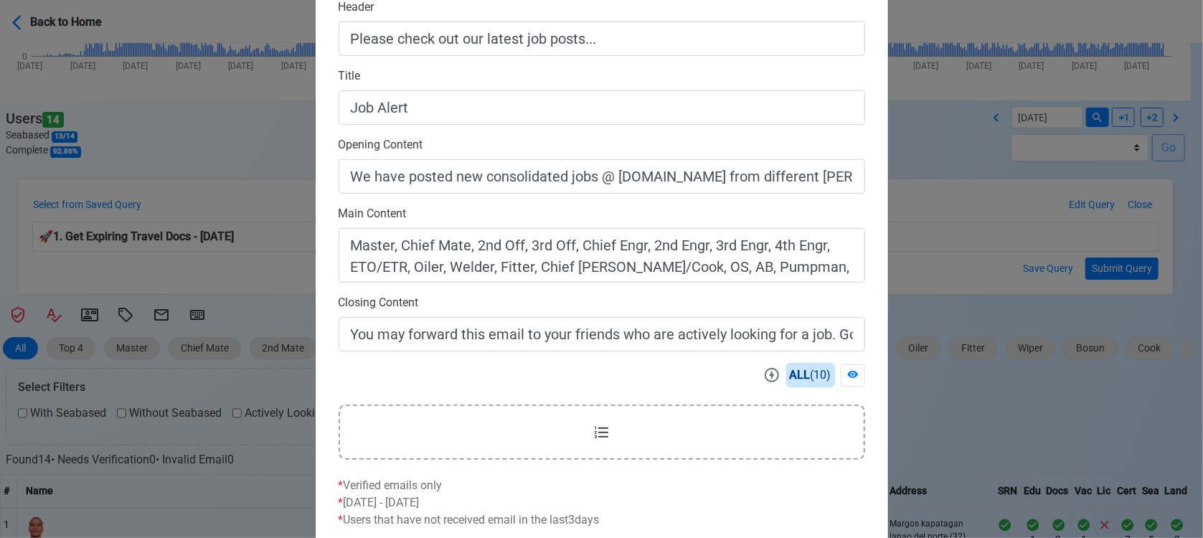
scroll to position [403, 0]
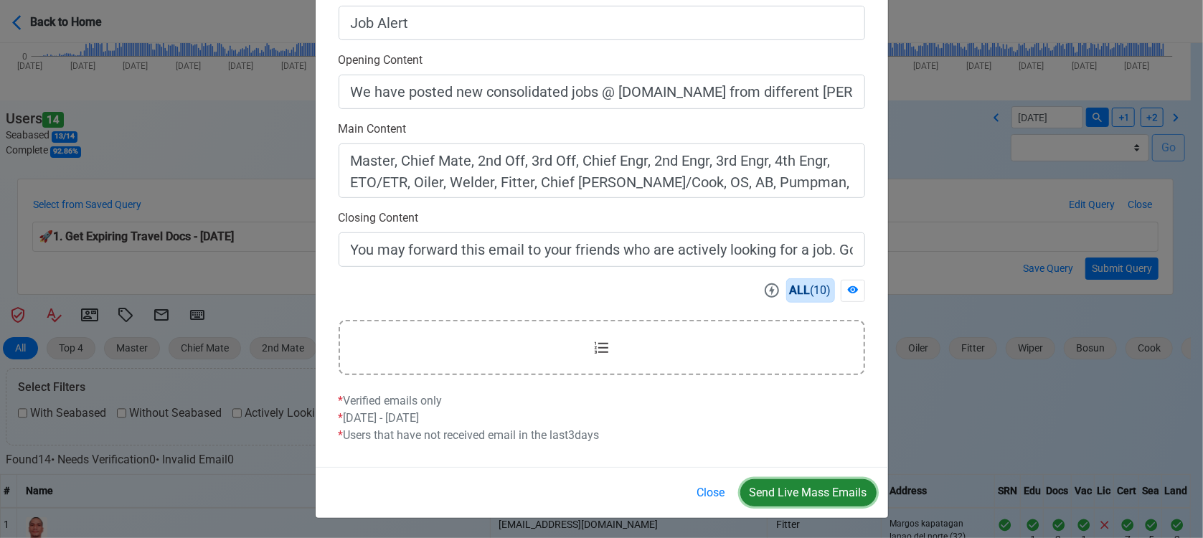
click at [812, 488] on button "Send Live Mass Emails" at bounding box center [809, 492] width 136 height 27
click at [709, 491] on button "Close" at bounding box center [711, 492] width 47 height 27
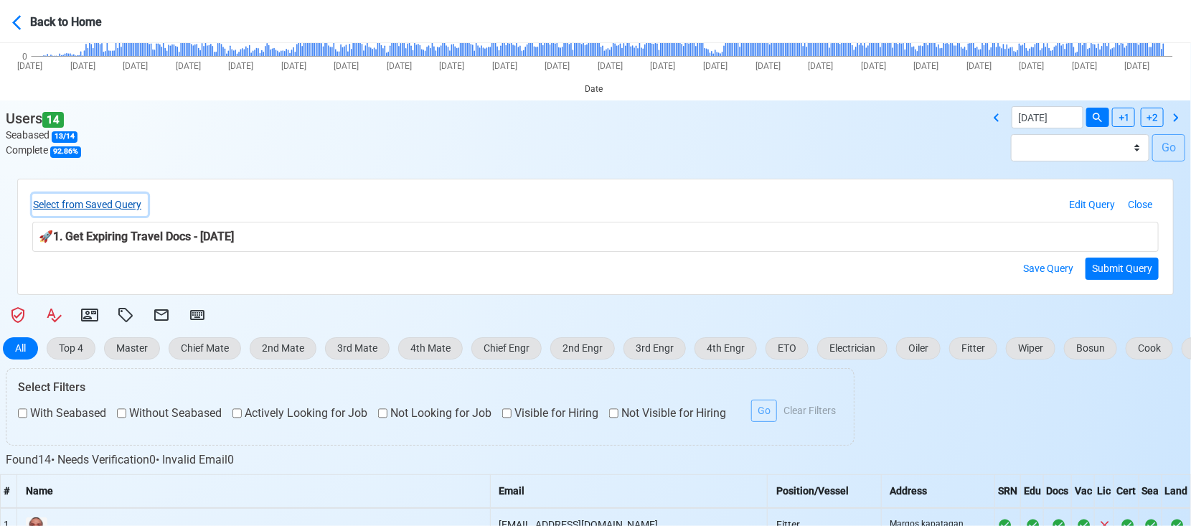
click at [135, 199] on button "Select from Saved Query" at bounding box center [90, 205] width 116 height 22
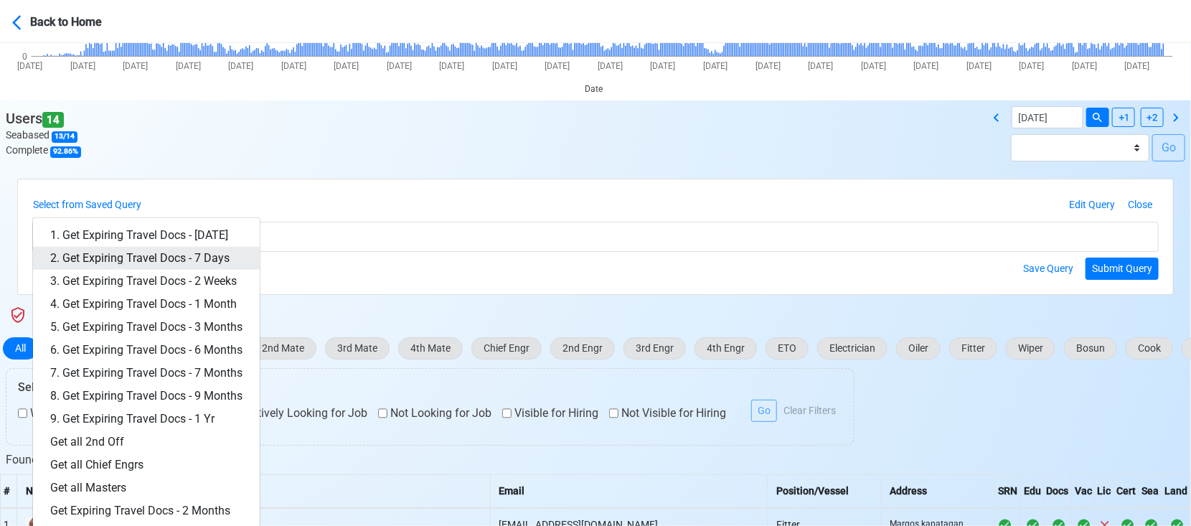
click at [209, 253] on link "2. Get Expiring Travel Docs - 7 Days" at bounding box center [146, 258] width 227 height 23
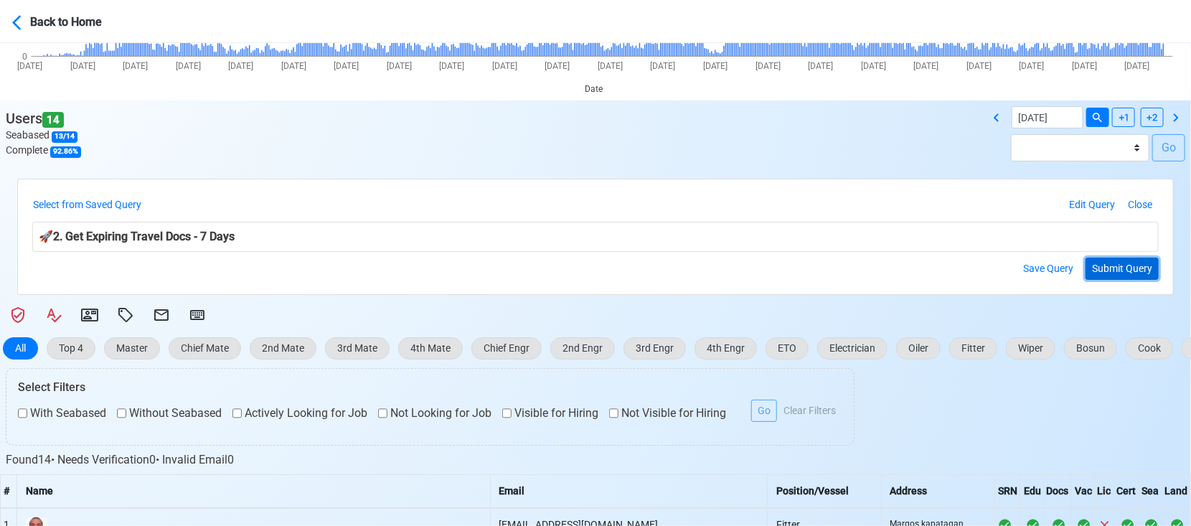
click at [1137, 263] on button "Submit Query" at bounding box center [1122, 269] width 73 height 22
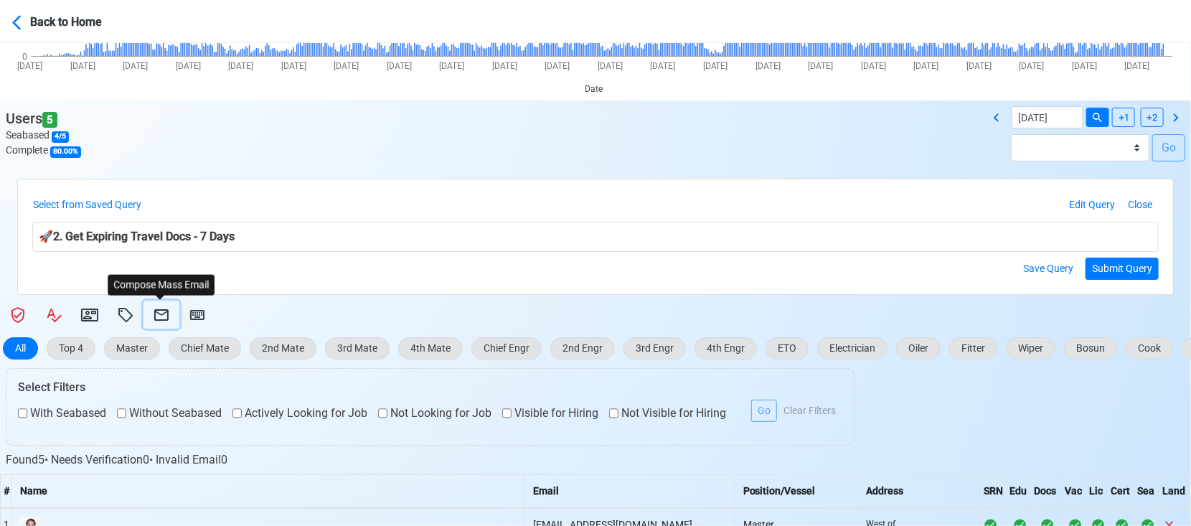
click at [161, 309] on icon at bounding box center [161, 314] width 14 height 11
select select "d-3e71907ffd064a39999872a824aaf79a"
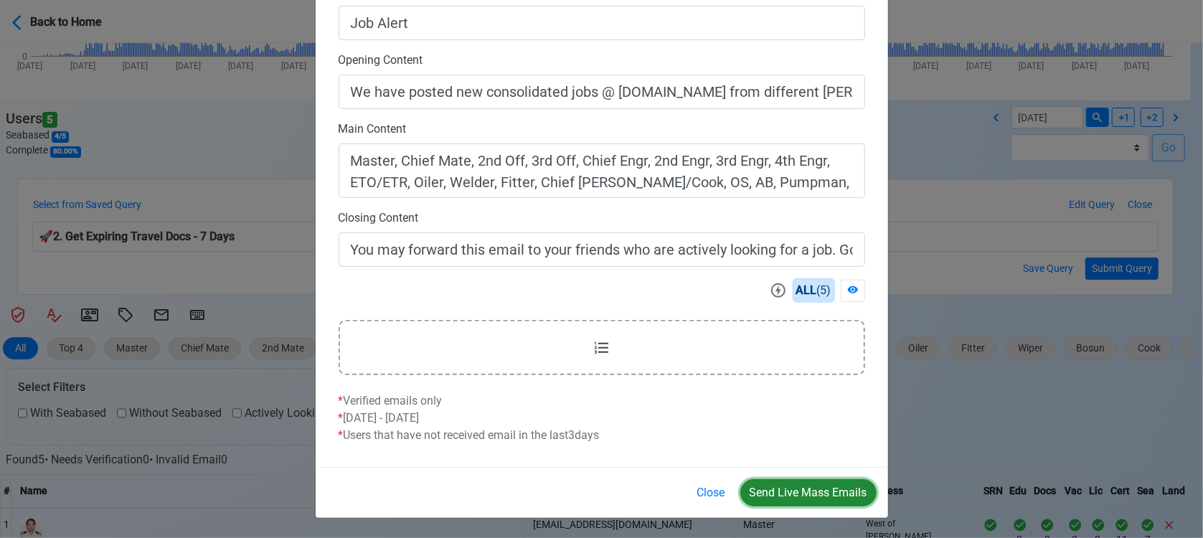
click at [792, 487] on button "Send Live Mass Emails" at bounding box center [809, 492] width 136 height 27
click at [713, 491] on button "Close" at bounding box center [711, 492] width 47 height 27
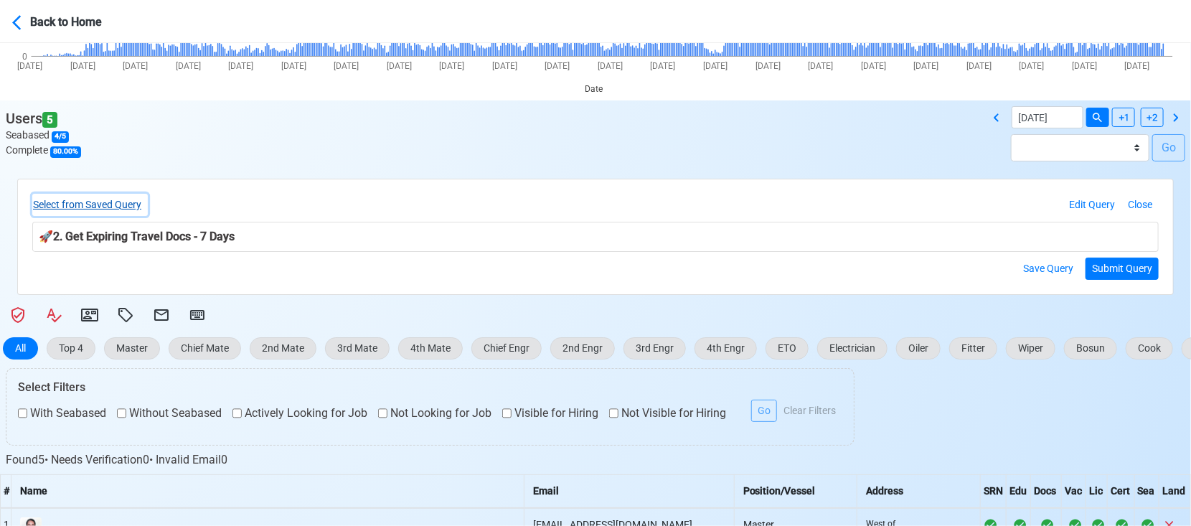
click at [142, 205] on button "Select from Saved Query" at bounding box center [90, 205] width 116 height 22
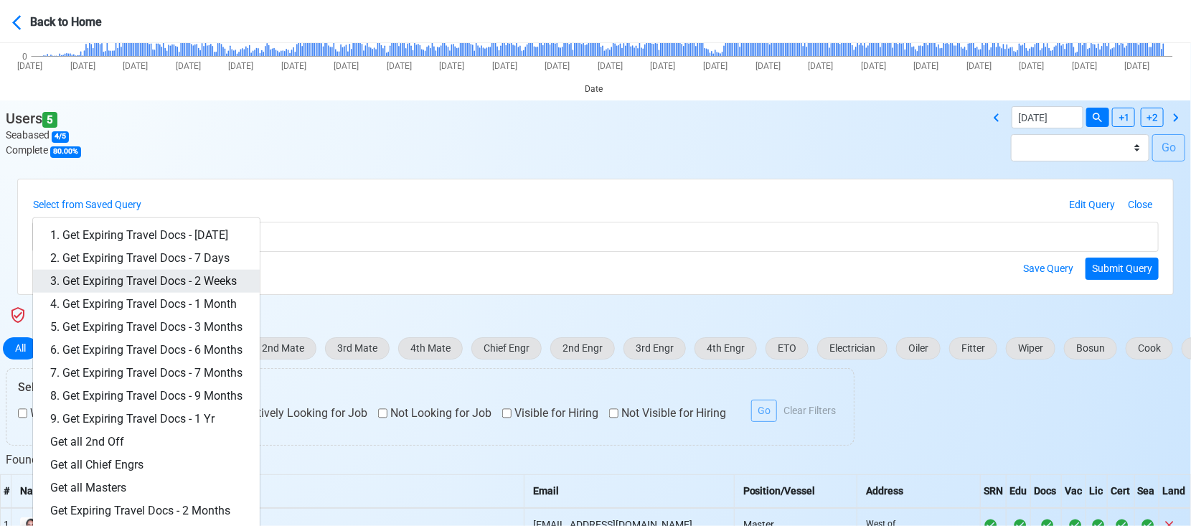
drag, startPoint x: 185, startPoint y: 283, endPoint x: 194, endPoint y: 284, distance: 8.6
click at [185, 283] on link "3. Get Expiring Travel Docs - 2 Weeks" at bounding box center [146, 281] width 227 height 23
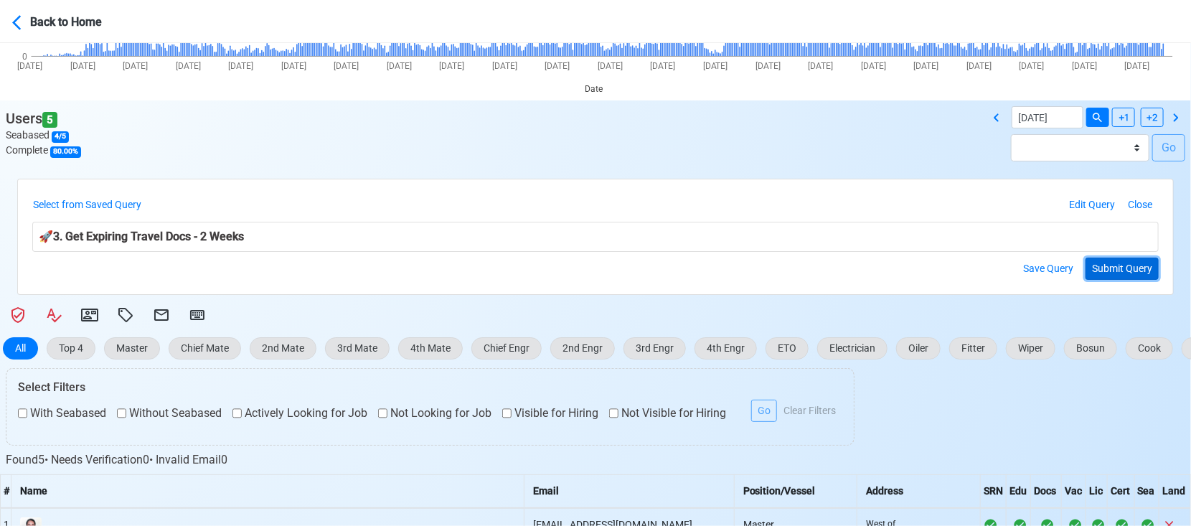
click at [1130, 263] on button "Submit Query" at bounding box center [1122, 269] width 73 height 22
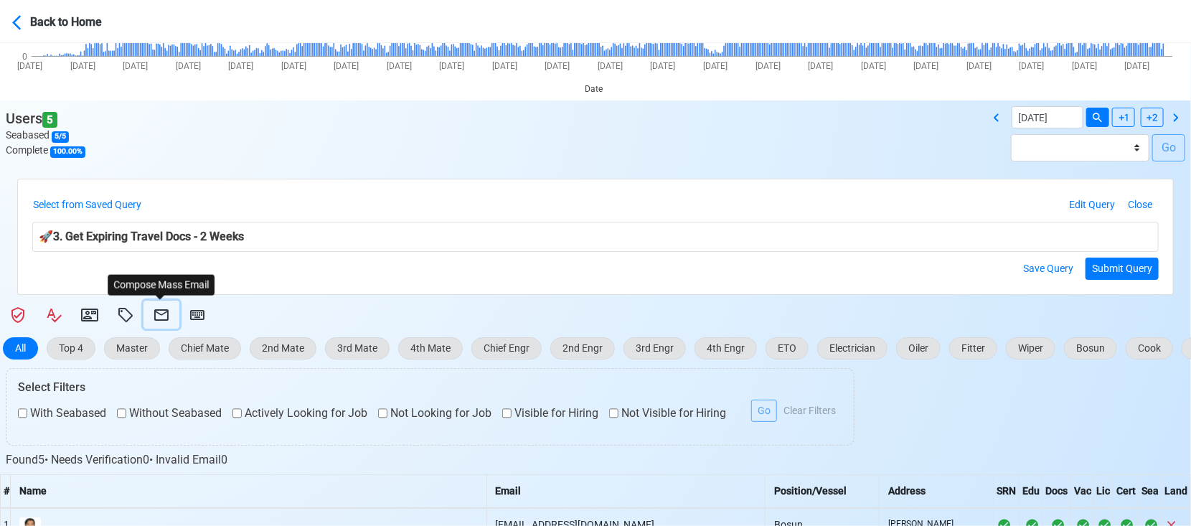
click at [161, 314] on icon at bounding box center [161, 314] width 14 height 11
select select "d-3e71907ffd064a39999872a824aaf79a"
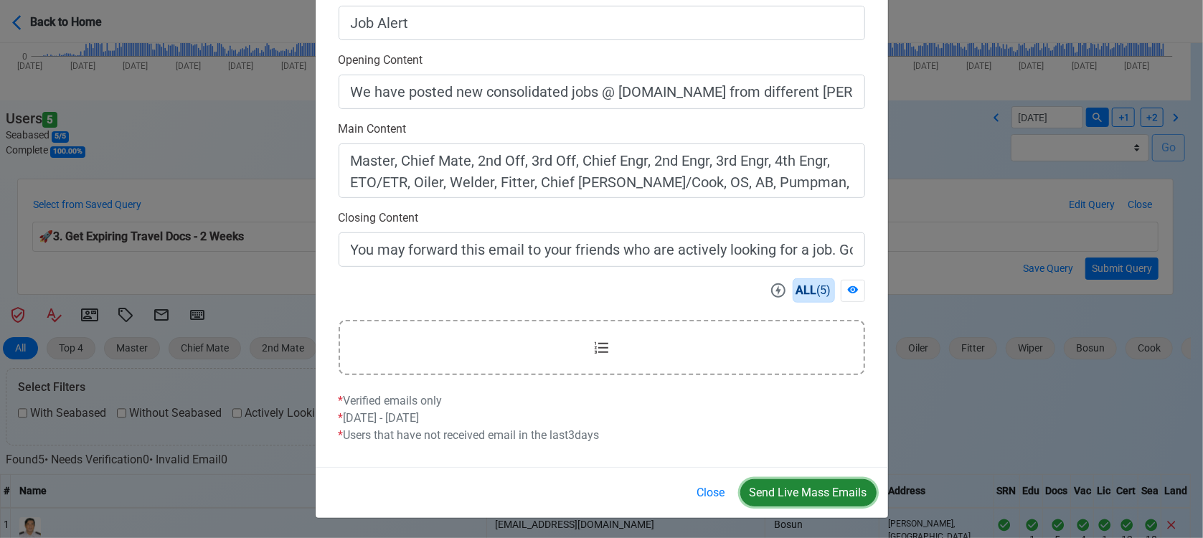
click at [804, 495] on button "Send Live Mass Emails" at bounding box center [809, 492] width 136 height 27
click at [712, 492] on button "Close" at bounding box center [711, 492] width 47 height 27
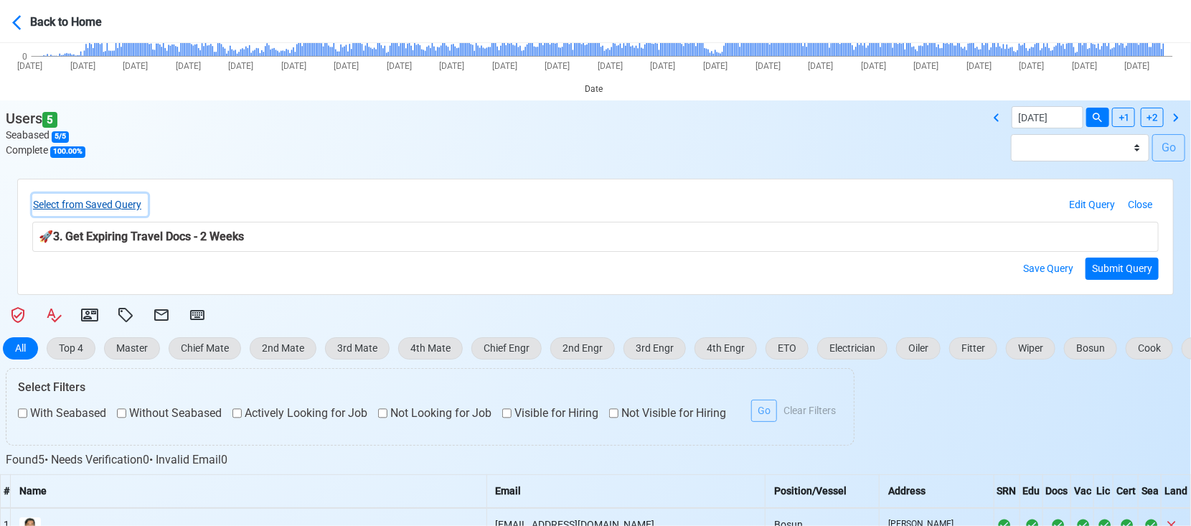
click at [121, 201] on button "Select from Saved Query" at bounding box center [90, 205] width 116 height 22
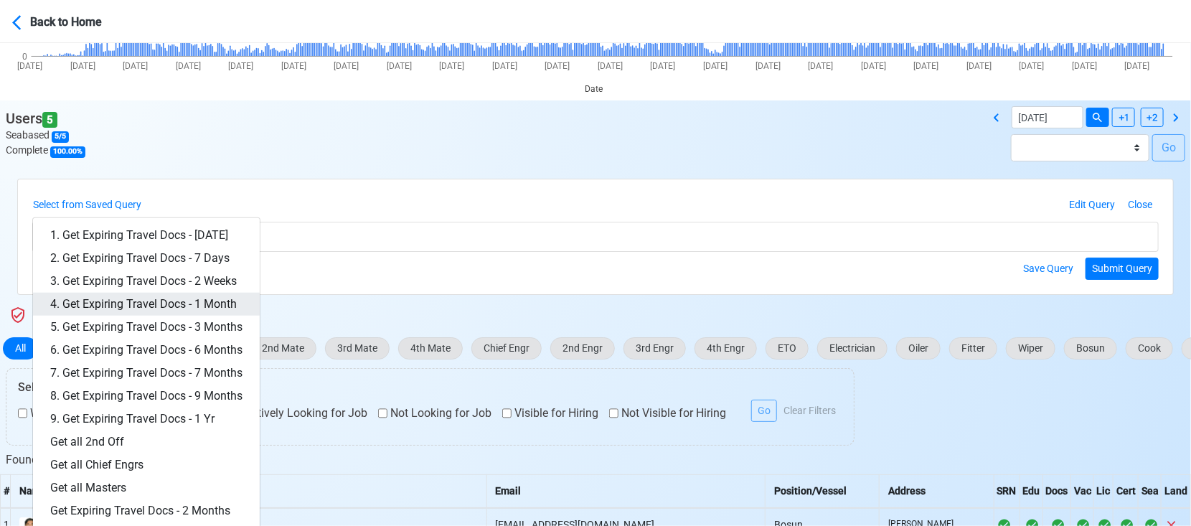
click at [189, 296] on link "4. Get Expiring Travel Docs - 1 Month" at bounding box center [146, 304] width 227 height 23
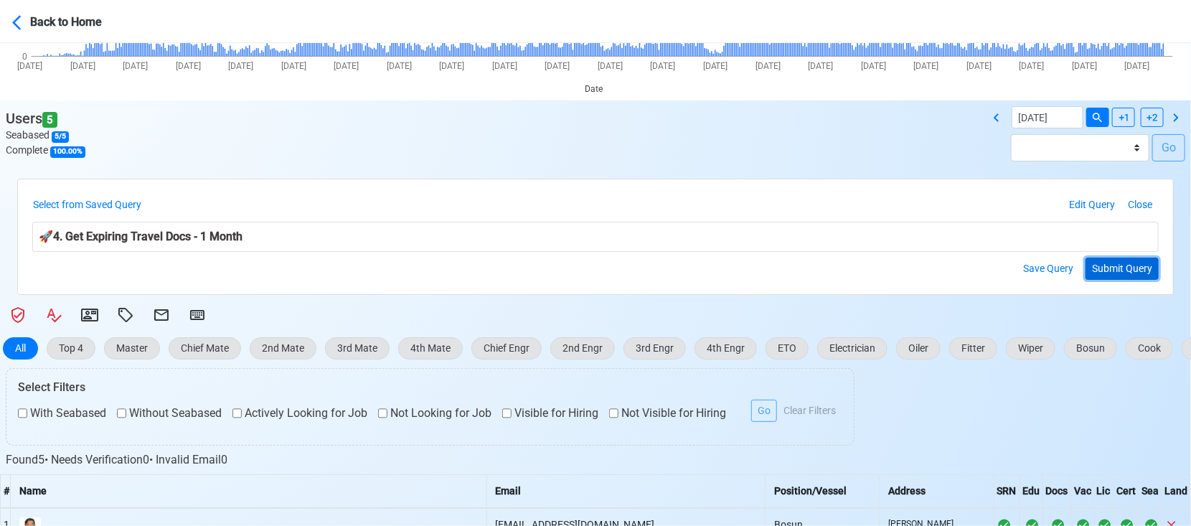
click at [1134, 269] on button "Submit Query" at bounding box center [1122, 269] width 73 height 22
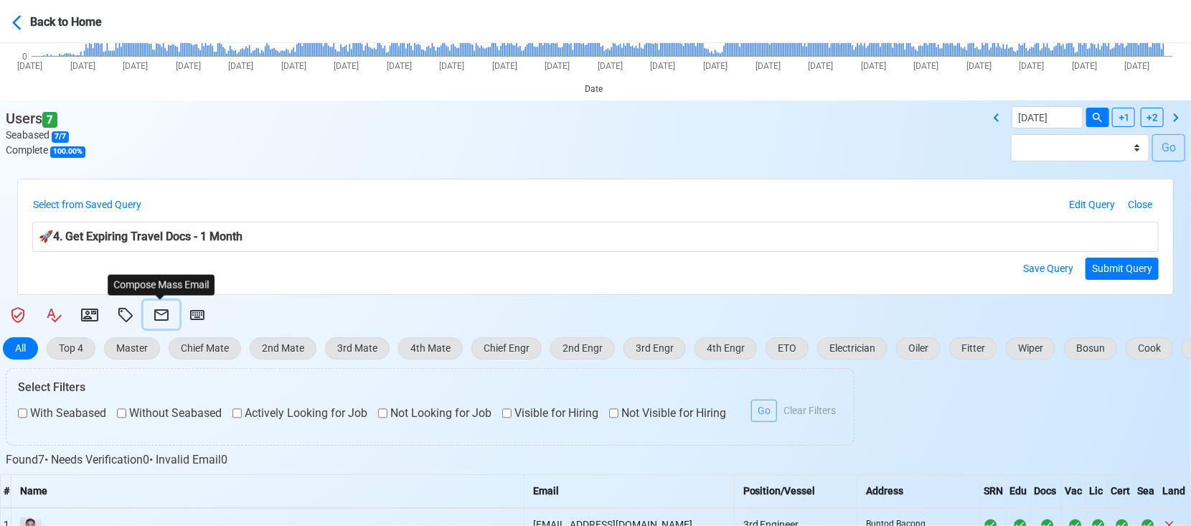
click at [159, 312] on icon at bounding box center [161, 314] width 17 height 17
select select "d-3e71907ffd064a39999872a824aaf79a"
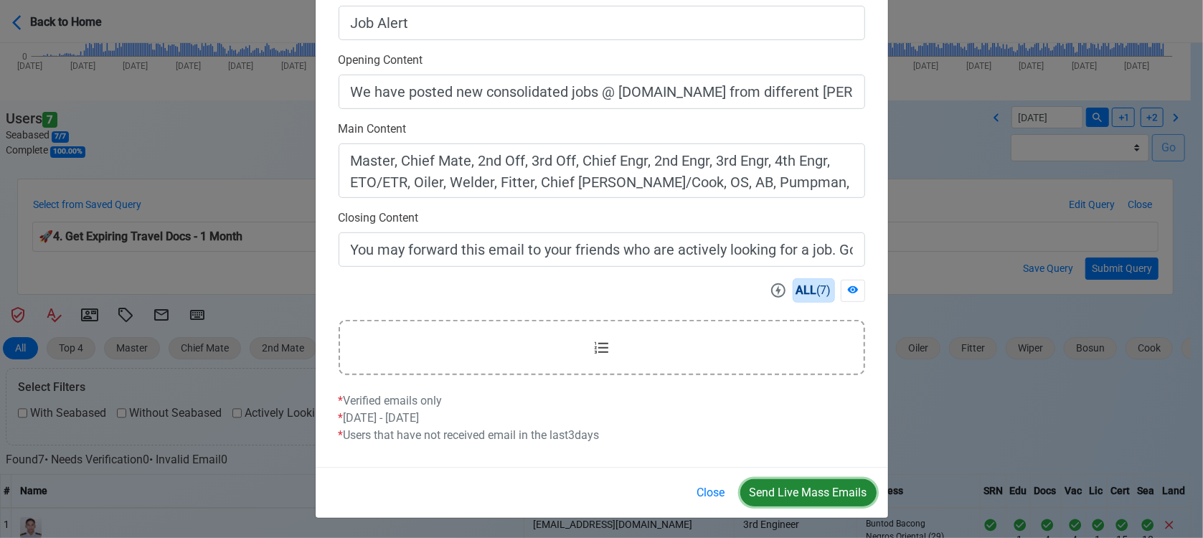
click at [809, 487] on button "Send Live Mass Emails" at bounding box center [809, 492] width 136 height 27
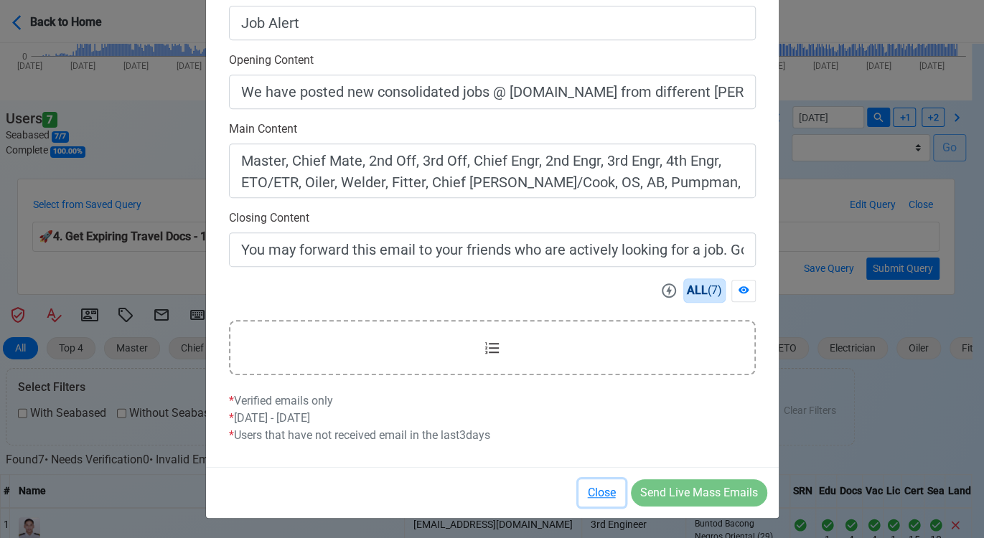
click at [609, 486] on button "Close" at bounding box center [601, 492] width 47 height 27
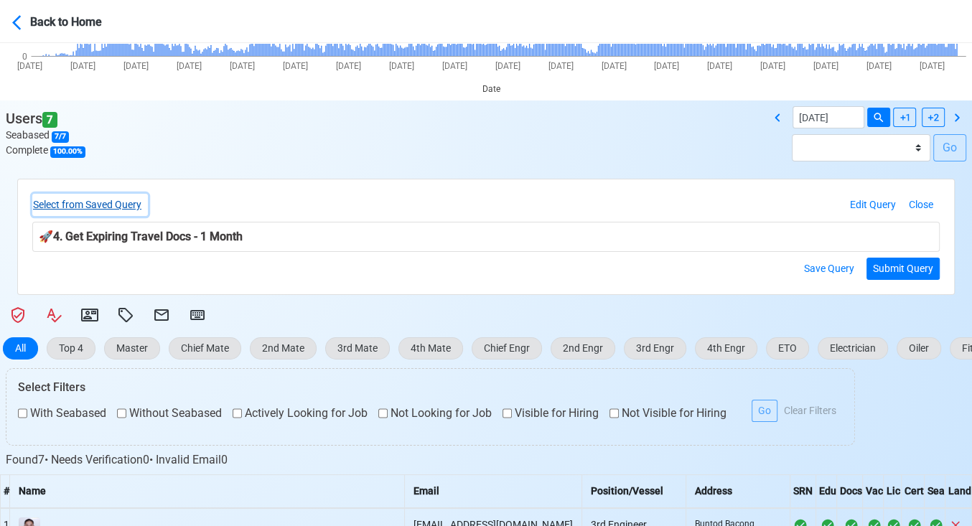
click at [131, 198] on button "Select from Saved Query" at bounding box center [90, 205] width 116 height 22
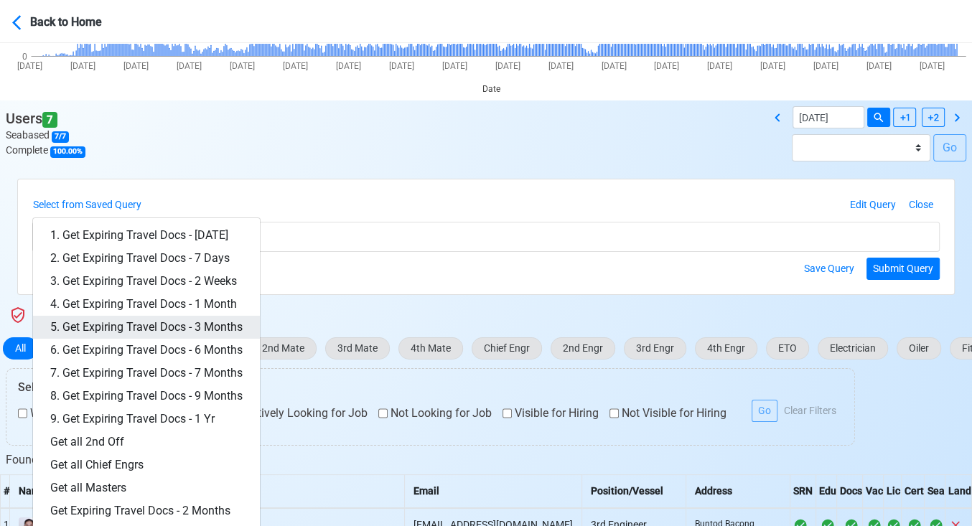
click at [195, 326] on link "5. Get Expiring Travel Docs - 3 Months" at bounding box center [146, 327] width 227 height 23
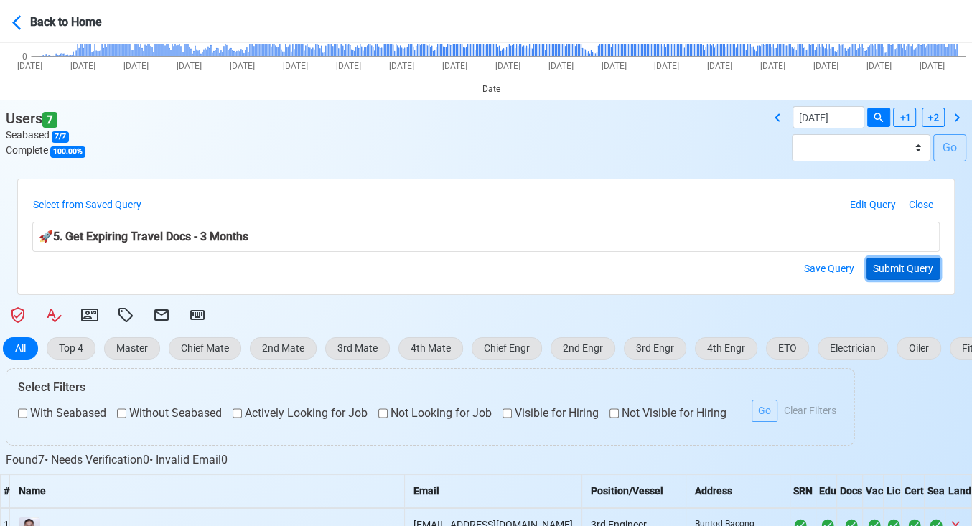
click at [893, 266] on button "Submit Query" at bounding box center [902, 269] width 73 height 22
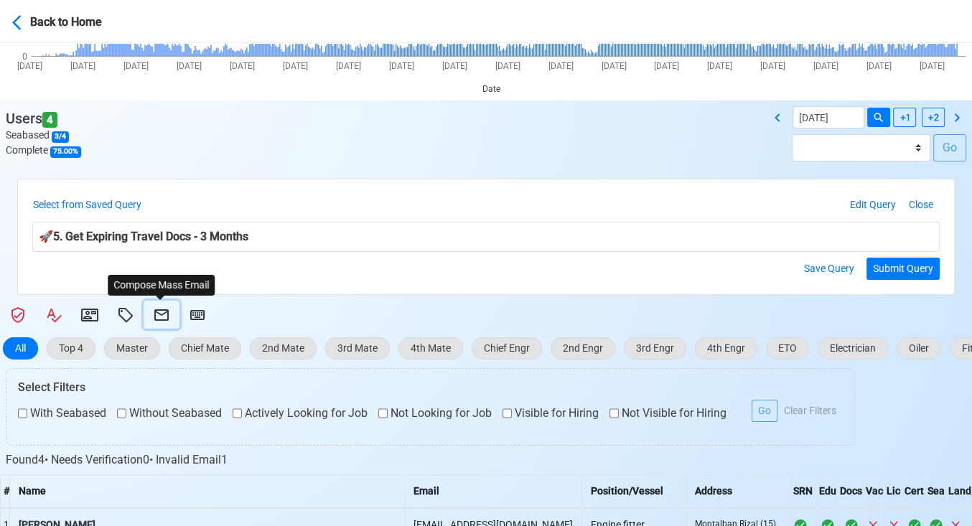
click at [161, 313] on icon at bounding box center [161, 314] width 17 height 17
select select "d-3e71907ffd064a39999872a824aaf79a"
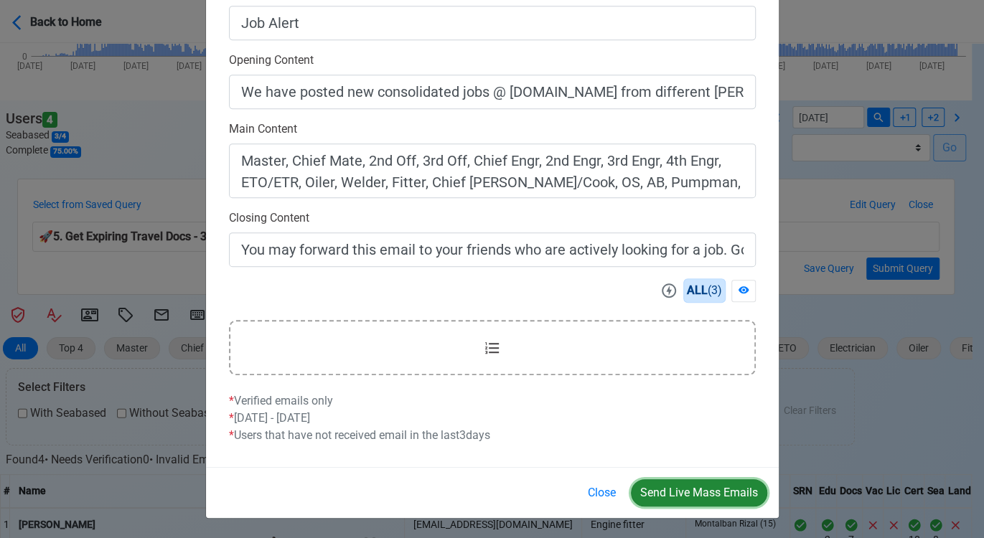
click at [698, 484] on button "Send Live Mass Emails" at bounding box center [699, 492] width 136 height 27
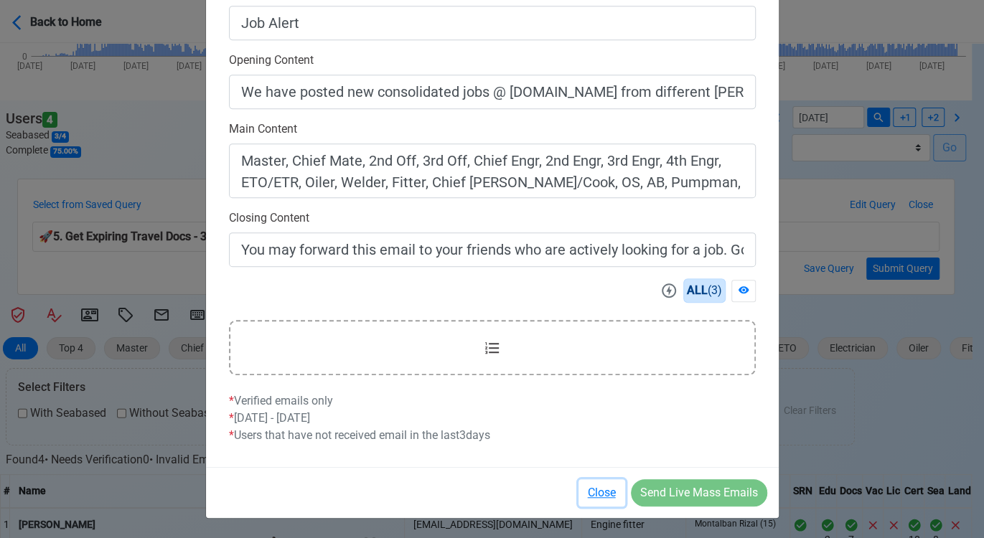
click at [597, 492] on button "Close" at bounding box center [601, 492] width 47 height 27
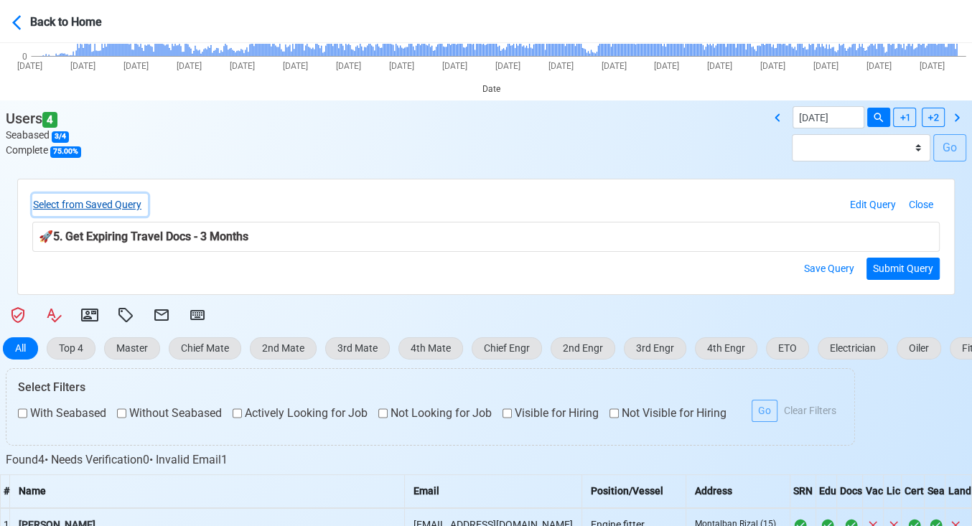
click at [121, 199] on button "Select from Saved Query" at bounding box center [90, 205] width 116 height 22
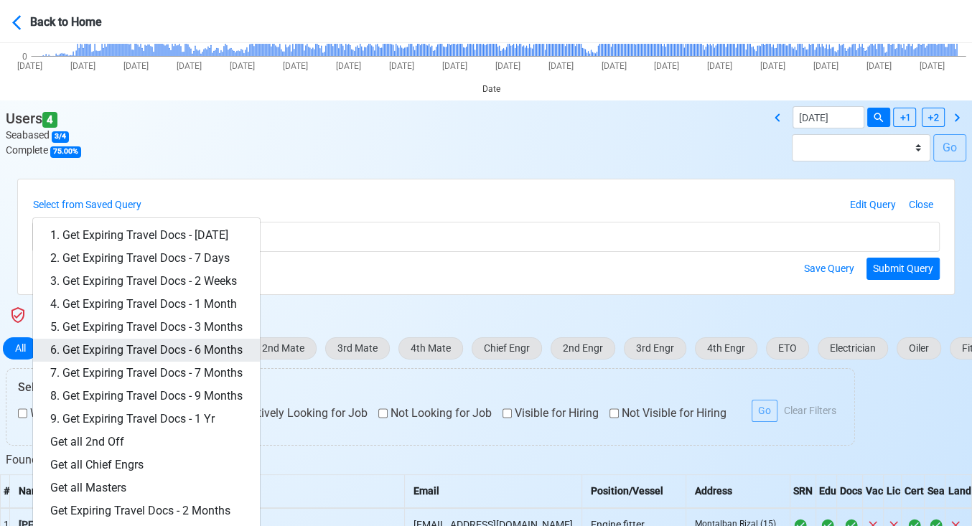
click at [223, 344] on link "6. Get Expiring Travel Docs - 6 Months" at bounding box center [146, 350] width 227 height 23
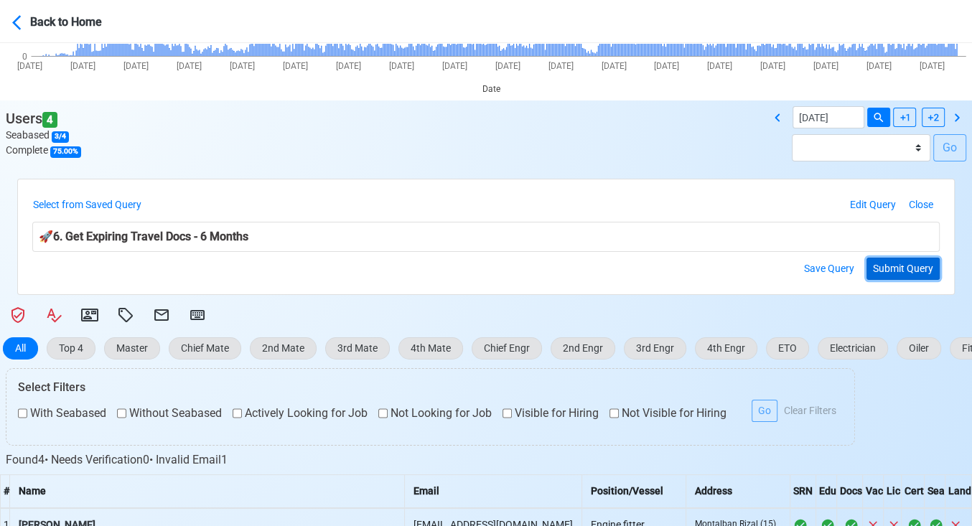
click at [918, 271] on button "Submit Query" at bounding box center [902, 269] width 73 height 22
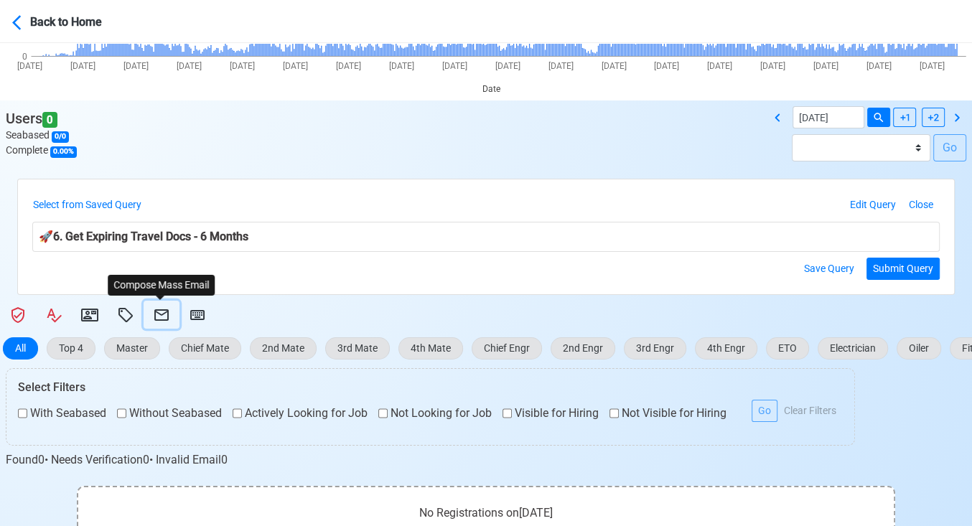
click at [163, 311] on icon at bounding box center [161, 314] width 17 height 17
select select "d-3e71907ffd064a39999872a824aaf79a"
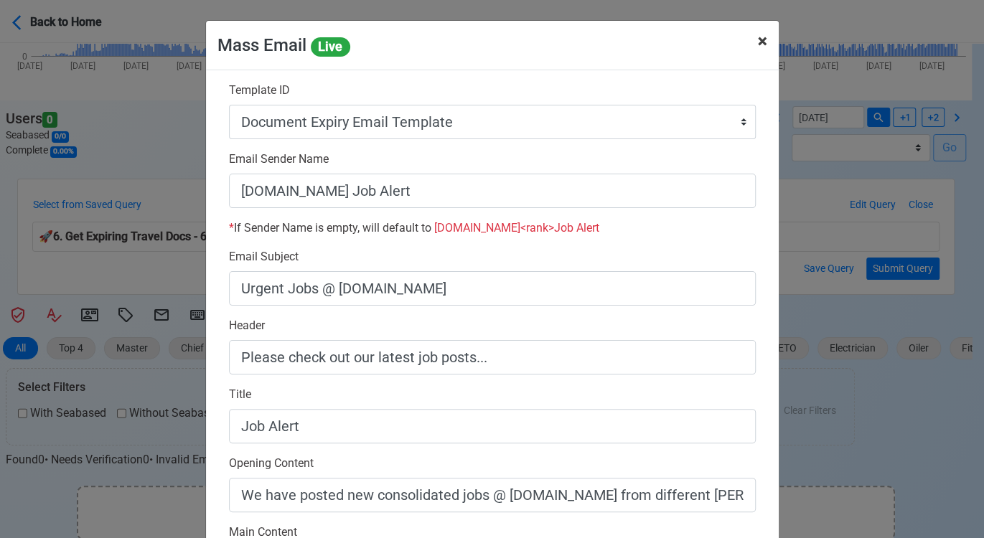
click at [758, 42] on span "×" at bounding box center [762, 41] width 9 height 20
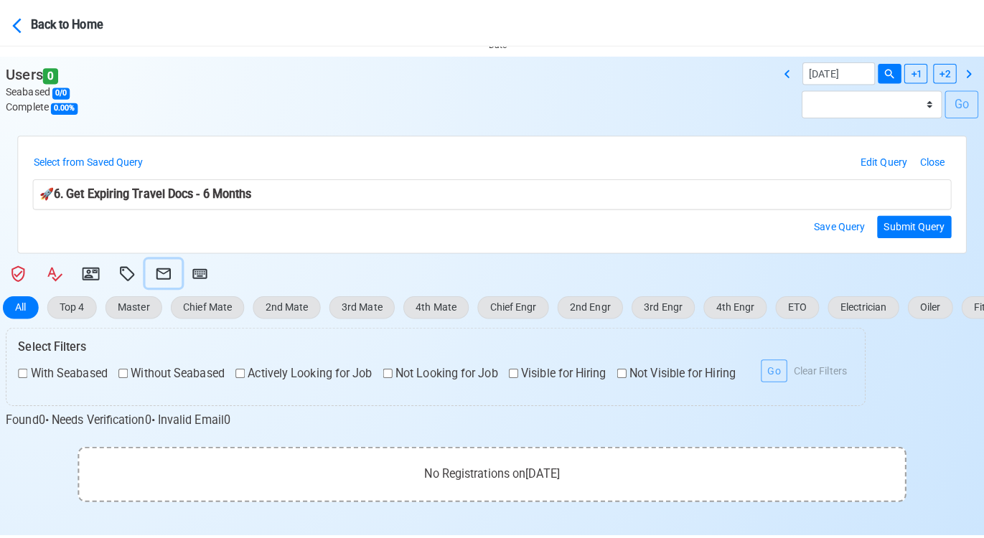
scroll to position [207, 0]
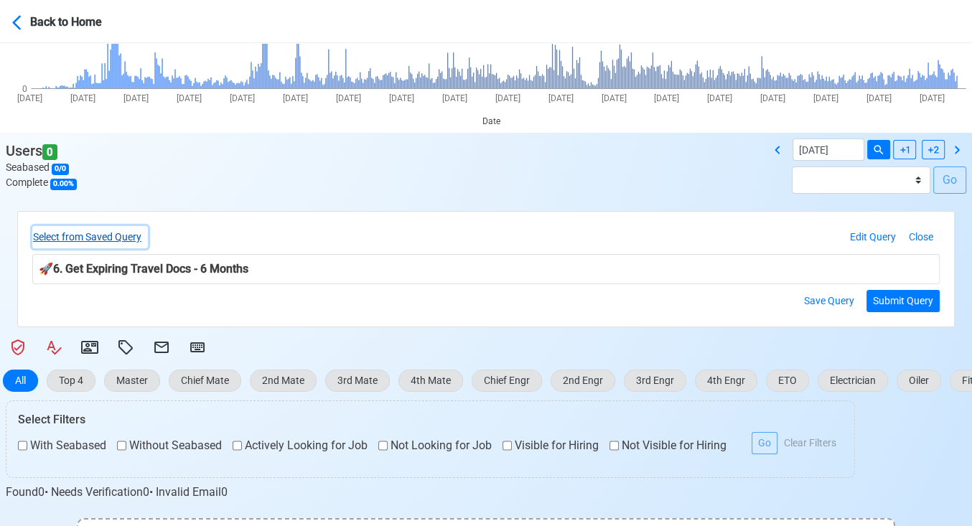
click at [137, 233] on button "Select from Saved Query" at bounding box center [90, 237] width 116 height 22
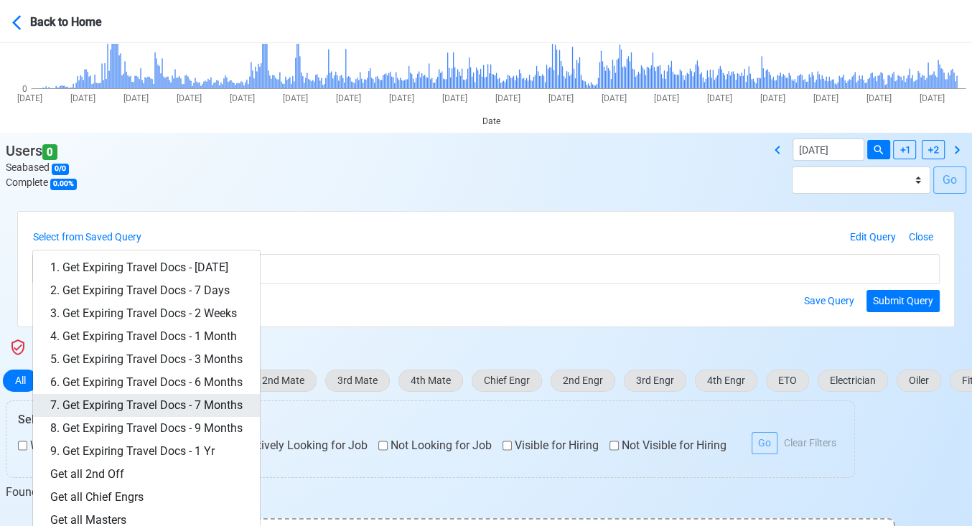
click at [209, 402] on link "7. Get Expiring Travel Docs - 7 Months" at bounding box center [146, 405] width 227 height 23
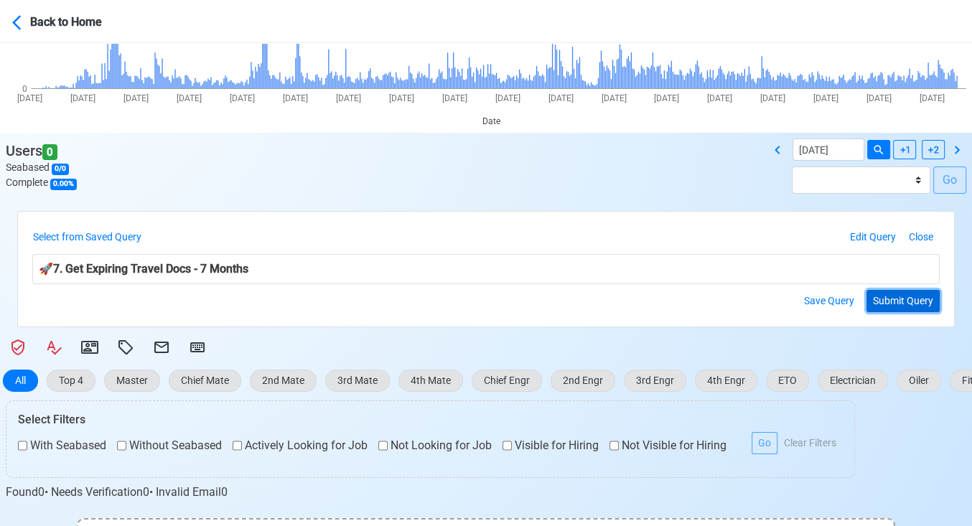
click at [894, 301] on button "Submit Query" at bounding box center [902, 301] width 73 height 22
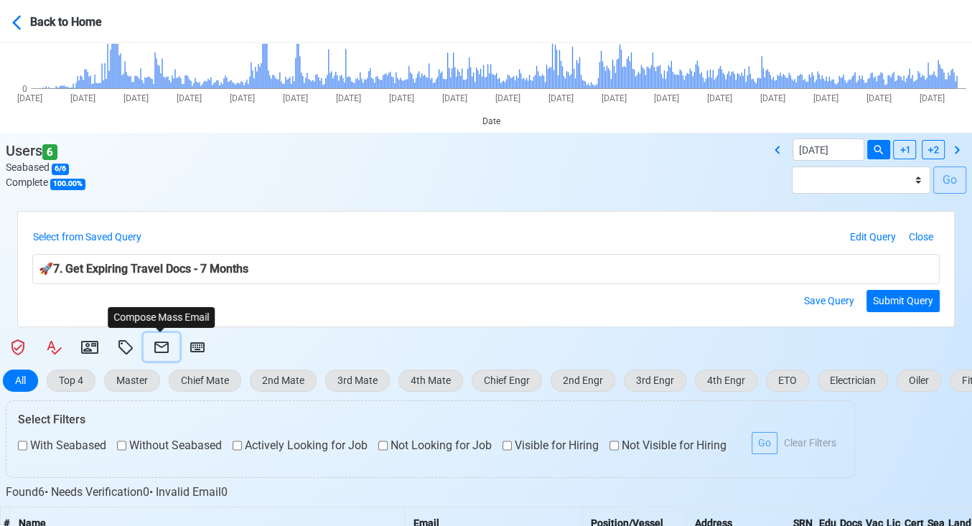
click at [158, 343] on icon at bounding box center [161, 347] width 17 height 17
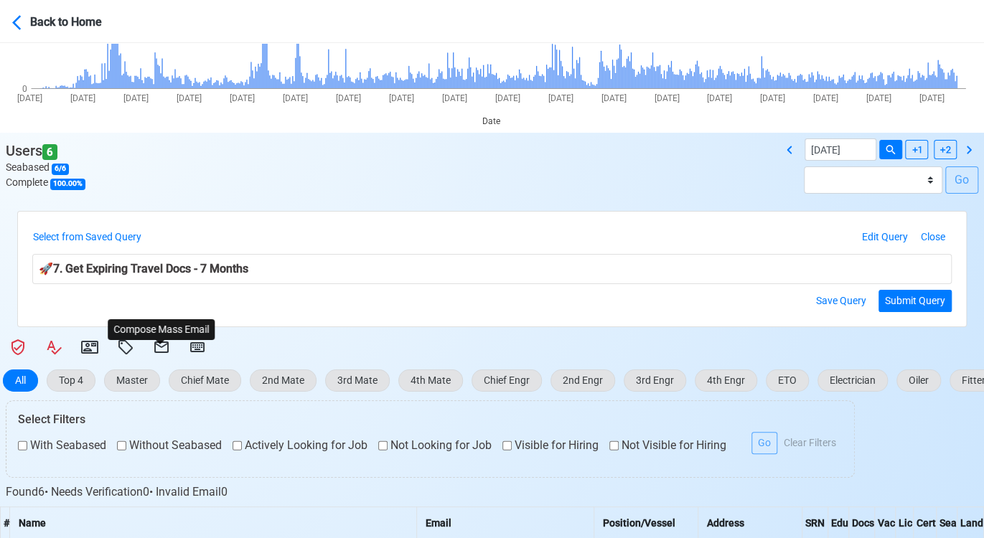
select select "d-3e71907ffd064a39999872a824aaf79a"
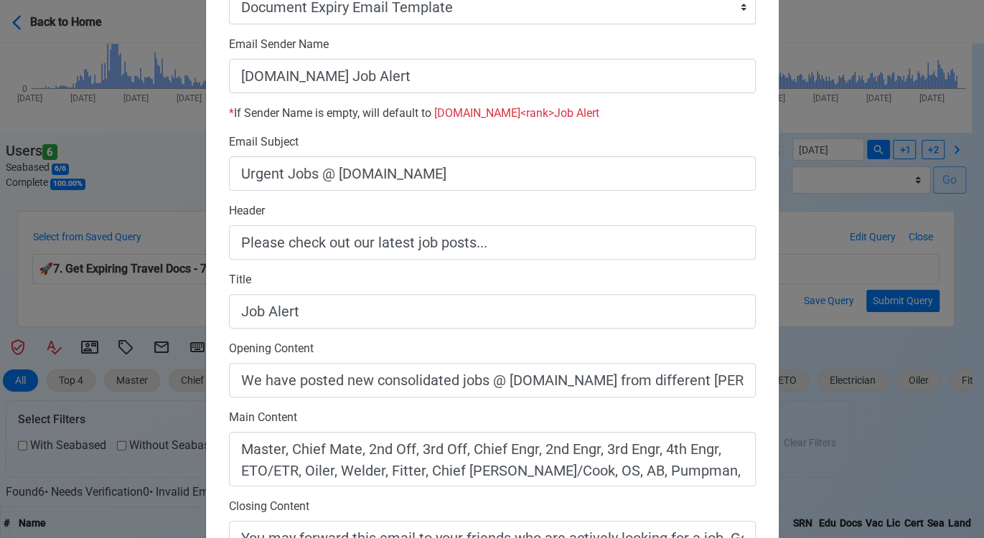
scroll to position [398, 0]
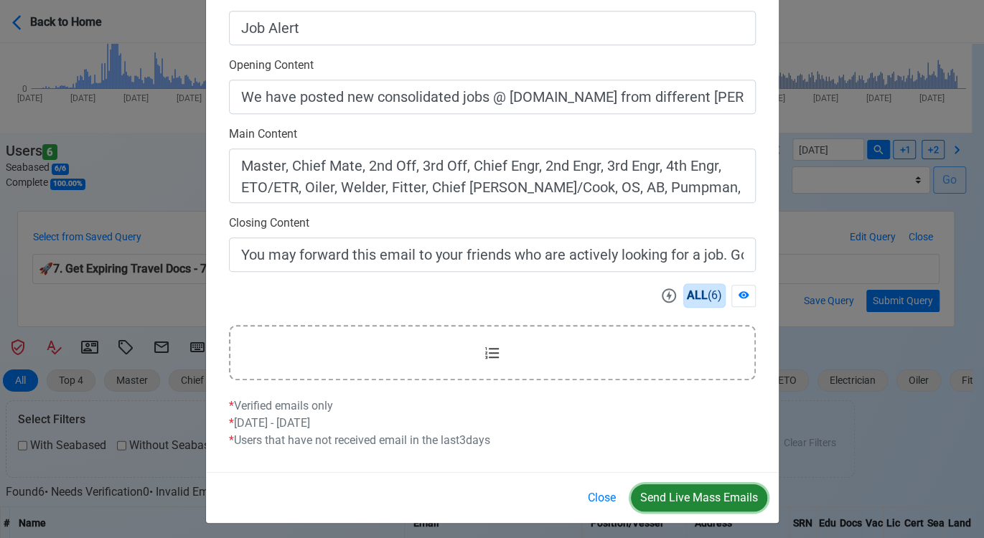
click at [715, 493] on button "Send Live Mass Emails" at bounding box center [699, 497] width 136 height 27
click at [594, 497] on button "Close" at bounding box center [601, 497] width 47 height 27
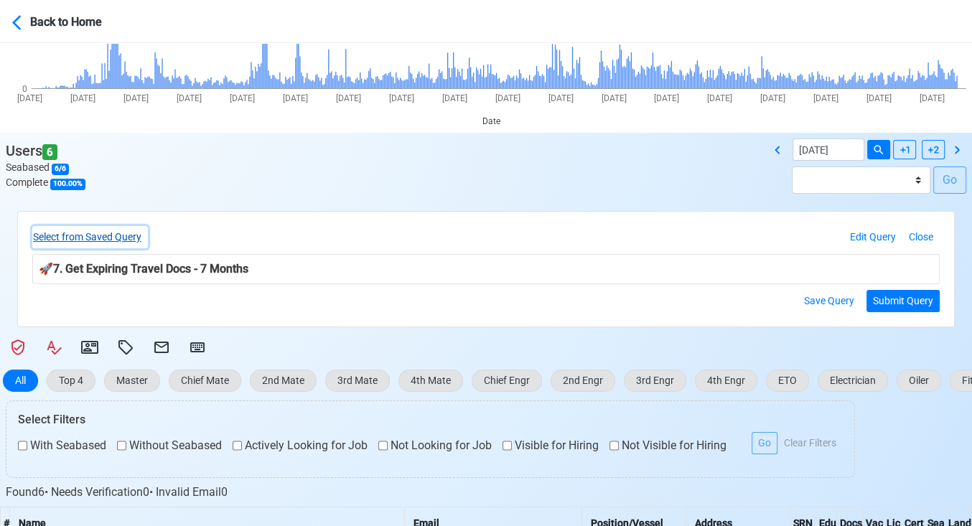
click at [136, 235] on button "Select from Saved Query" at bounding box center [90, 237] width 116 height 22
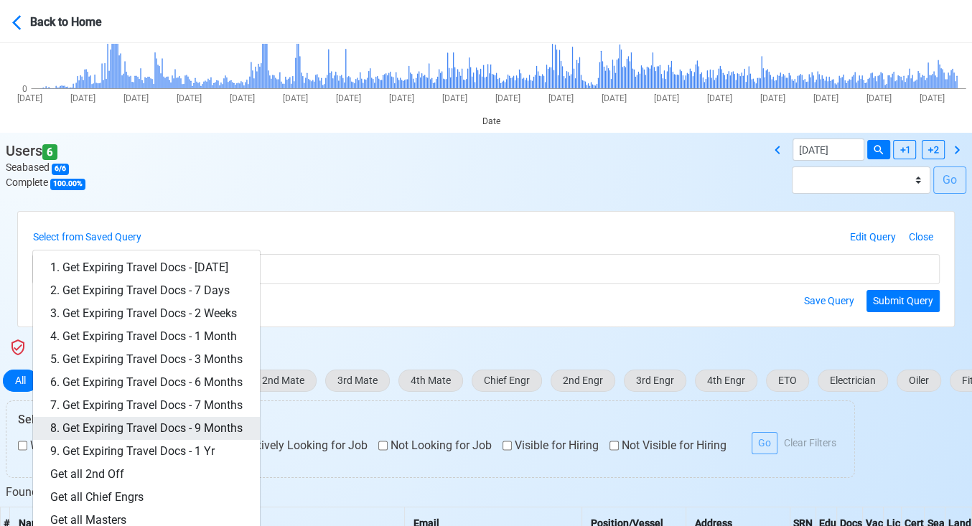
click at [192, 423] on link "8. Get Expiring Travel Docs - 9 Months" at bounding box center [146, 428] width 227 height 23
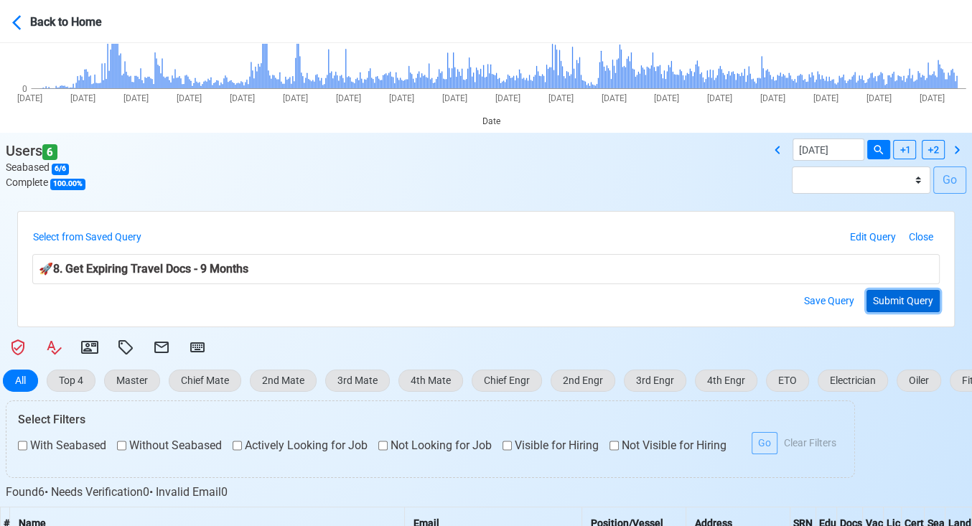
click at [901, 294] on button "Submit Query" at bounding box center [902, 301] width 73 height 22
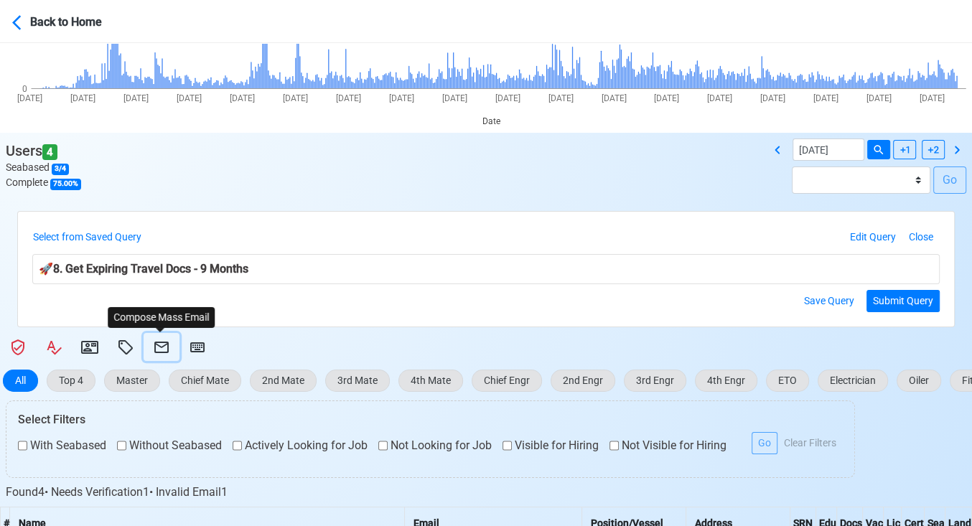
click at [159, 347] on icon at bounding box center [161, 347] width 17 height 17
select select "d-3e71907ffd064a39999872a824aaf79a"
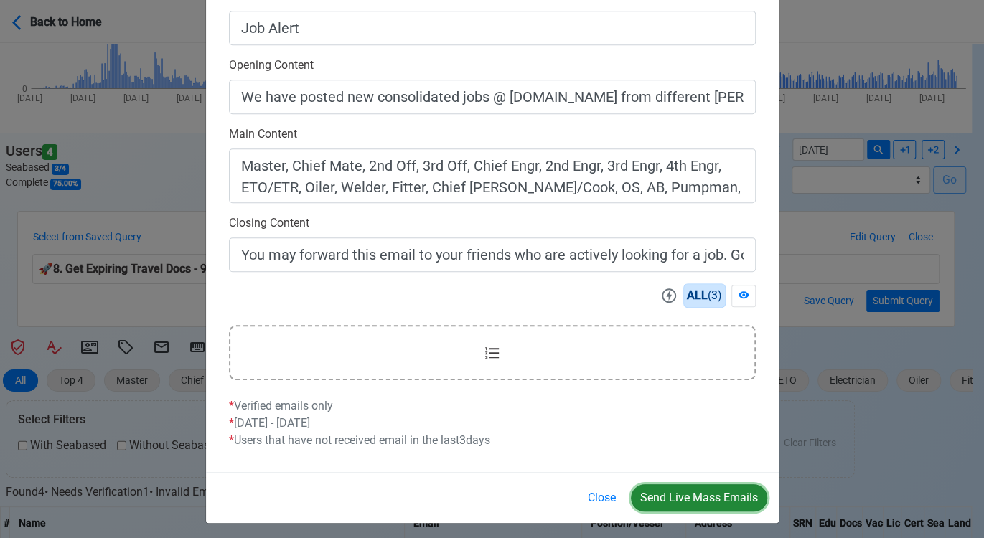
click at [686, 484] on button "Send Live Mass Emails" at bounding box center [699, 497] width 136 height 27
drag, startPoint x: 598, startPoint y: 492, endPoint x: 584, endPoint y: 487, distance: 15.2
click at [597, 492] on button "Close" at bounding box center [601, 497] width 47 height 27
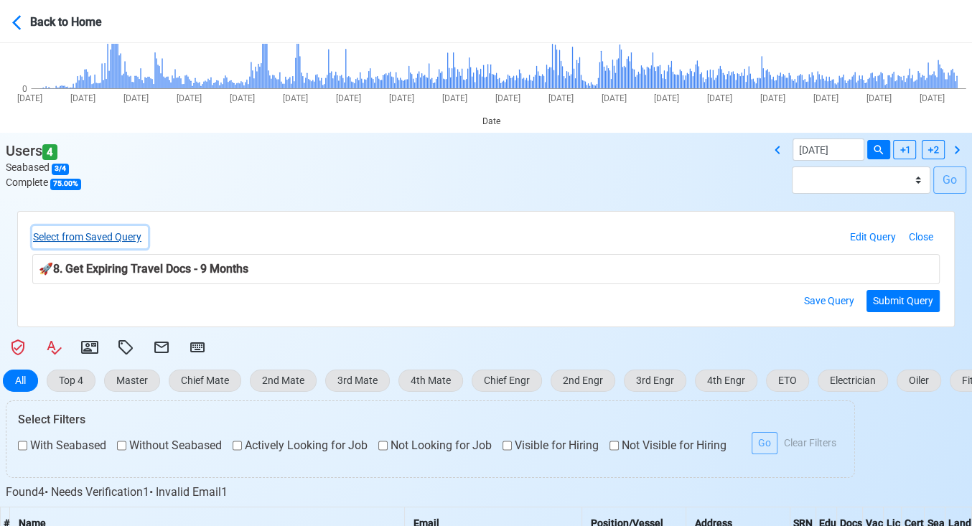
click at [132, 234] on button "Select from Saved Query" at bounding box center [90, 237] width 116 height 22
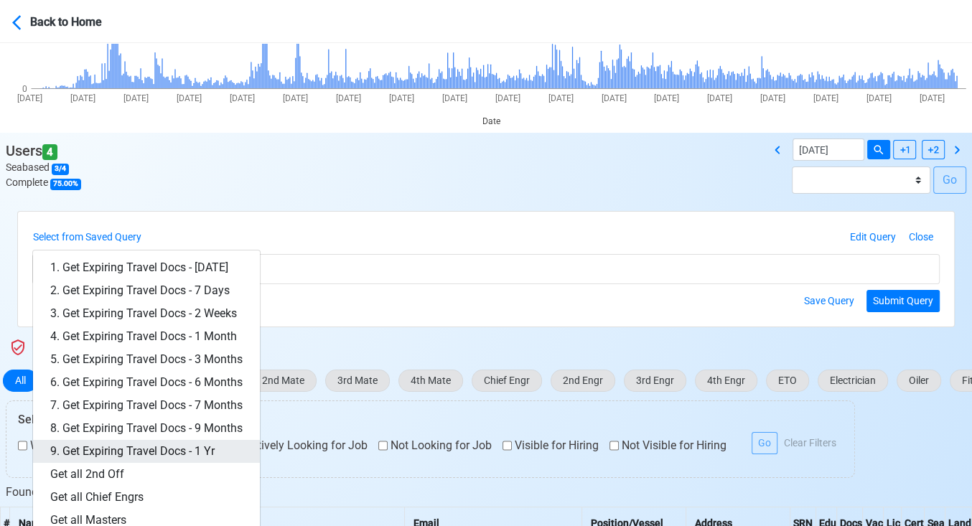
click at [204, 443] on link "9. Get Expiring Travel Docs - 1 Yr" at bounding box center [146, 451] width 227 height 23
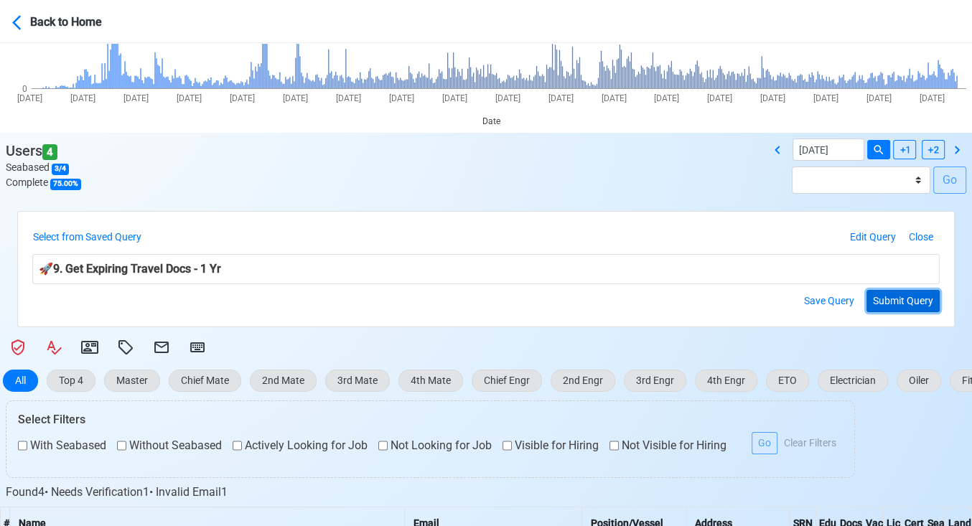
click at [901, 296] on button "Submit Query" at bounding box center [902, 301] width 73 height 22
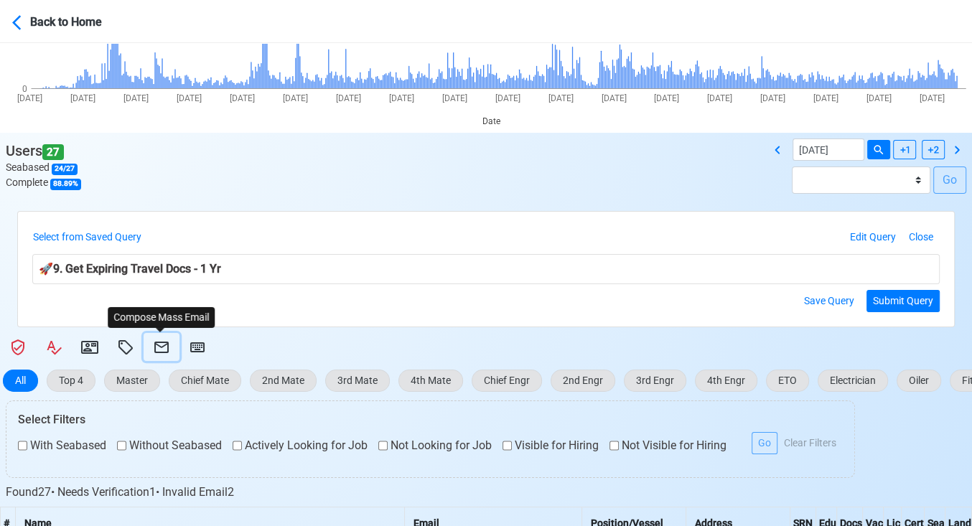
click at [162, 347] on icon at bounding box center [161, 347] width 17 height 17
select select "d-3e71907ffd064a39999872a824aaf79a"
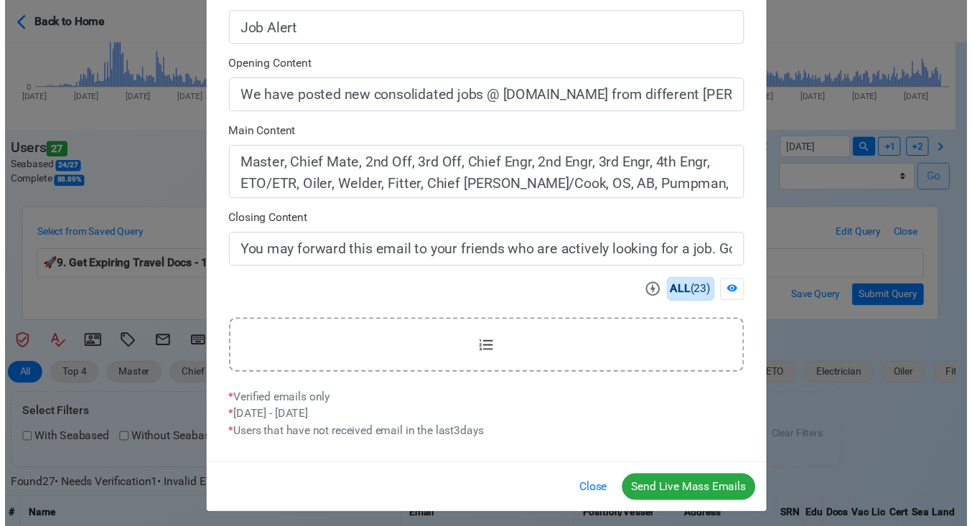
scroll to position [403, 0]
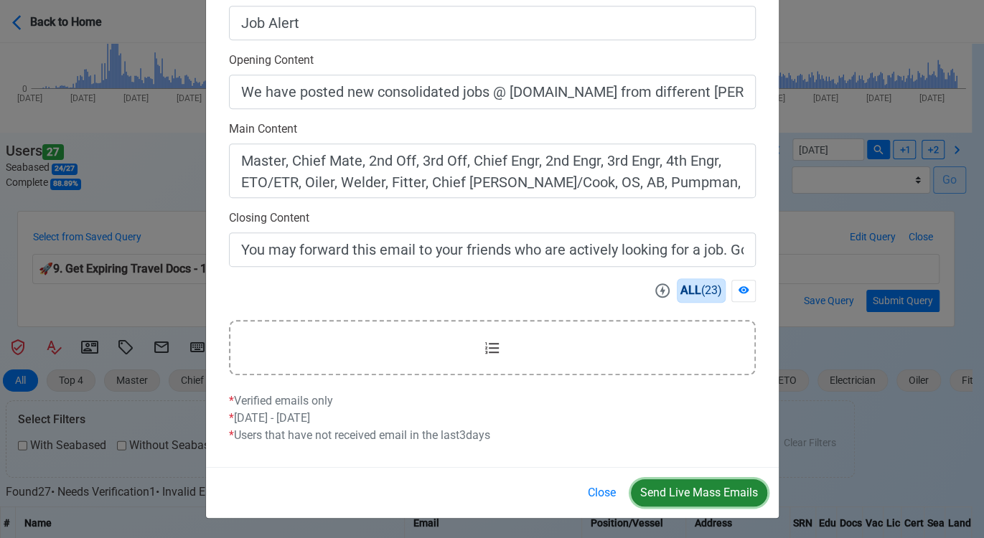
click at [698, 489] on button "Send Live Mass Emails" at bounding box center [699, 492] width 136 height 27
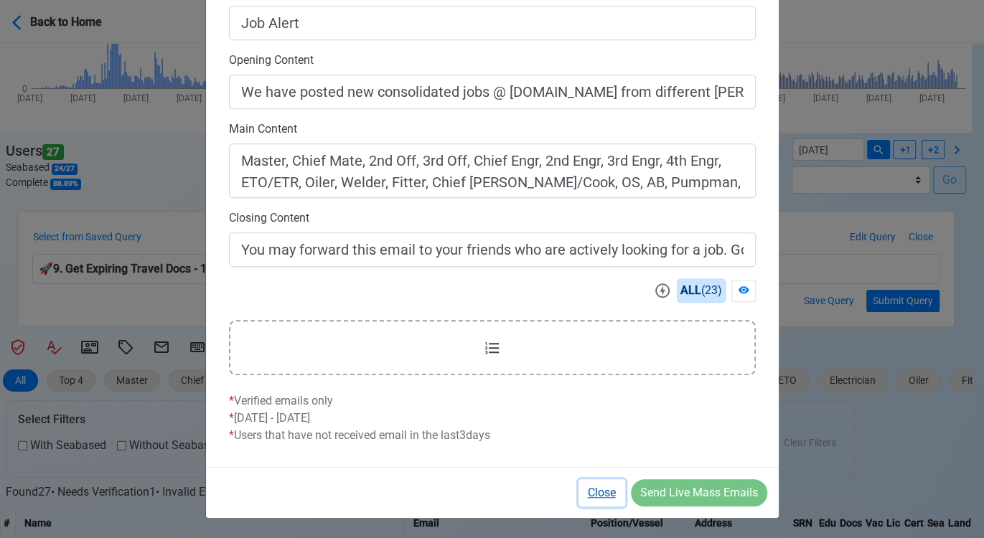
click at [609, 487] on button "Close" at bounding box center [601, 492] width 47 height 27
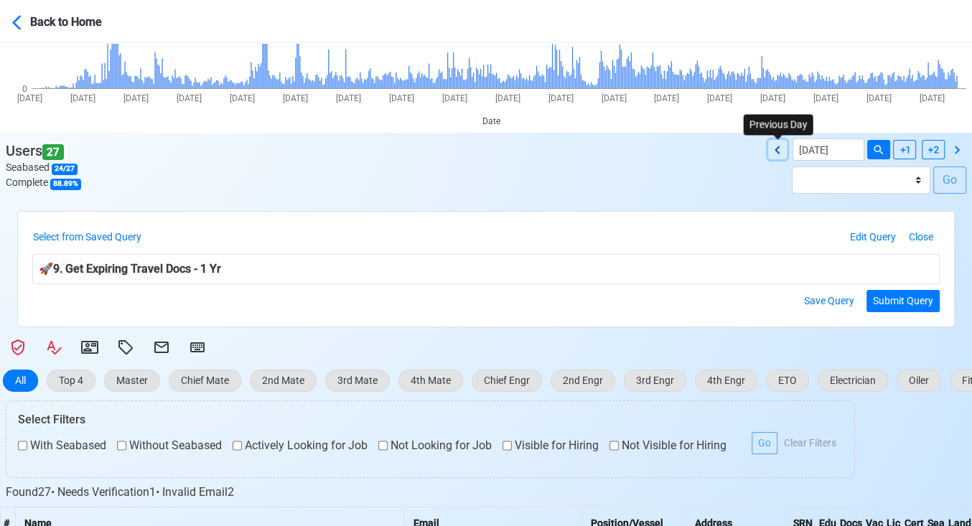
click at [776, 147] on icon at bounding box center [777, 149] width 17 height 17
click at [776, 148] on icon at bounding box center [776, 150] width 5 height 8
type input "09/06/2025"
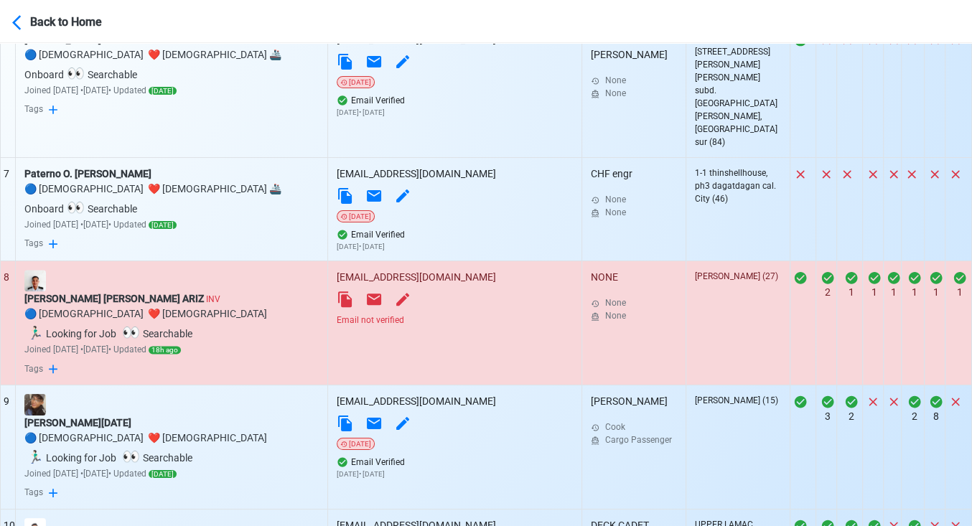
scroll to position [1391, 0]
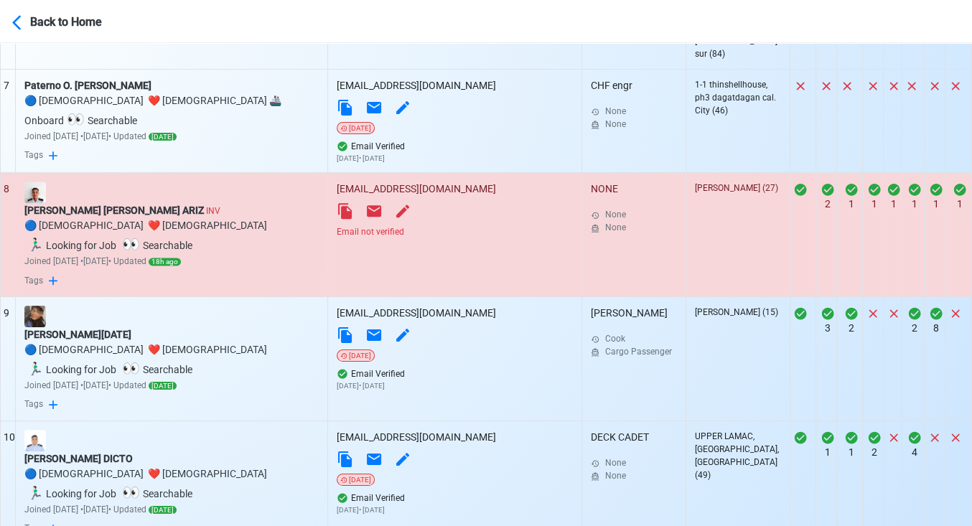
drag, startPoint x: 398, startPoint y: 466, endPoint x: 391, endPoint y: 458, distance: 10.7
select select "100"
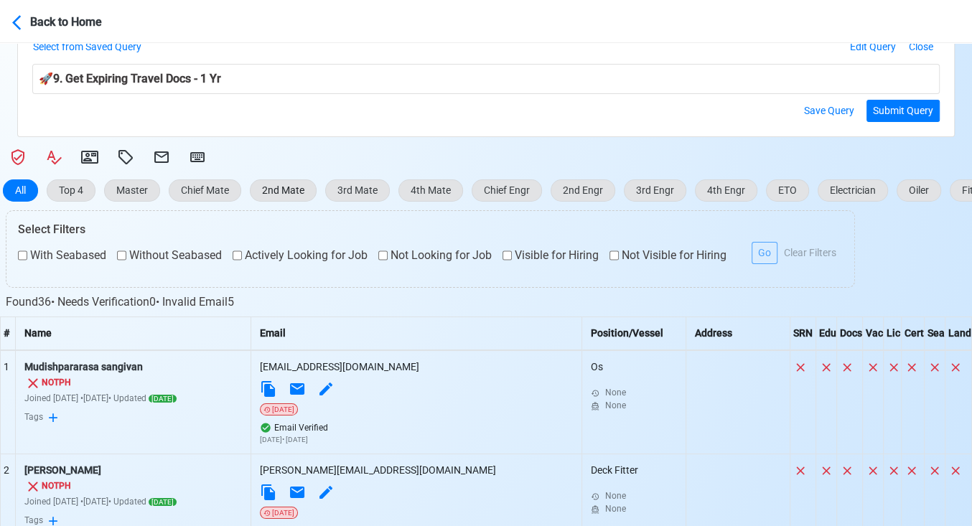
scroll to position [515, 0]
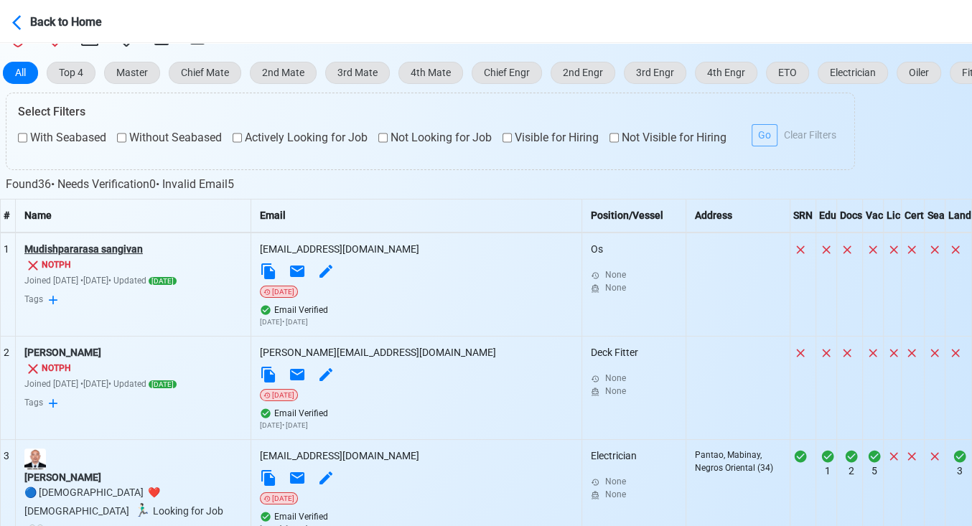
click at [113, 246] on div "Mudishpararasa sangivan" at bounding box center [132, 249] width 217 height 15
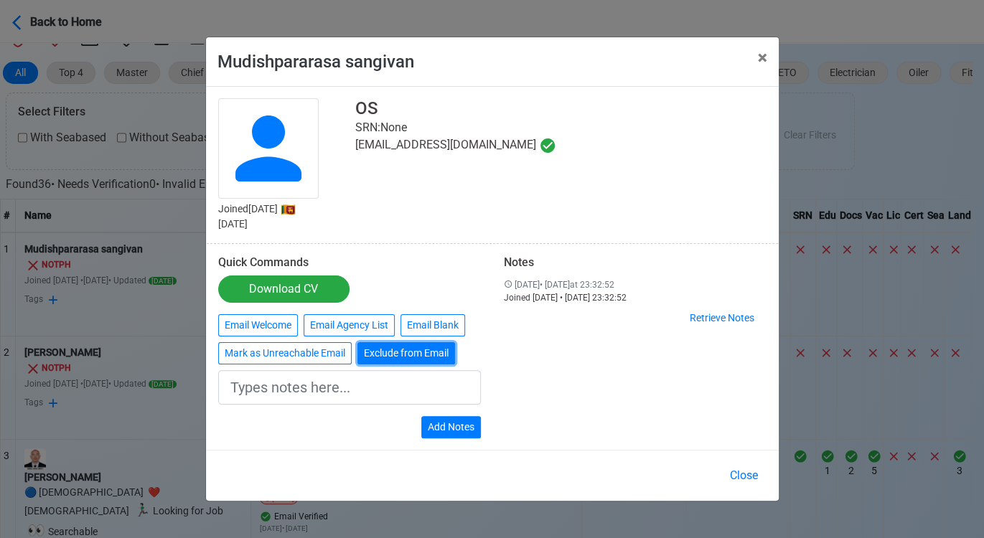
click at [396, 353] on button "Exclude from Email" at bounding box center [406, 353] width 98 height 22
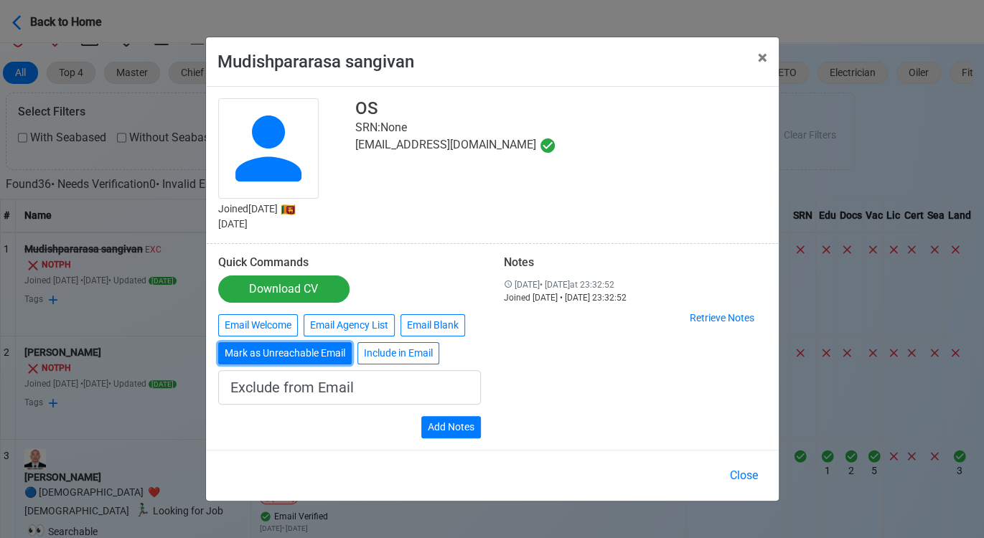
click at [329, 355] on button "Mark as Unreachable Email" at bounding box center [284, 353] width 133 height 22
type input "Marked as Unreachable email"
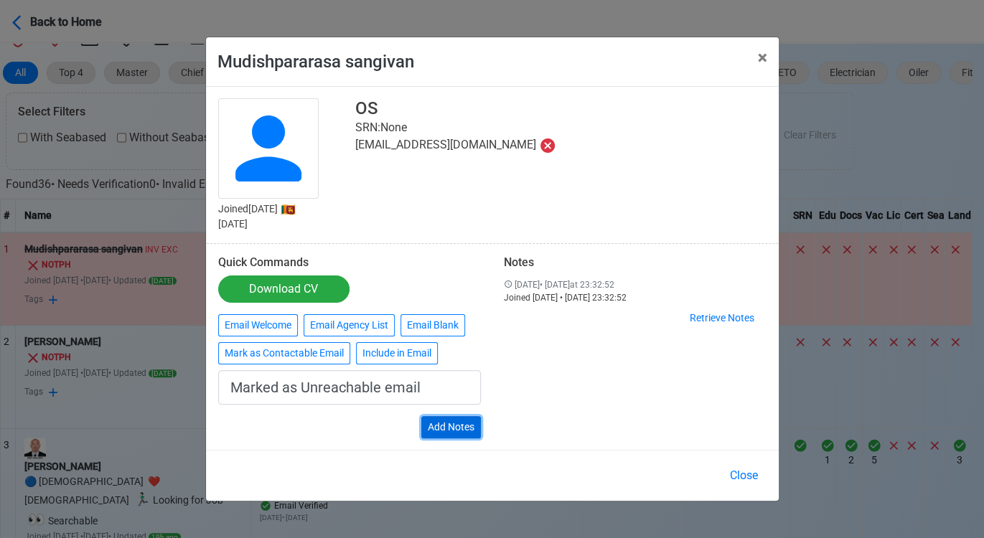
click at [456, 426] on button "Add Notes" at bounding box center [451, 427] width 60 height 22
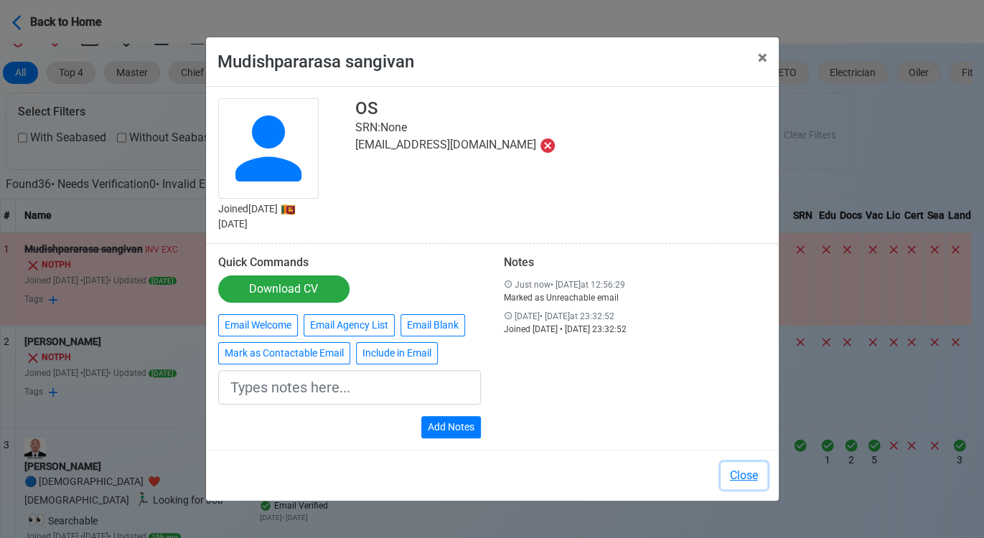
drag, startPoint x: 743, startPoint y: 475, endPoint x: 352, endPoint y: 401, distance: 398.7
click at [738, 473] on button "Close" at bounding box center [743, 475] width 47 height 27
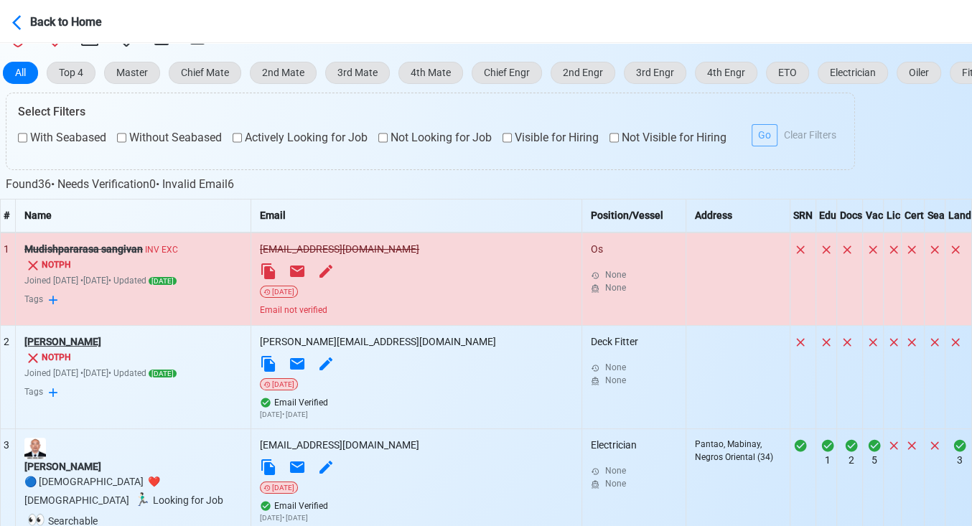
click at [83, 342] on div "Sagnik Maitra" at bounding box center [132, 341] width 217 height 15
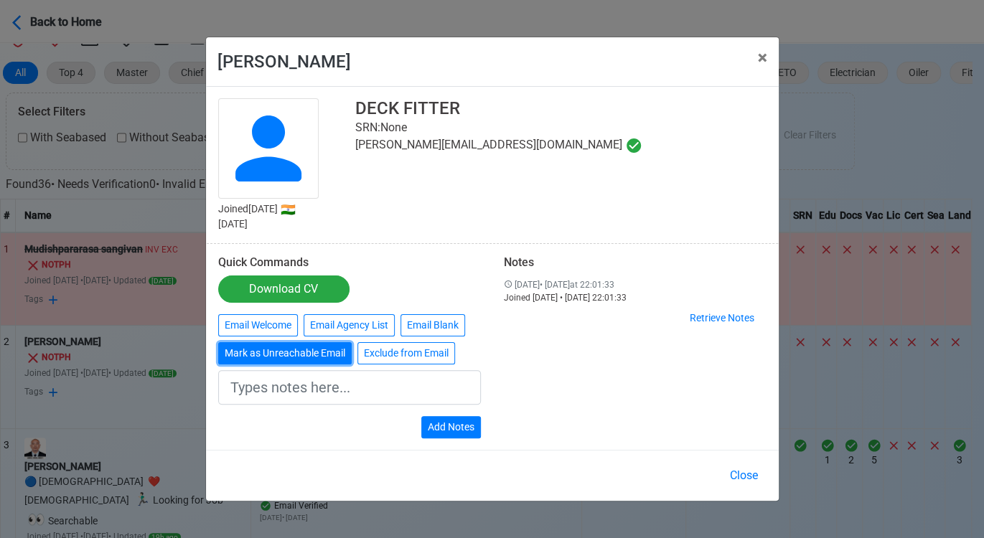
click at [262, 355] on button "Mark as Unreachable Email" at bounding box center [284, 353] width 133 height 22
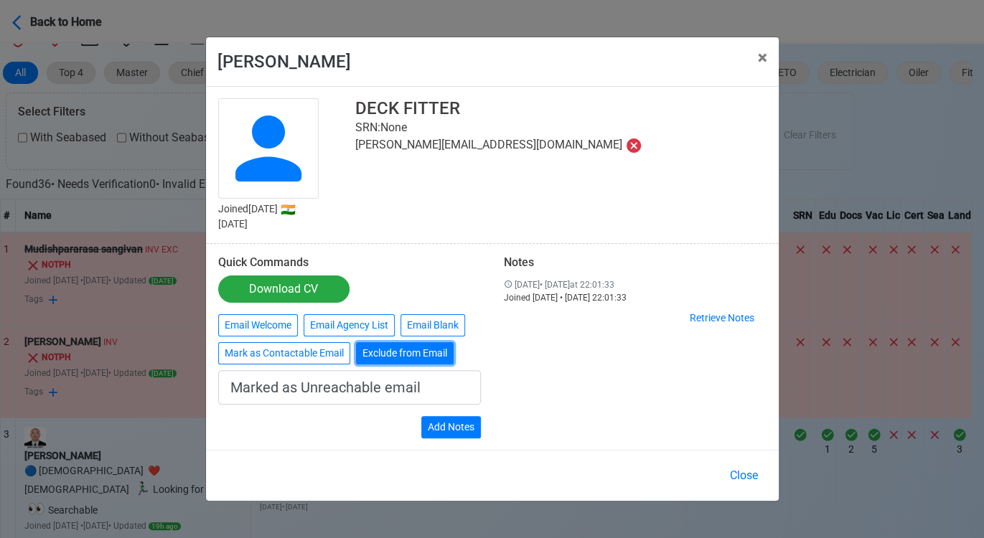
click at [438, 353] on button "Exclude from Email" at bounding box center [405, 353] width 98 height 22
type input "Exclude from Email"
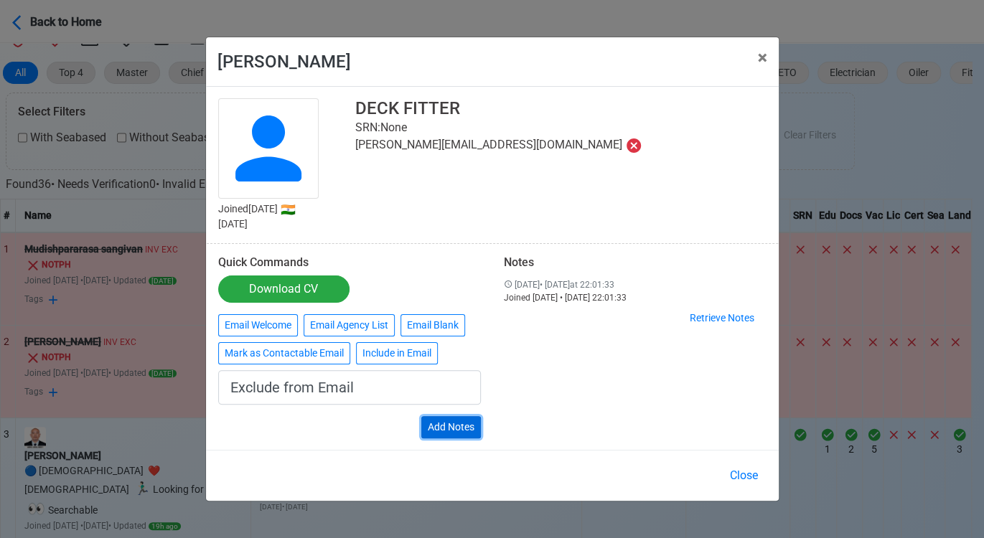
click at [441, 422] on button "Add Notes" at bounding box center [451, 427] width 60 height 22
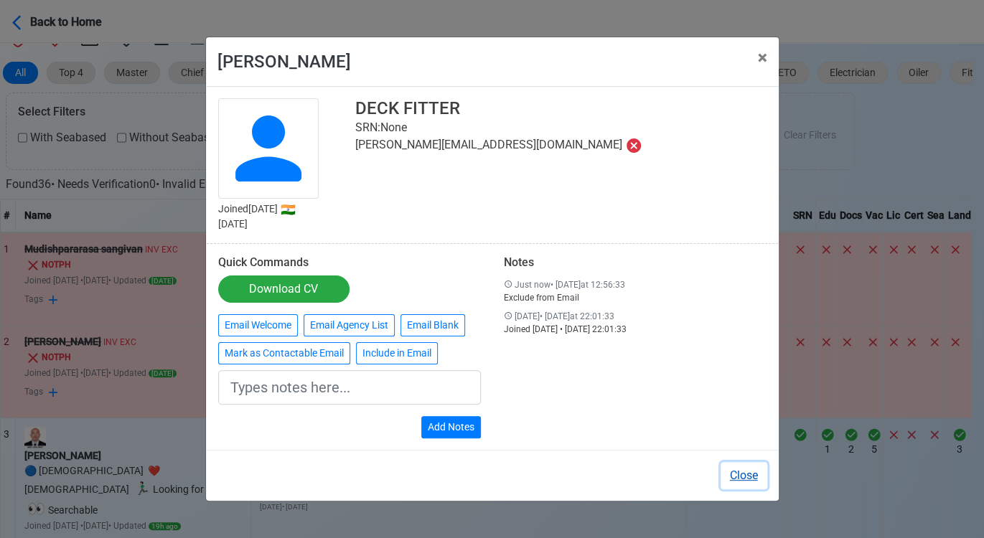
click at [743, 469] on button "Close" at bounding box center [743, 475] width 47 height 27
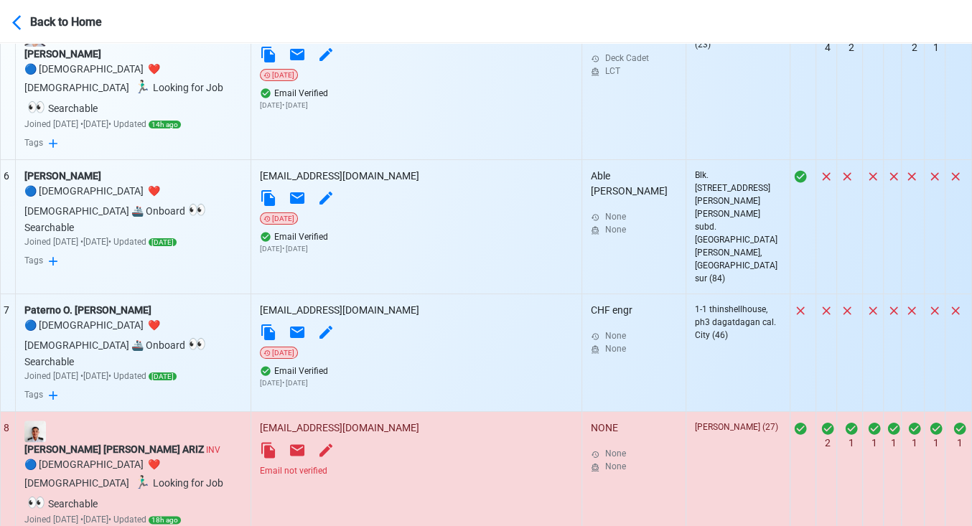
scroll to position [1232, 0]
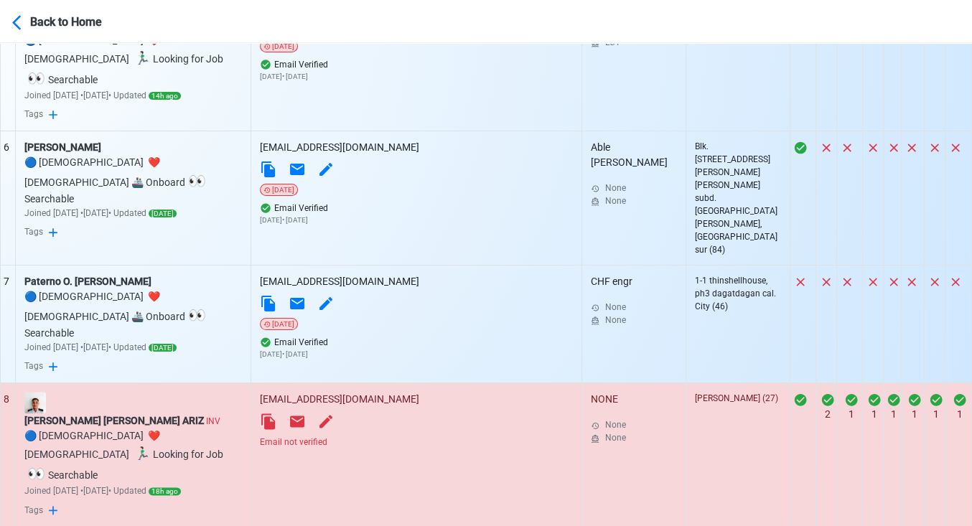
click at [398, 436] on div "Email not verified" at bounding box center [416, 442] width 313 height 13
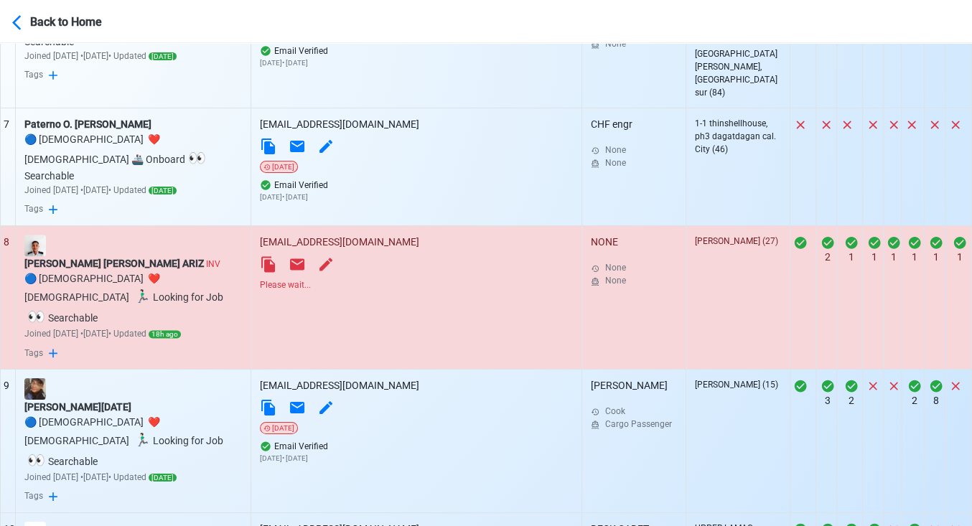
scroll to position [1391, 0]
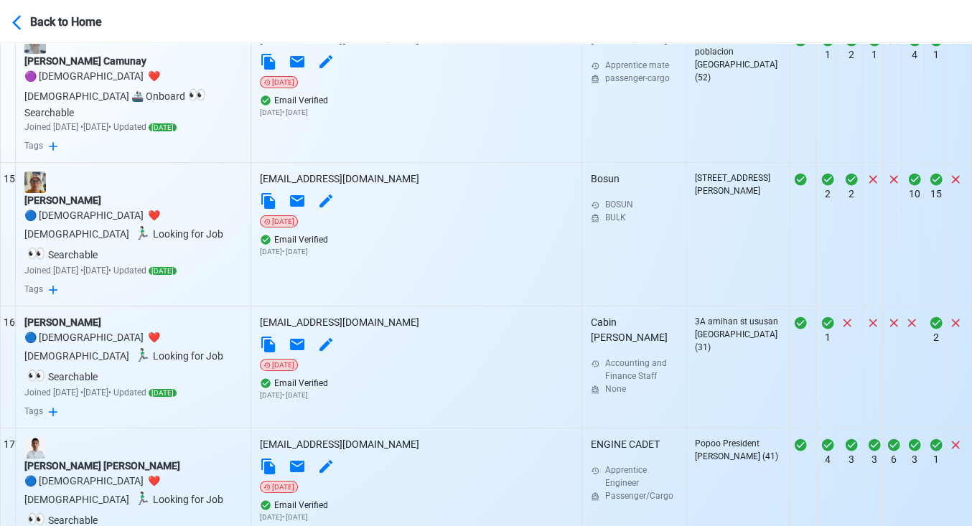
scroll to position [2508, 0]
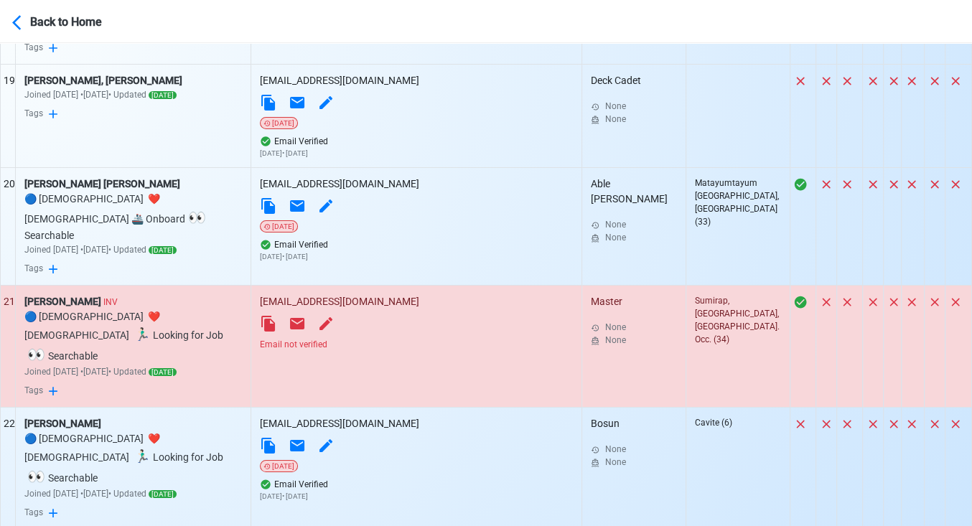
scroll to position [2986, 0]
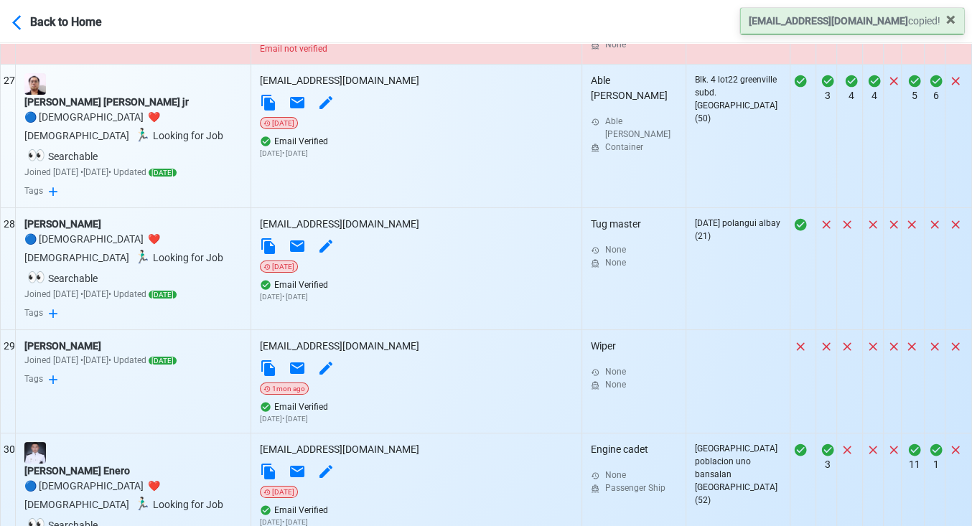
scroll to position [3943, 0]
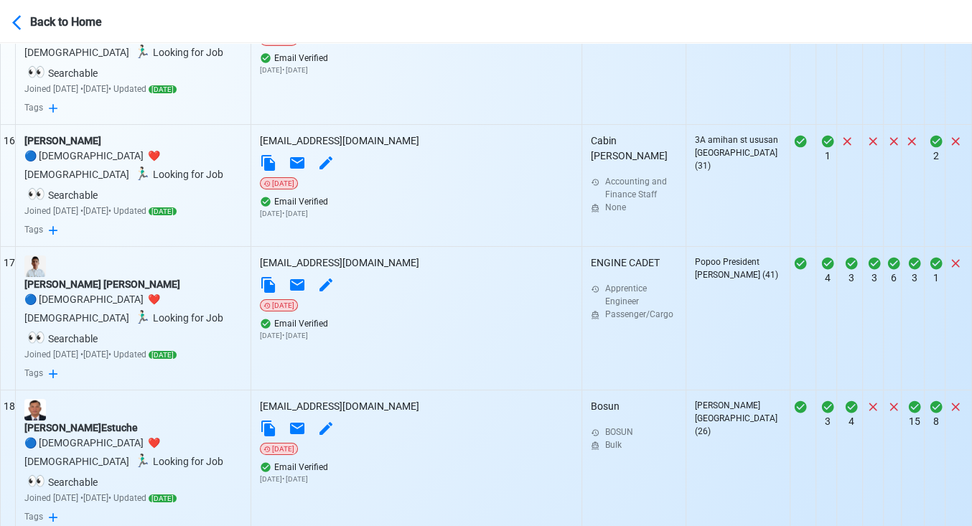
scroll to position [2508, 0]
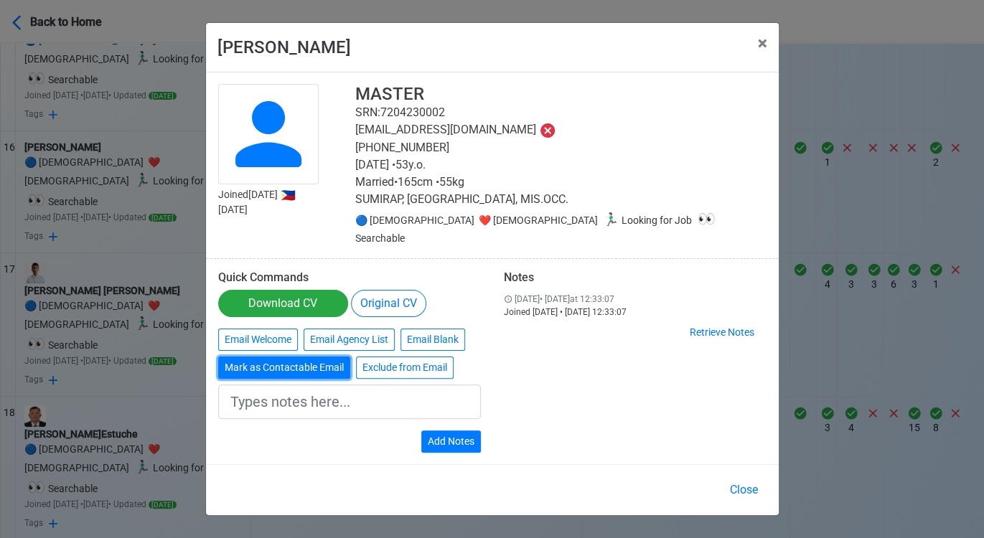
click at [282, 363] on button "Mark as Contactable Email" at bounding box center [284, 368] width 132 height 22
type input "Marked as Contactable email"
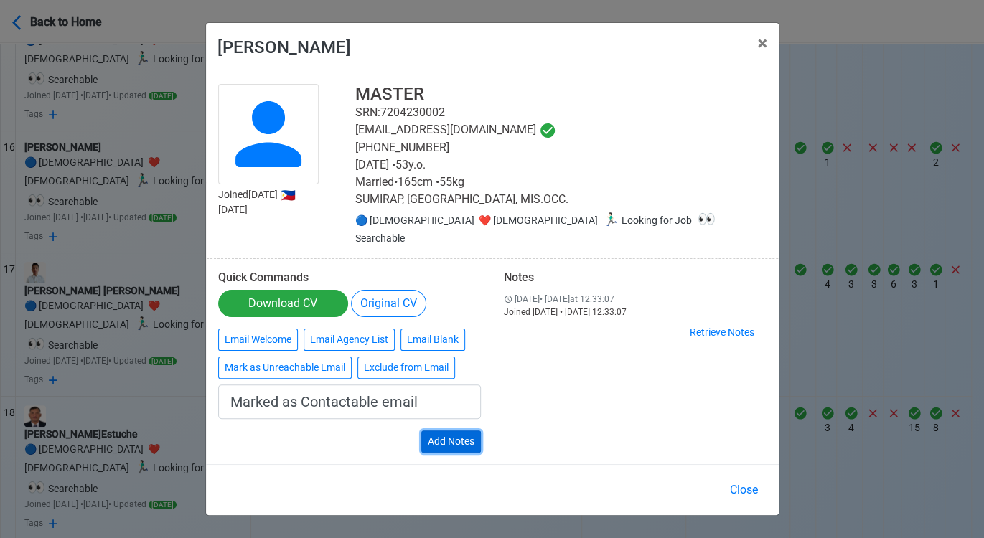
click at [438, 431] on button "Add Notes" at bounding box center [451, 442] width 60 height 22
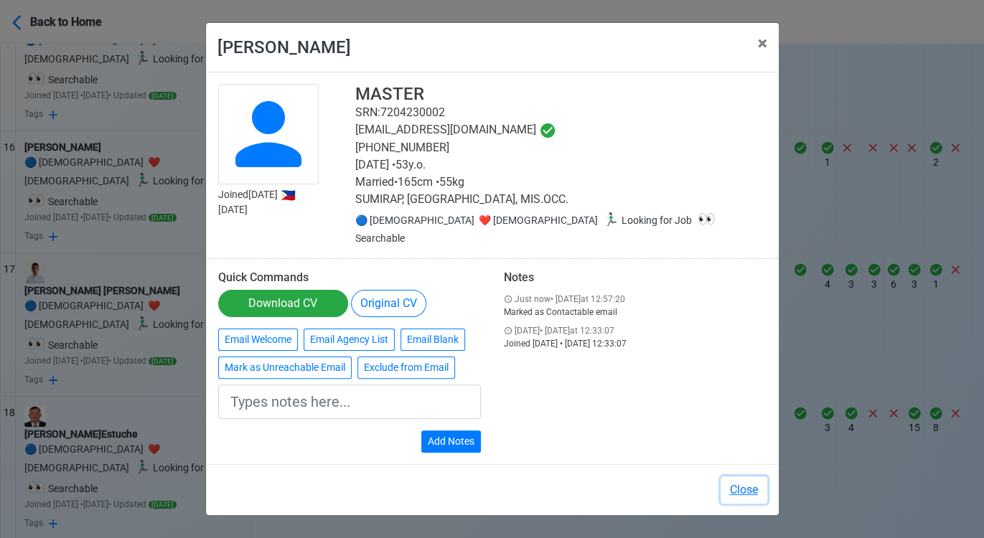
drag, startPoint x: 758, startPoint y: 478, endPoint x: 726, endPoint y: 451, distance: 42.3
click at [754, 477] on button "Close" at bounding box center [743, 490] width 47 height 27
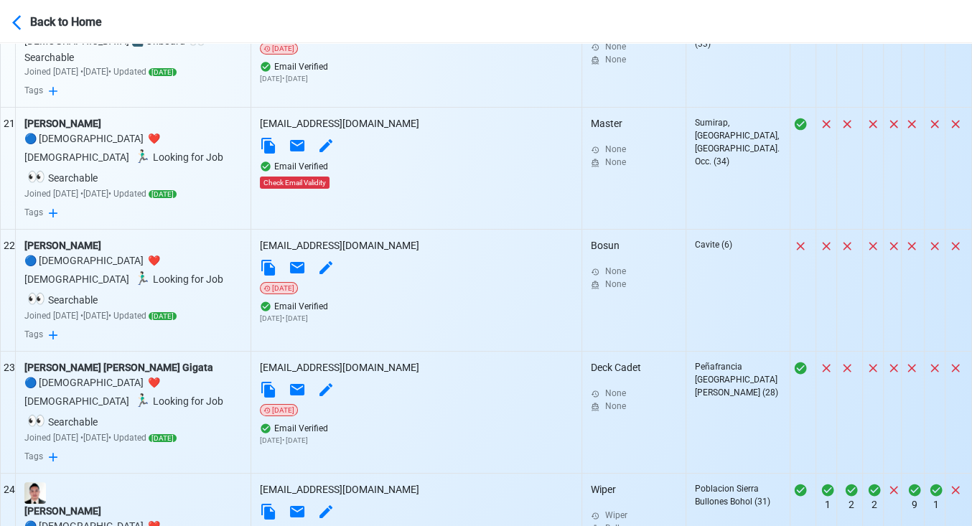
scroll to position [3146, 0]
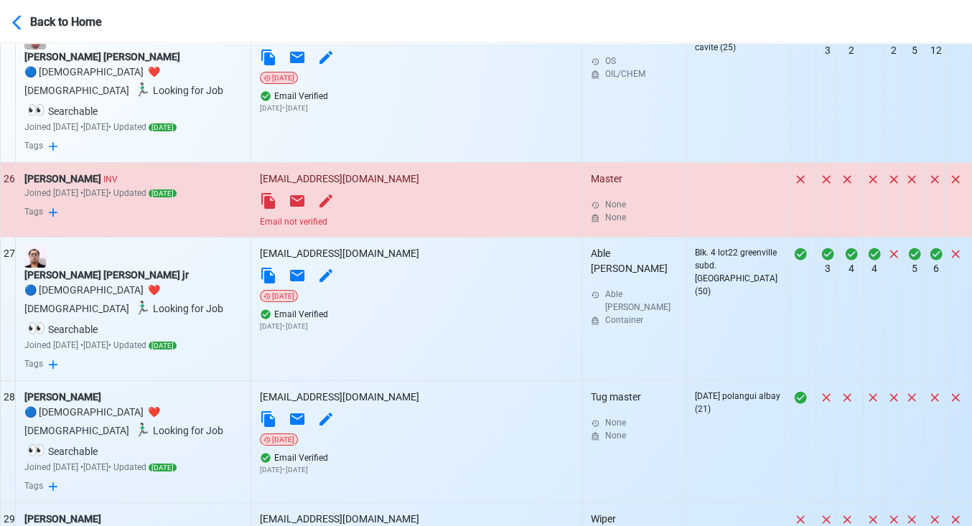
scroll to position [3783, 0]
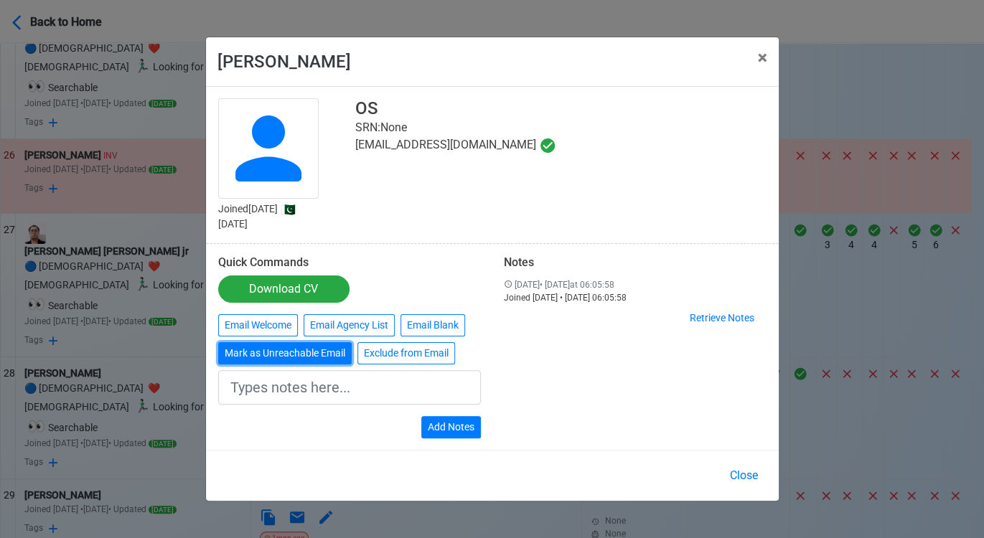
click at [281, 357] on button "Mark as Unreachable Email" at bounding box center [284, 353] width 133 height 22
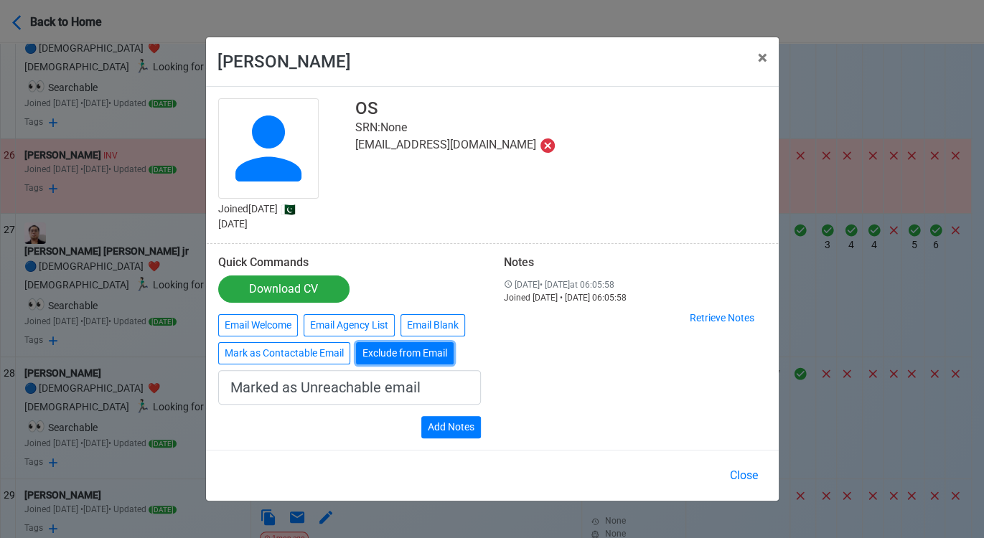
click at [394, 352] on button "Exclude from Email" at bounding box center [405, 353] width 98 height 22
type input "Exclude from Email"
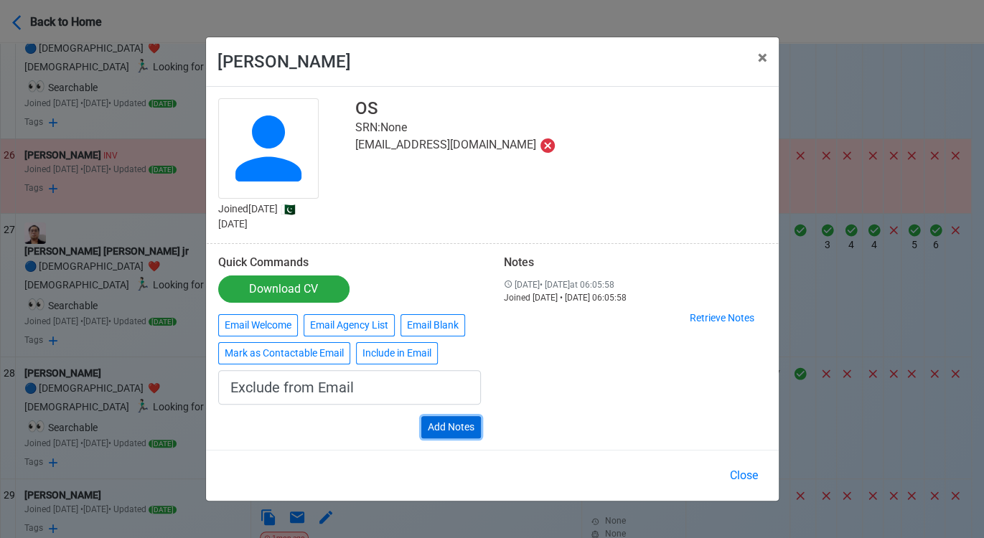
click at [475, 429] on button "Add Notes" at bounding box center [451, 427] width 60 height 22
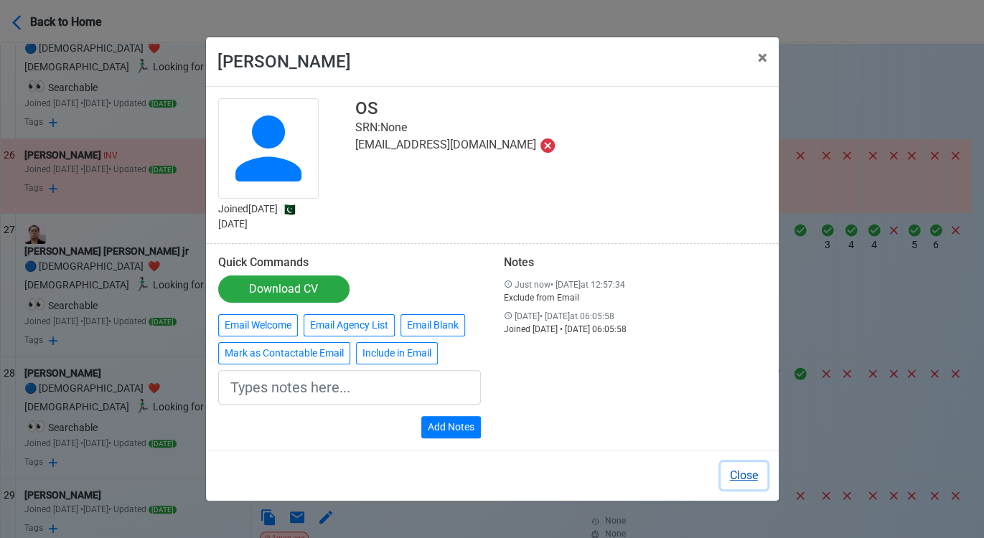
click at [746, 471] on button "Close" at bounding box center [743, 475] width 47 height 27
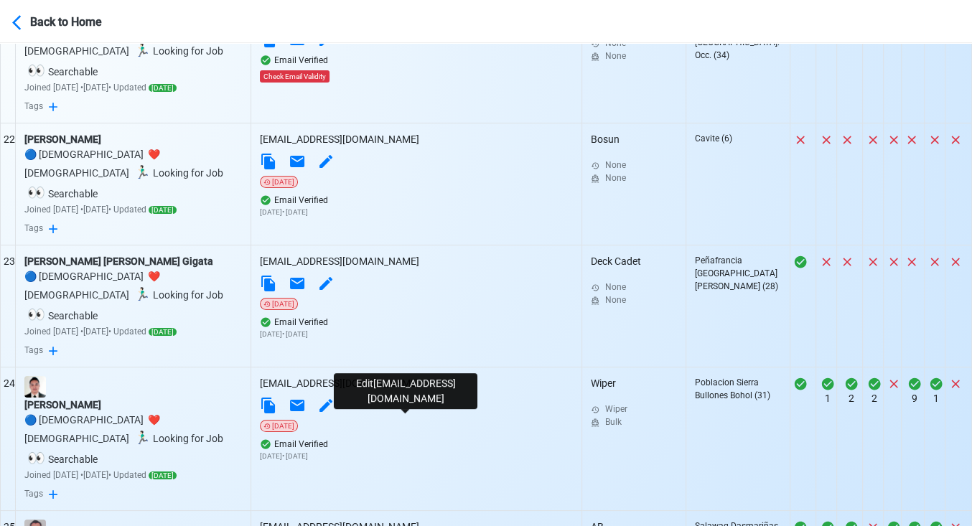
scroll to position [3188, 0]
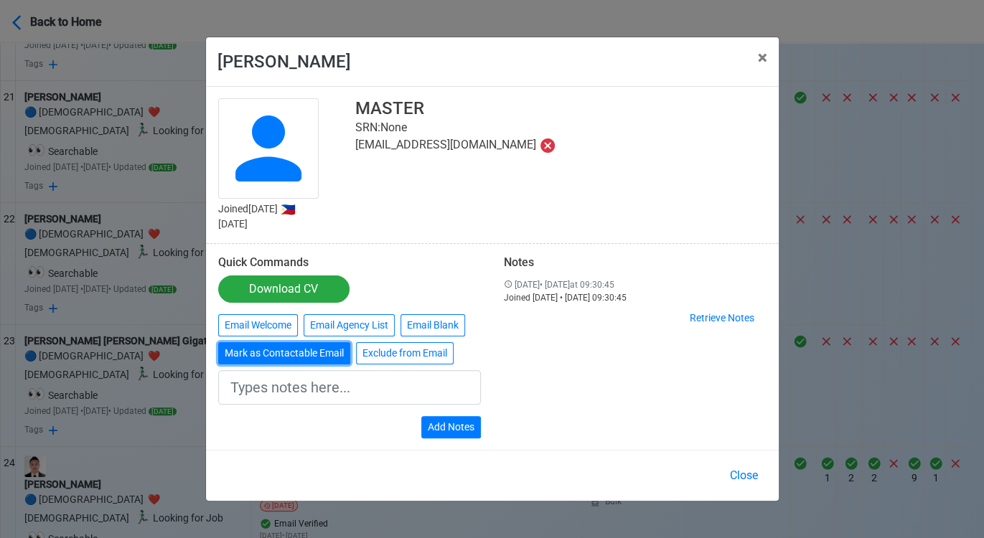
click at [268, 356] on button "Mark as Contactable Email" at bounding box center [284, 353] width 132 height 22
type input "Marked as Contactable email"
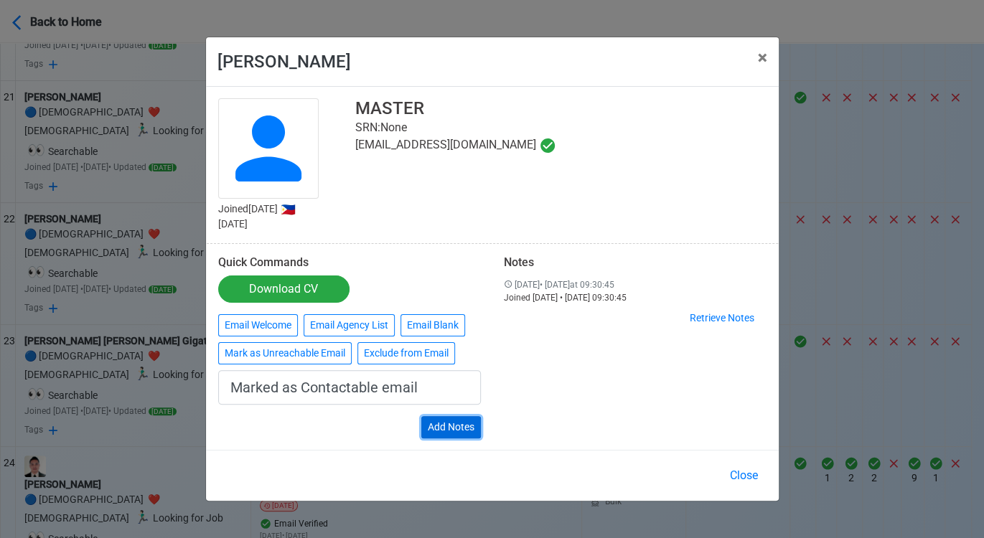
click at [468, 419] on button "Add Notes" at bounding box center [451, 427] width 60 height 22
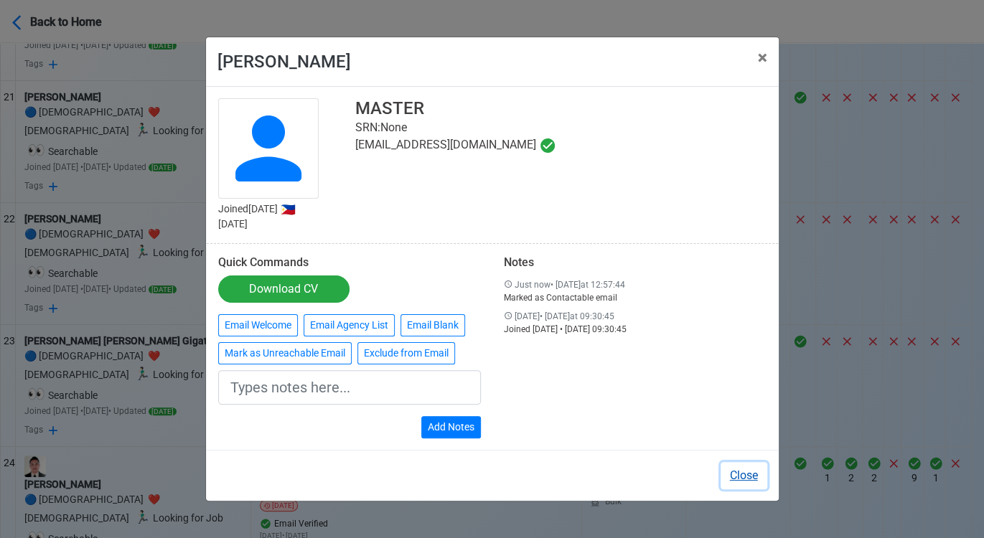
click at [746, 471] on button "Close" at bounding box center [743, 475] width 47 height 27
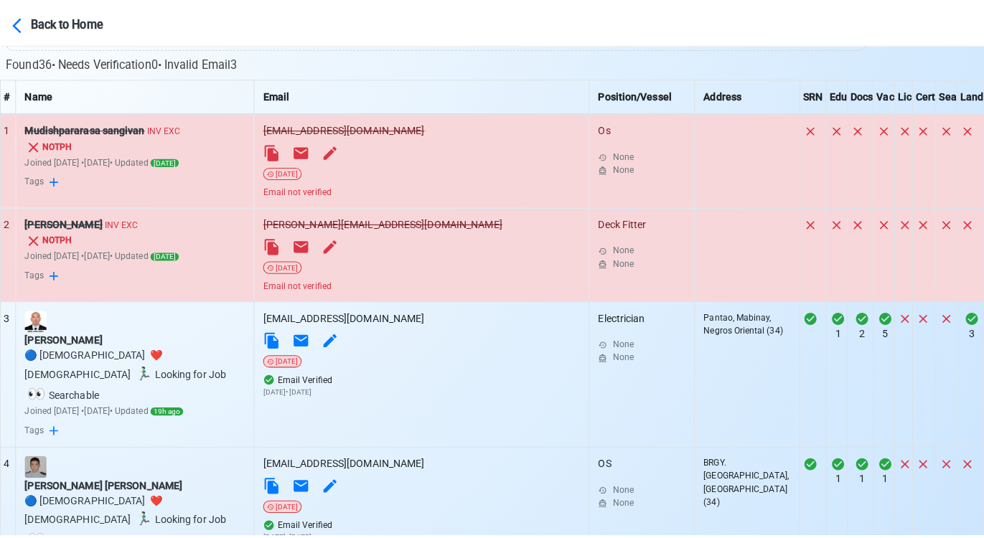
scroll to position [238, 0]
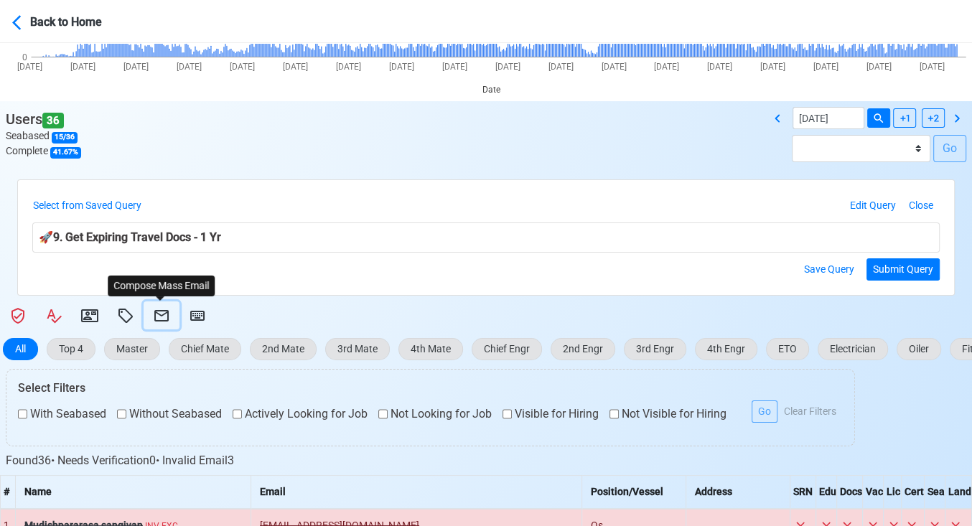
click at [159, 314] on icon at bounding box center [161, 315] width 14 height 11
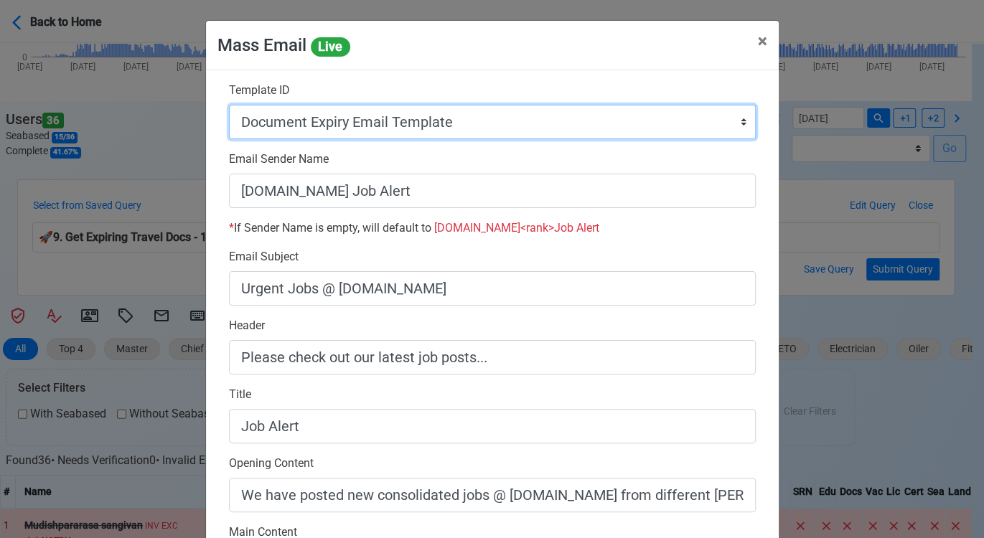
click at [459, 118] on select "Auto Position Job Email Template Incomplete CV Email Template ETO/ETR Job Email…" at bounding box center [492, 122] width 527 height 34
select select "d-0c193ece46b24c5dbce89cdb3e751472"
click at [229, 105] on select "Auto Position Job Email Template Incomplete CV Email Template ETO/ETR Job Email…" at bounding box center [492, 122] width 527 height 34
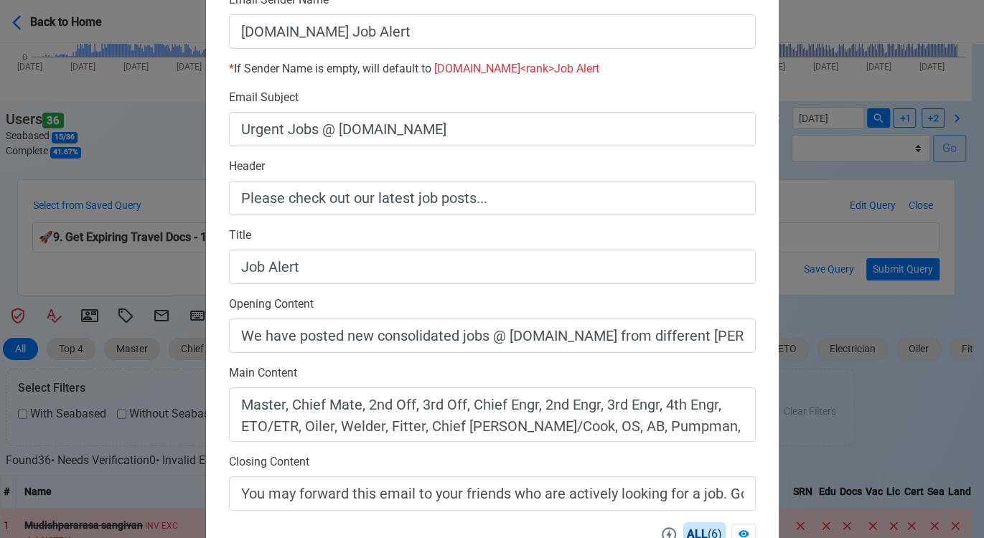
scroll to position [0, 0]
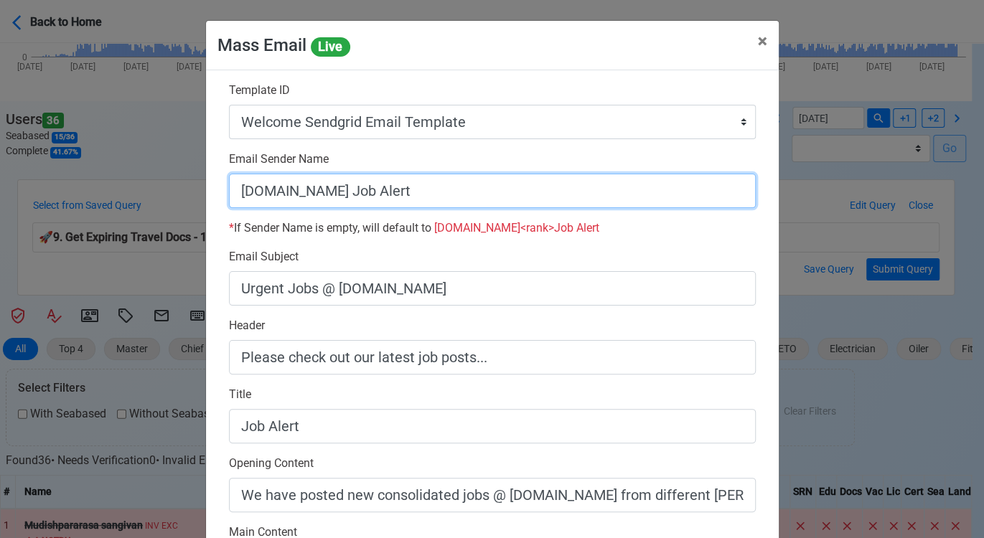
drag, startPoint x: 336, startPoint y: 189, endPoint x: 451, endPoint y: 194, distance: 115.6
click at [451, 194] on input "[DOMAIN_NAME] Job Alert" at bounding box center [492, 191] width 527 height 34
click at [235, 196] on input "[DOMAIN_NAME]" at bounding box center [492, 191] width 527 height 34
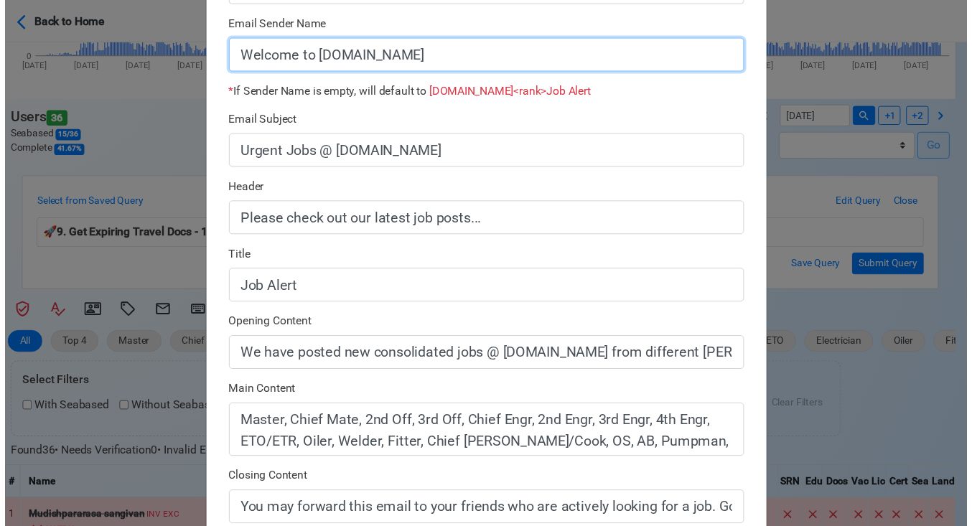
scroll to position [398, 0]
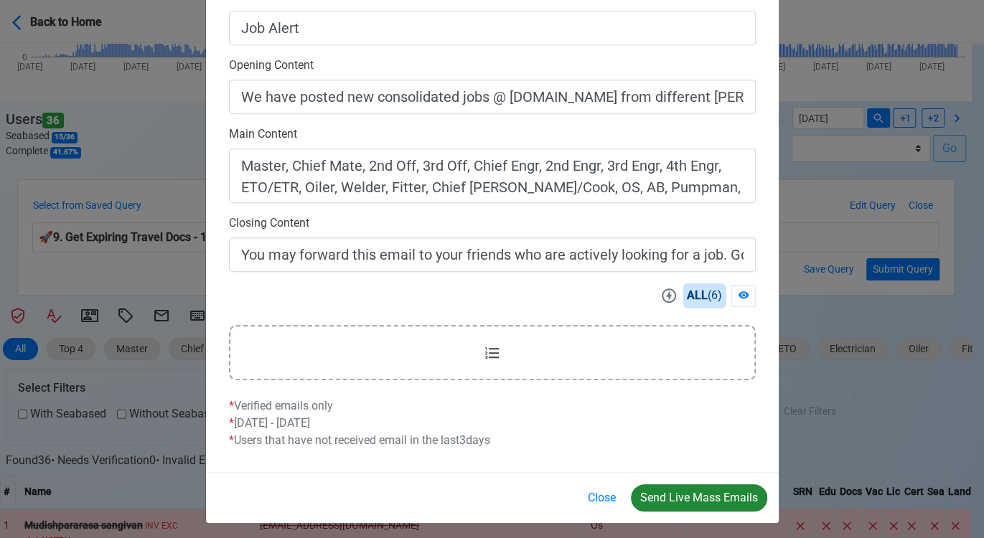
type input "Welcome to [DOMAIN_NAME]"
click at [706, 493] on button "Send Live Mass Emails" at bounding box center [699, 497] width 136 height 27
click at [605, 497] on button "Close" at bounding box center [601, 497] width 47 height 27
